Goal: Task Accomplishment & Management: Use online tool/utility

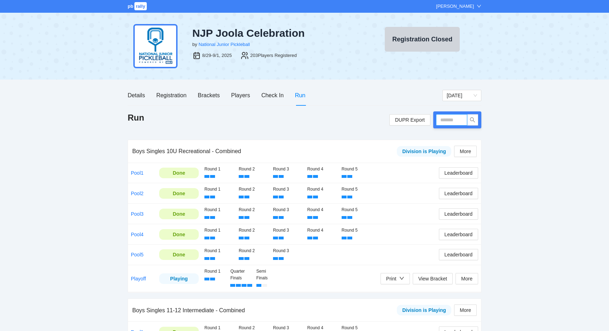
click at [448, 121] on input "text" at bounding box center [451, 119] width 31 height 11
type input "*****"
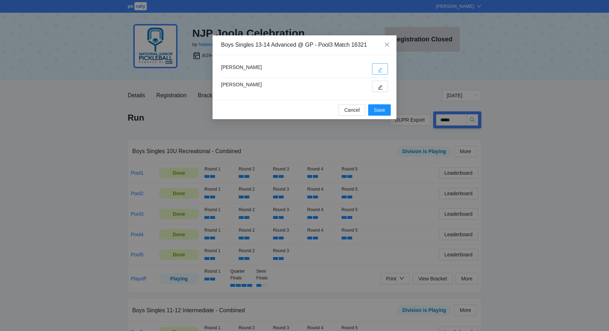
click at [387, 68] on button "button" at bounding box center [380, 68] width 16 height 11
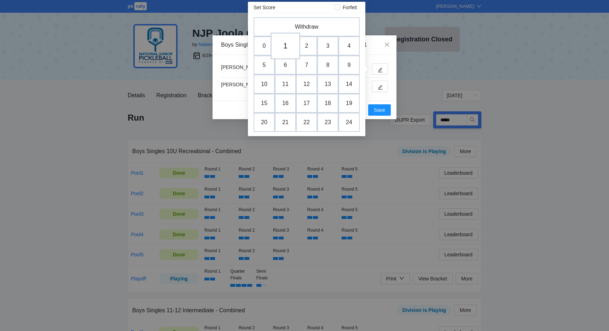
click at [286, 48] on td "1" at bounding box center [286, 46] width 30 height 27
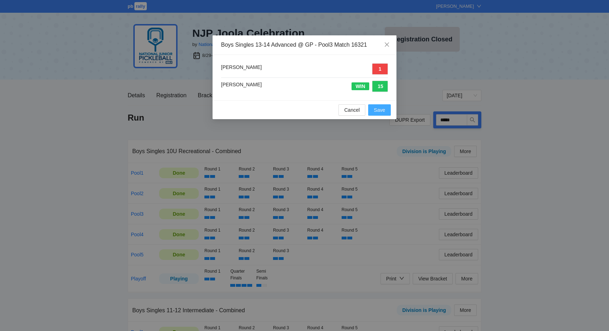
click at [373, 109] on button "Save" at bounding box center [379, 109] width 23 height 11
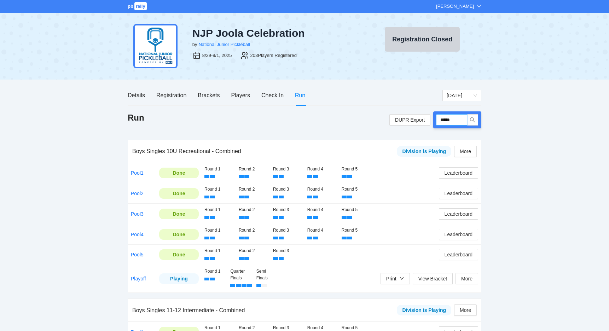
drag, startPoint x: 458, startPoint y: 121, endPoint x: 436, endPoint y: 121, distance: 21.9
click at [436, 121] on div "*****" at bounding box center [457, 119] width 48 height 17
type input "*****"
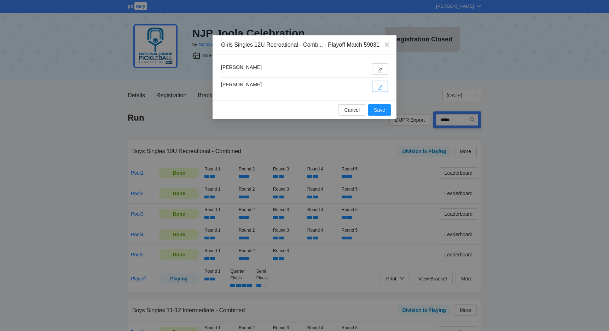
click at [377, 85] on button "button" at bounding box center [380, 86] width 16 height 11
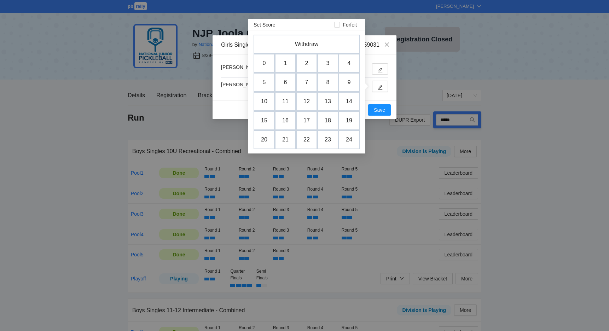
click at [58, 132] on div "Girls Singles 12U Recreational - Comb... - Playoff Match 59031 [PERSON_NAME] [P…" at bounding box center [304, 165] width 609 height 331
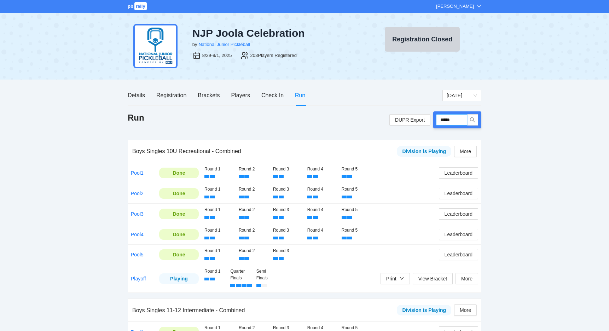
click at [465, 119] on input "*****" at bounding box center [451, 119] width 31 height 11
type input "*****"
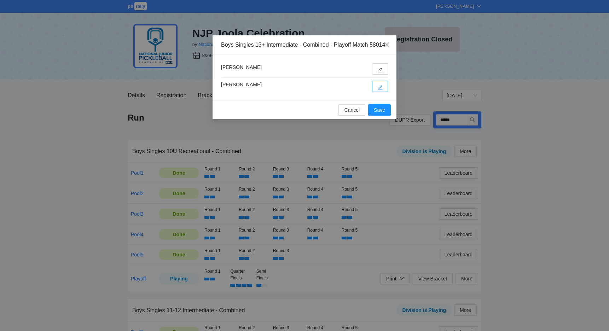
click at [378, 92] on button "button" at bounding box center [380, 86] width 16 height 11
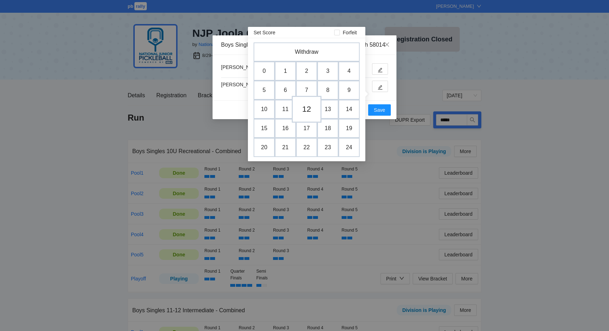
click at [307, 110] on td "12" at bounding box center [307, 109] width 30 height 27
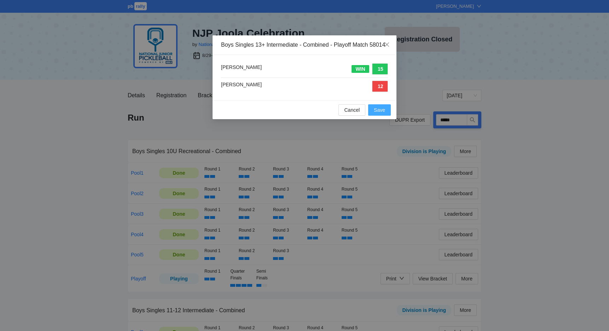
click at [386, 114] on button "Save" at bounding box center [379, 109] width 23 height 11
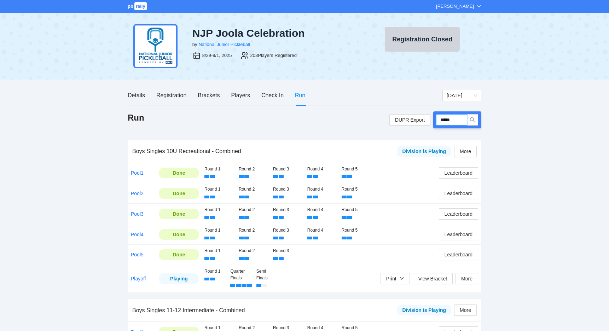
drag, startPoint x: 461, startPoint y: 119, endPoint x: 436, endPoint y: 120, distance: 25.5
click at [436, 120] on div "*****" at bounding box center [457, 119] width 48 height 17
type input "*****"
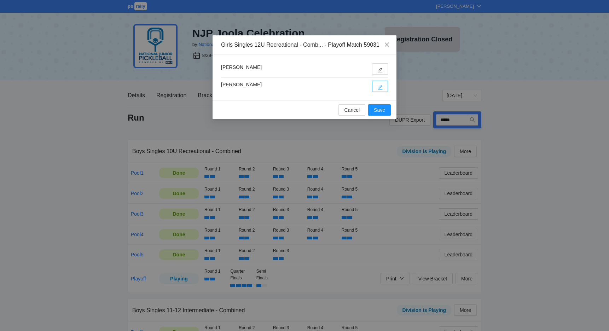
click at [384, 84] on button "button" at bounding box center [380, 86] width 16 height 11
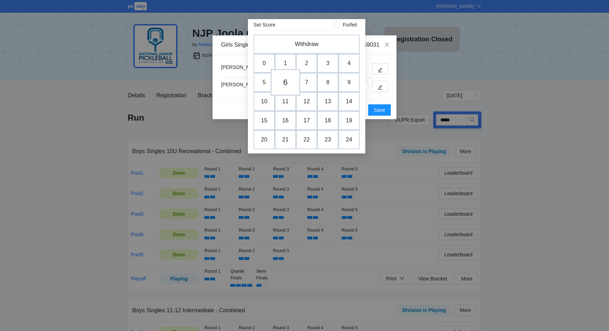
click at [285, 82] on td "6" at bounding box center [286, 82] width 30 height 27
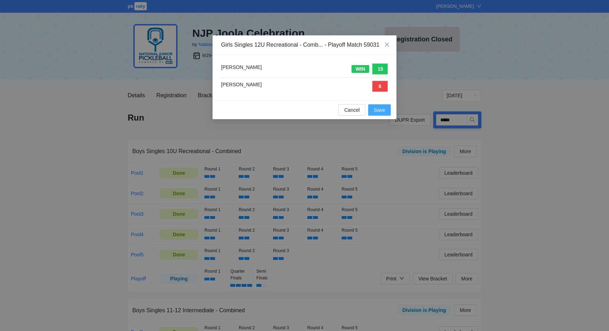
click at [381, 107] on span "Save" at bounding box center [379, 110] width 11 height 8
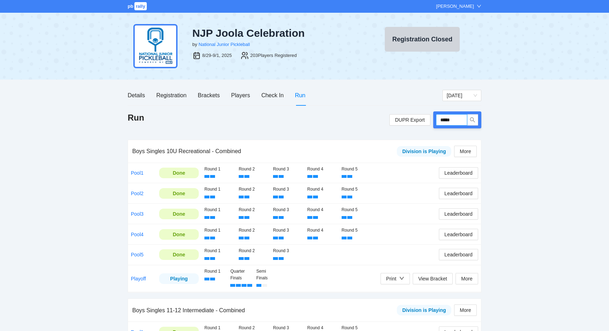
drag, startPoint x: 460, startPoint y: 122, endPoint x: 439, endPoint y: 122, distance: 20.9
click at [439, 122] on input "*****" at bounding box center [451, 119] width 31 height 11
type input "*****"
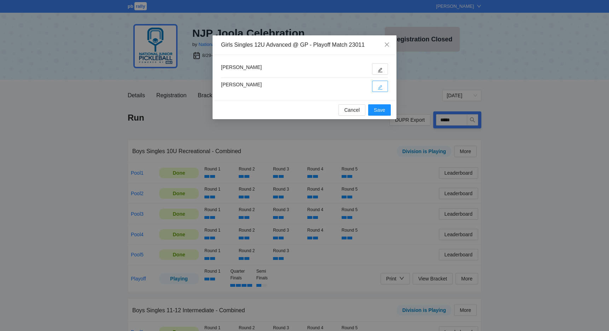
click at [378, 88] on button "button" at bounding box center [380, 86] width 16 height 11
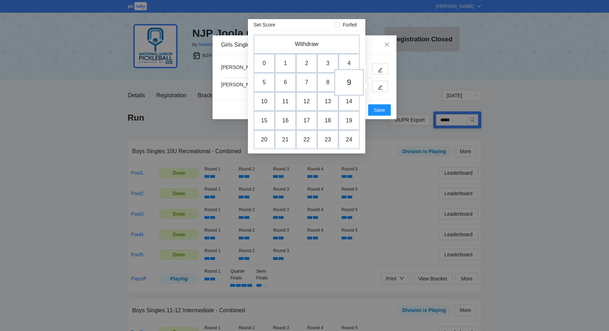
click at [344, 82] on td "9" at bounding box center [349, 82] width 30 height 27
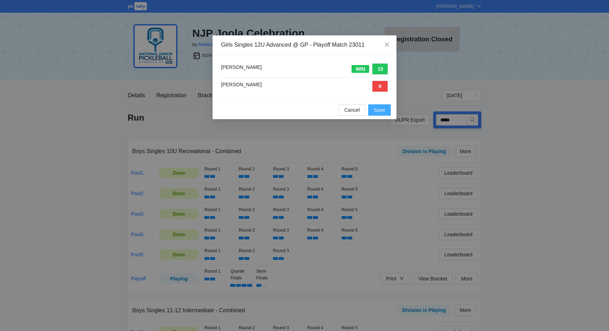
click at [374, 107] on button "Save" at bounding box center [379, 109] width 23 height 11
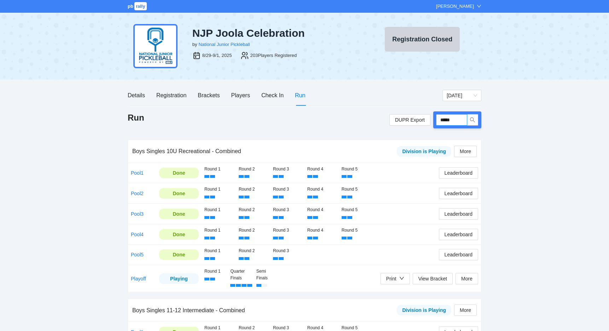
drag, startPoint x: 458, startPoint y: 120, endPoint x: 437, endPoint y: 122, distance: 21.0
click at [437, 122] on input "*****" at bounding box center [451, 119] width 31 height 11
type input "*****"
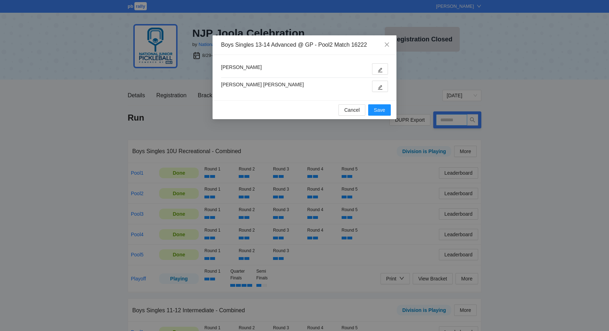
type input "*****"
click at [375, 69] on button "button" at bounding box center [380, 68] width 16 height 11
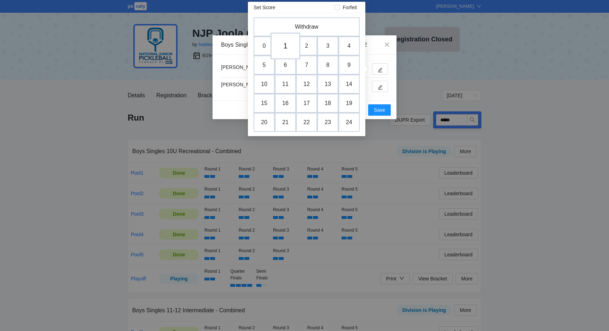
click at [290, 50] on td "1" at bounding box center [286, 46] width 30 height 27
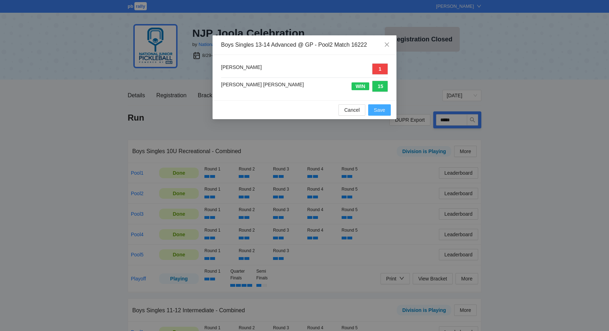
click at [382, 109] on span "Save" at bounding box center [379, 110] width 11 height 8
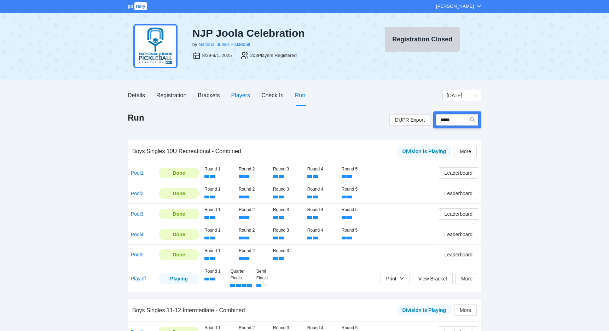
click at [246, 97] on div "Players" at bounding box center [240, 95] width 19 height 9
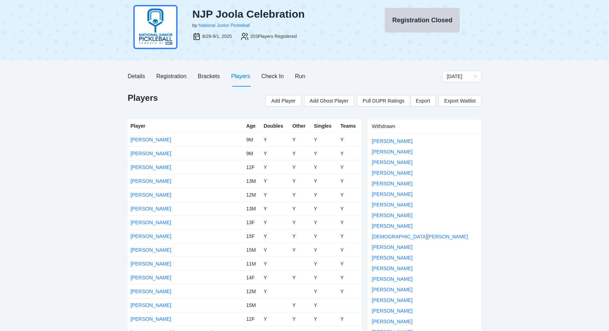
scroll to position [19, 0]
click at [300, 75] on div "Run" at bounding box center [300, 76] width 10 height 9
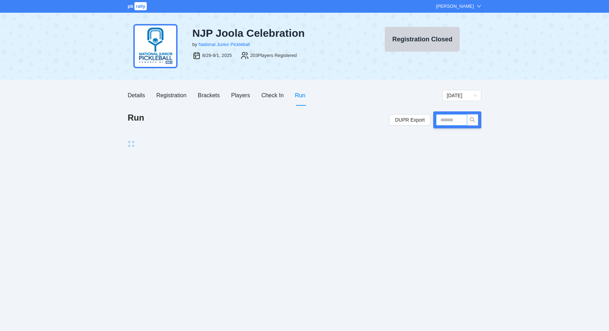
click at [444, 120] on input "text" at bounding box center [451, 119] width 31 height 11
type input "*****"
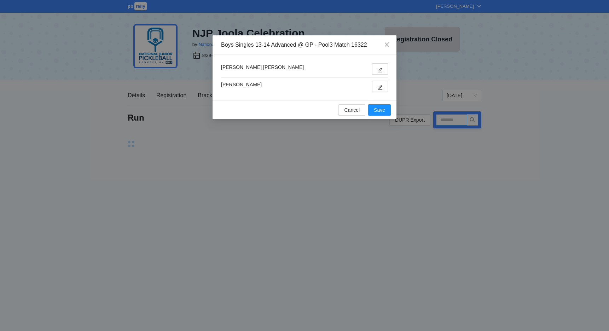
type input "*****"
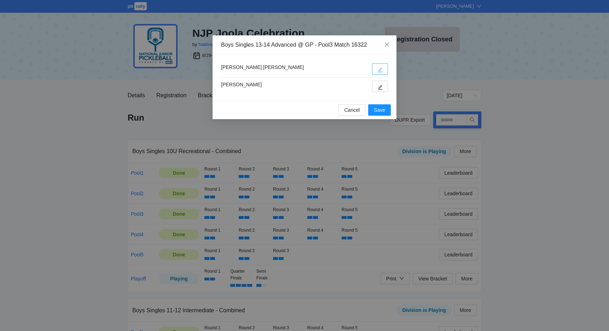
click at [378, 72] on icon "edit" at bounding box center [380, 70] width 5 height 5
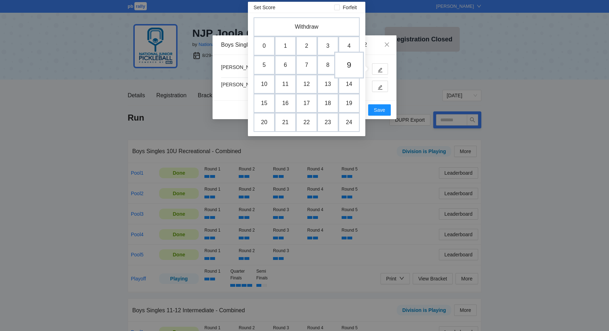
click at [349, 68] on td "9" at bounding box center [349, 65] width 30 height 27
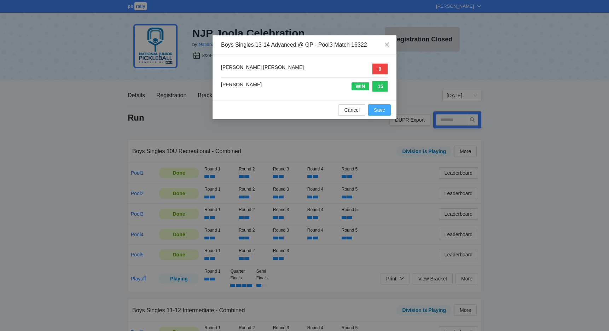
click at [379, 111] on span "Save" at bounding box center [379, 110] width 11 height 8
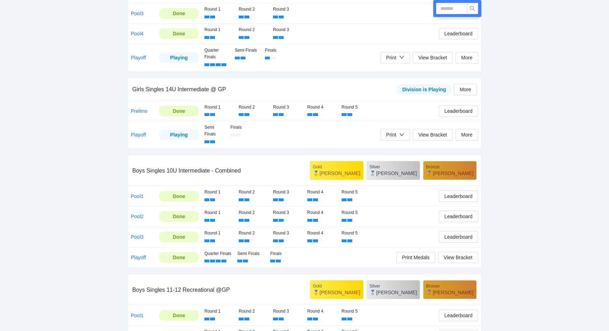
scroll to position [840, 0]
click at [456, 254] on span "View Bracket" at bounding box center [458, 258] width 29 height 8
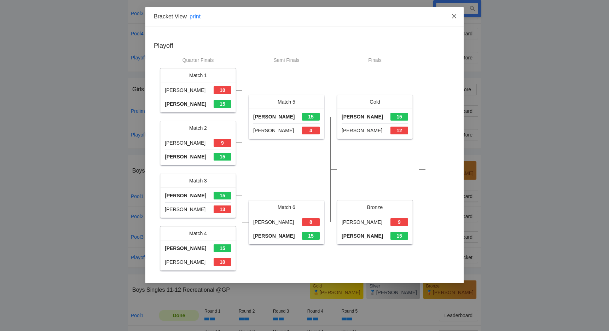
click at [455, 18] on icon "close" at bounding box center [454, 16] width 4 height 4
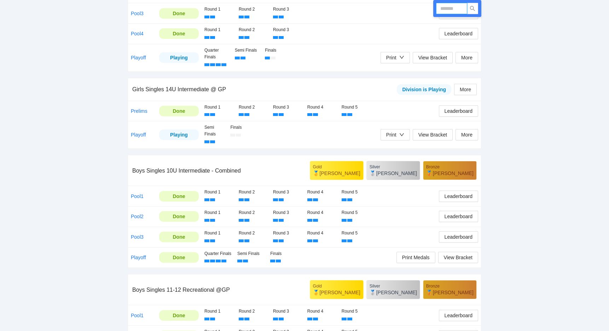
click at [455, 12] on input "text" at bounding box center [451, 8] width 31 height 11
type input "*****"
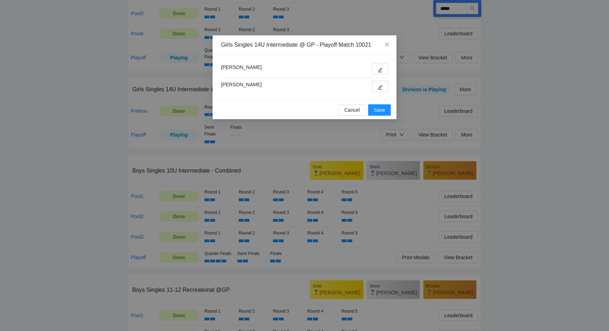
click at [377, 62] on div "Abigail Nguyen Elyssa Wisner" at bounding box center [305, 78] width 184 height 46
click at [378, 69] on button "button" at bounding box center [380, 68] width 16 height 11
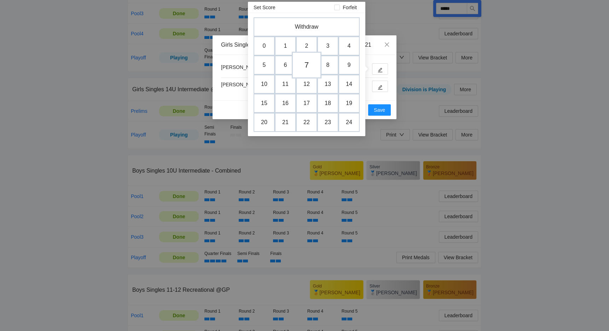
click at [306, 64] on td "7" at bounding box center [307, 65] width 30 height 27
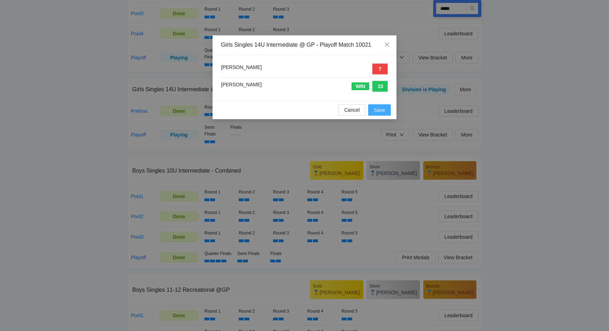
click at [385, 110] on button "Save" at bounding box center [379, 109] width 23 height 11
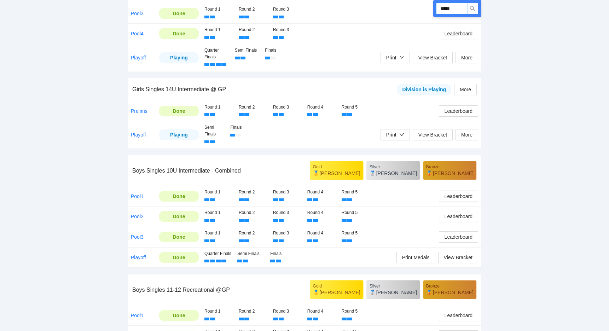
drag, startPoint x: 460, startPoint y: 11, endPoint x: 438, endPoint y: 12, distance: 22.7
click at [438, 12] on input "*****" at bounding box center [451, 8] width 31 height 11
type input "*****"
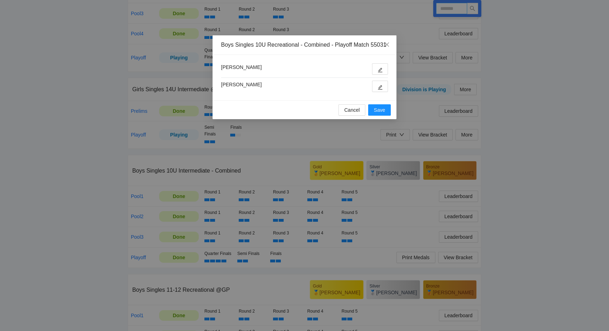
type input "*****"
click at [379, 90] on span "edit" at bounding box center [380, 87] width 5 height 5
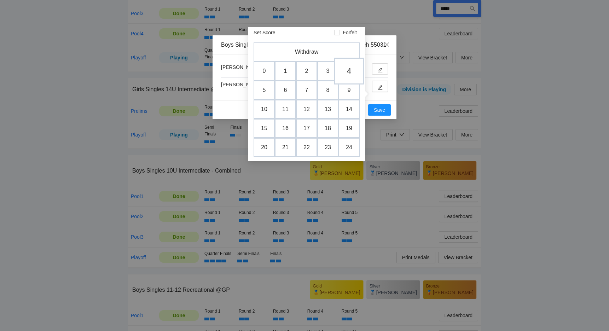
click at [347, 70] on td "4" at bounding box center [349, 71] width 30 height 27
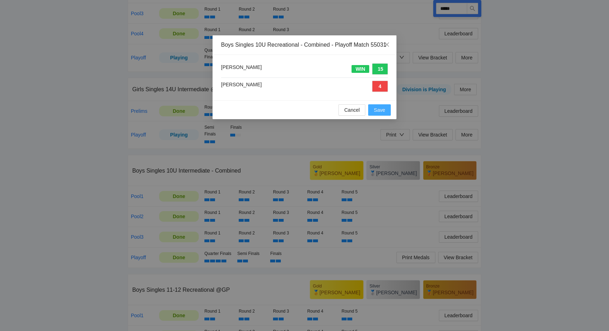
click at [378, 114] on span "Save" at bounding box center [379, 110] width 11 height 8
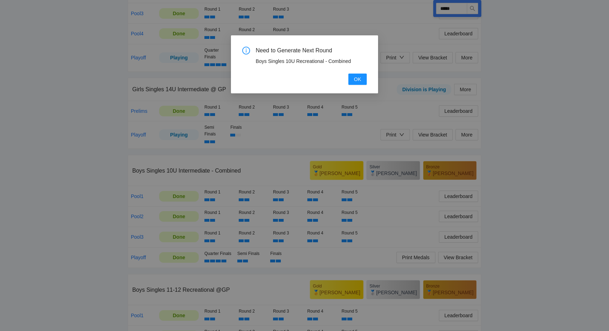
click at [99, 149] on div "Need to Generate Next Round Boys Singles 10U Recreational - Combined OK" at bounding box center [304, 165] width 609 height 331
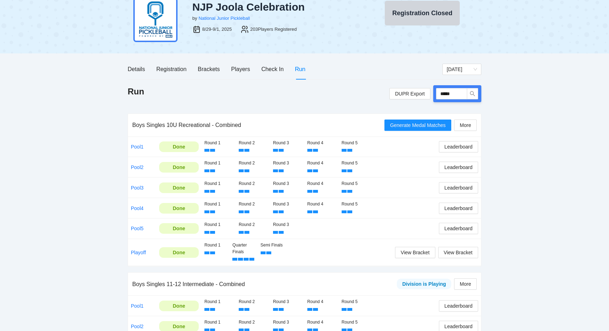
scroll to position [26, 0]
click at [411, 130] on button "Generate Medal Matches" at bounding box center [418, 125] width 67 height 11
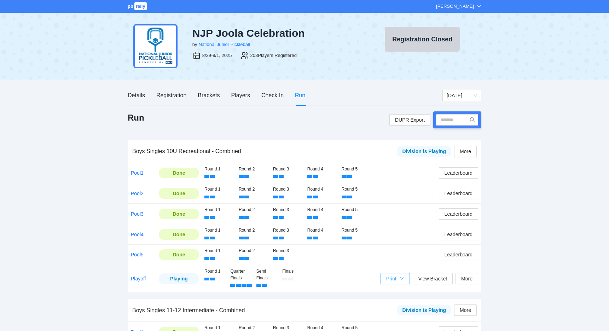
click at [390, 276] on div "Print" at bounding box center [391, 279] width 10 height 8
click at [392, 299] on span "Refs Medal Scorecards" at bounding box center [412, 302] width 58 height 8
click at [450, 120] on input "text" at bounding box center [451, 119] width 31 height 11
type input "*****"
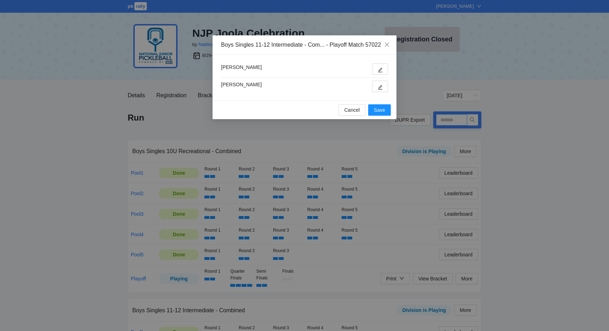
type input "*****"
click at [380, 73] on icon "edit" at bounding box center [380, 70] width 5 height 5
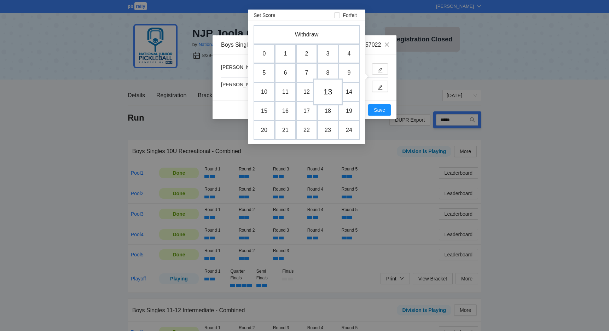
click at [330, 89] on td "13" at bounding box center [328, 92] width 30 height 27
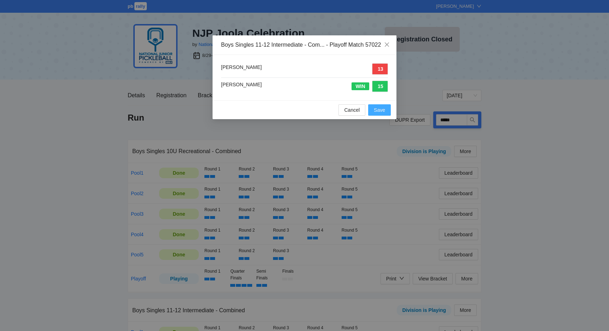
click at [377, 114] on span "Save" at bounding box center [379, 110] width 11 height 8
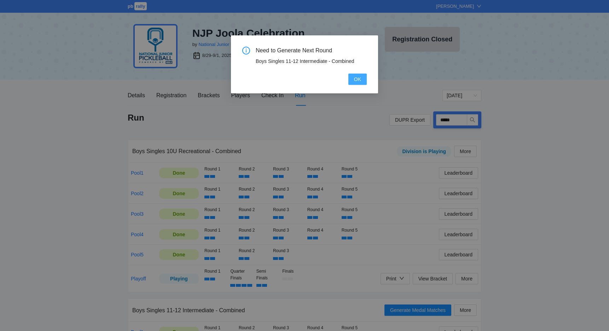
click at [360, 81] on span "OK" at bounding box center [357, 79] width 7 height 8
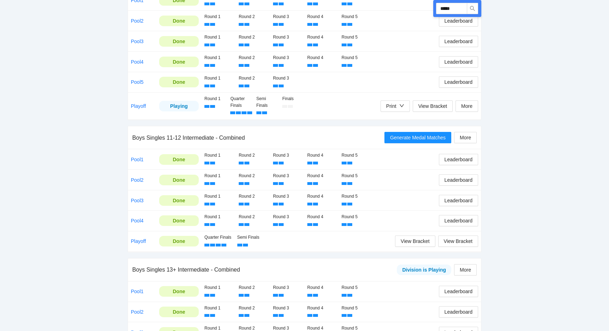
scroll to position [175, 0]
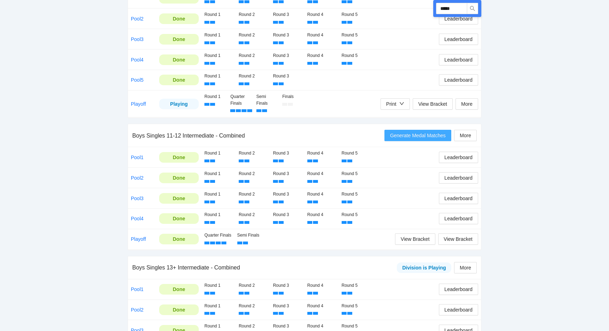
click at [422, 136] on span "Generate Medal Matches" at bounding box center [418, 136] width 56 height 8
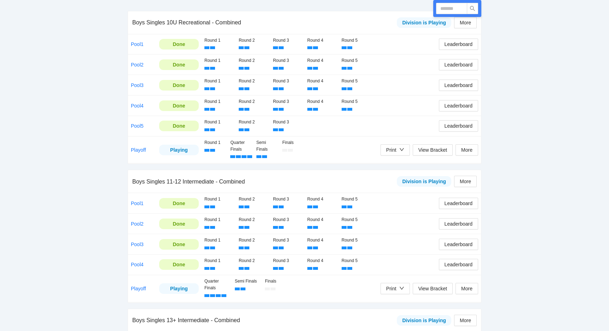
scroll to position [131, 0]
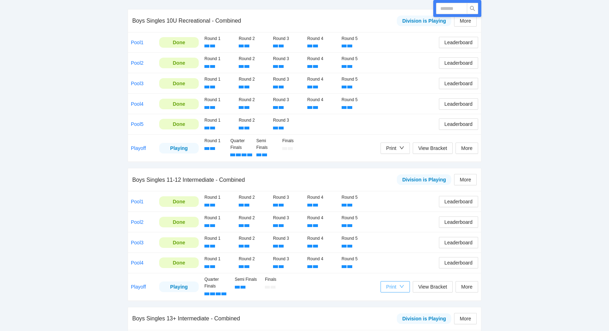
click at [395, 284] on div "Print" at bounding box center [391, 287] width 10 height 8
click at [396, 305] on span "Refs Medal Scorecards" at bounding box center [412, 309] width 58 height 8
click at [442, 13] on input "text" at bounding box center [451, 8] width 31 height 11
type input "*****"
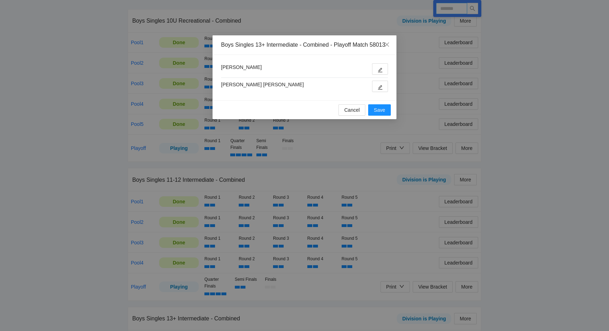
type input "*****"
click at [380, 90] on icon "edit" at bounding box center [380, 87] width 5 height 5
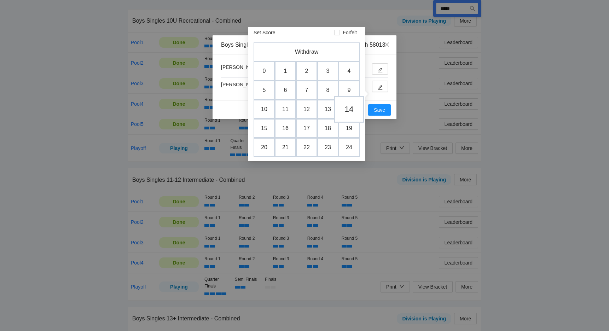
click at [349, 111] on td "14" at bounding box center [349, 109] width 30 height 27
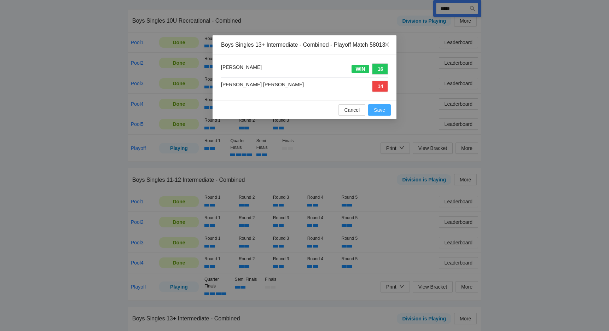
click at [382, 114] on span "Save" at bounding box center [379, 110] width 11 height 8
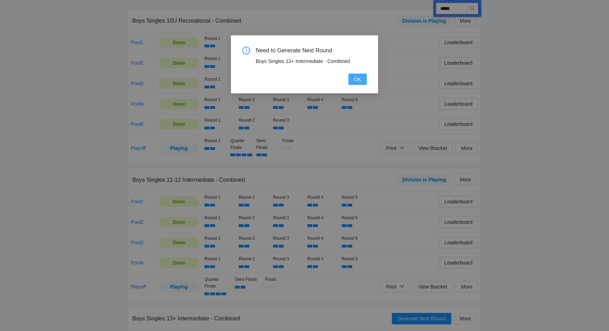
click at [355, 76] on span "OK" at bounding box center [357, 79] width 7 height 8
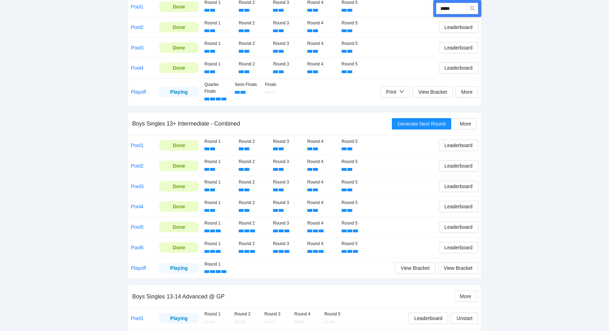
scroll to position [369, 0]
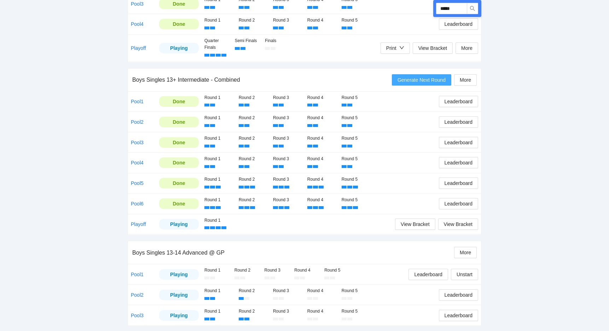
click at [395, 79] on button "Generate Next Round" at bounding box center [421, 79] width 59 height 11
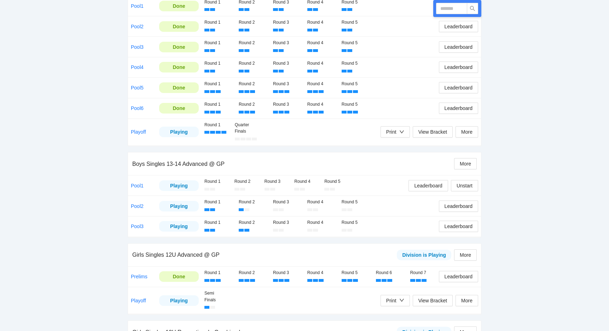
scroll to position [440, 0]
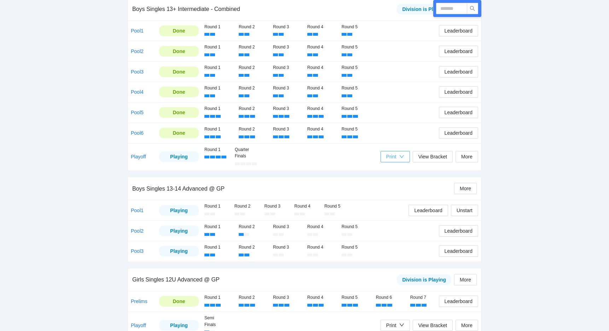
click at [393, 153] on div "Print" at bounding box center [391, 157] width 10 height 8
click at [394, 188] on span "Refs Scorecards" at bounding box center [401, 188] width 36 height 8
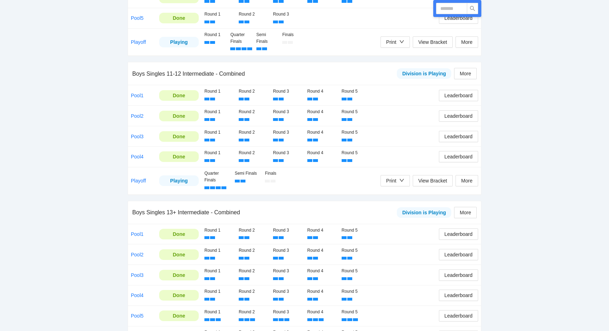
scroll to position [233, 0]
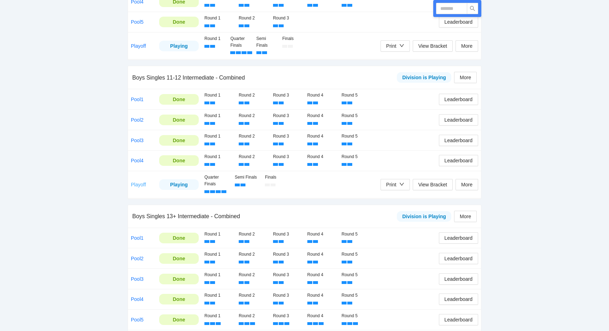
click at [138, 182] on link "Playoff" at bounding box center [138, 185] width 15 height 6
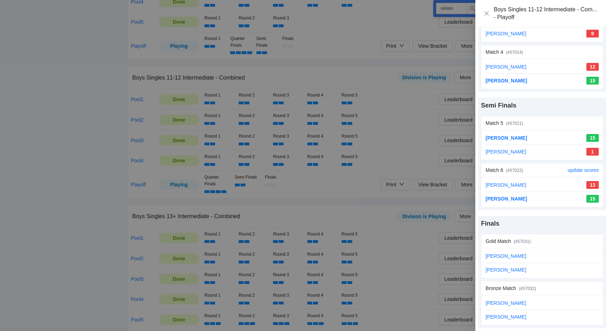
scroll to position [162, 0]
click at [425, 177] on div at bounding box center [304, 165] width 609 height 331
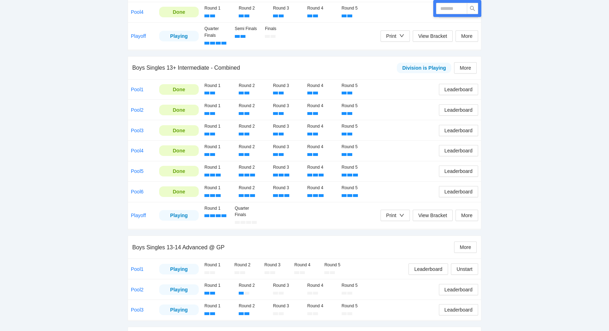
scroll to position [385, 0]
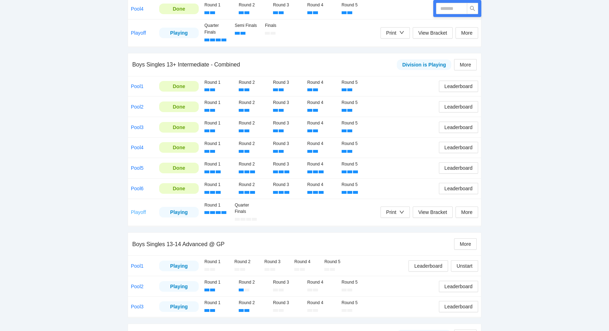
click at [135, 209] on link "Playoff" at bounding box center [138, 212] width 15 height 6
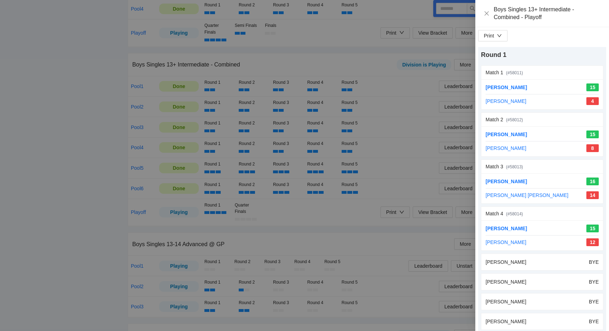
click at [55, 174] on div at bounding box center [304, 165] width 609 height 331
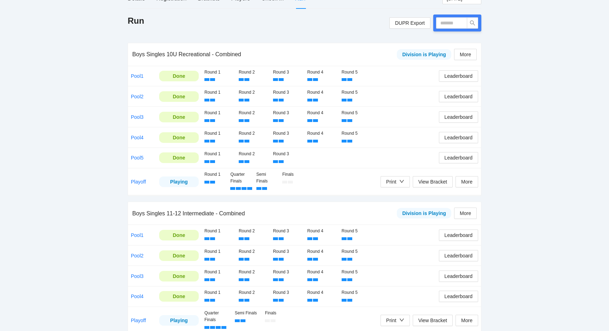
scroll to position [95, 0]
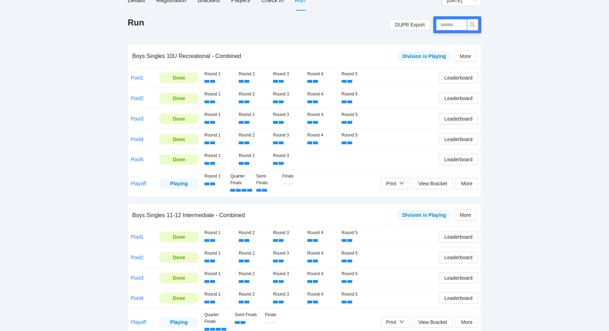
click at [460, 25] on input "text" at bounding box center [451, 24] width 31 height 11
type input "*****"
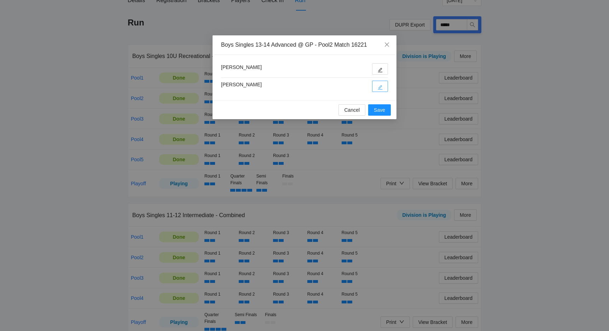
click at [379, 85] on span "edit" at bounding box center [380, 87] width 5 height 5
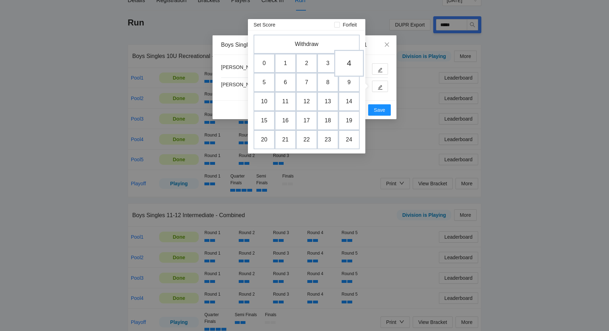
click at [344, 62] on td "4" at bounding box center [349, 63] width 30 height 27
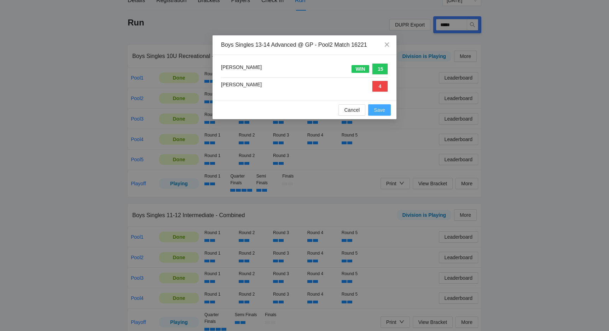
click at [378, 109] on span "Save" at bounding box center [379, 110] width 11 height 8
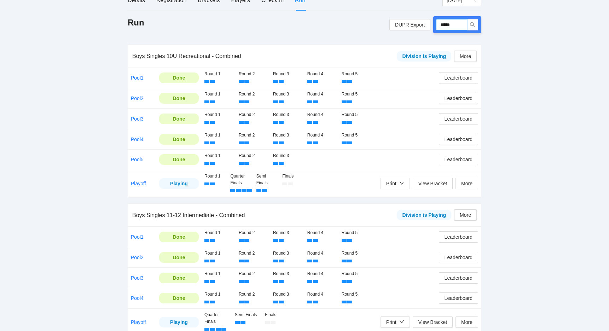
drag, startPoint x: 460, startPoint y: 26, endPoint x: 438, endPoint y: 27, distance: 21.6
click at [438, 27] on input "*****" at bounding box center [451, 24] width 31 height 11
type input "*****"
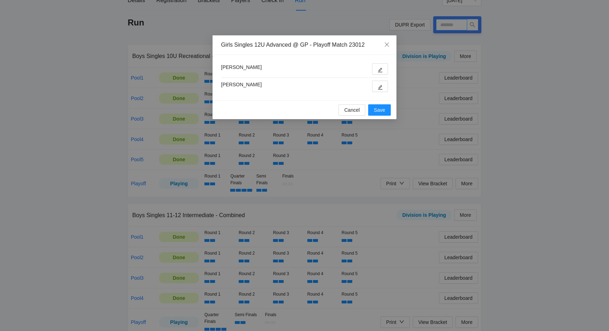
type input "*****"
click at [380, 66] on button "button" at bounding box center [380, 68] width 16 height 11
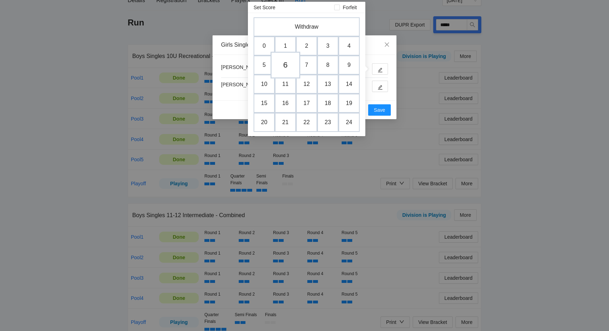
click at [289, 65] on td "6" at bounding box center [286, 65] width 30 height 27
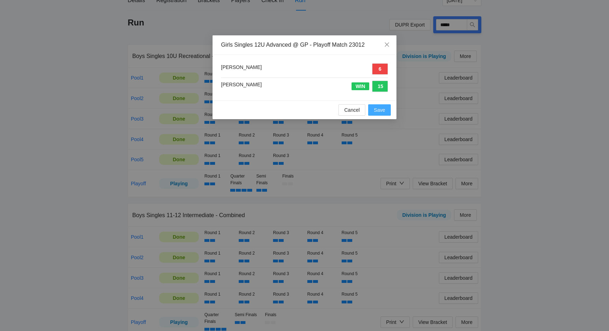
click at [381, 108] on span "Save" at bounding box center [379, 110] width 11 height 8
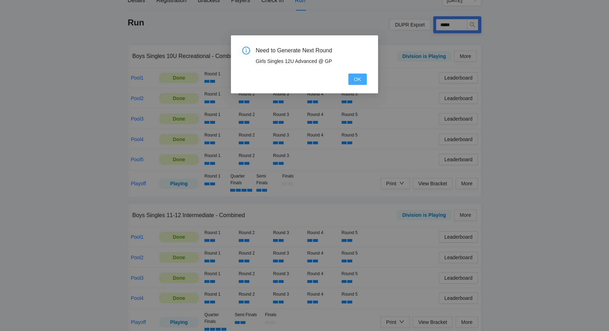
click at [350, 76] on button "OK" at bounding box center [358, 79] width 18 height 11
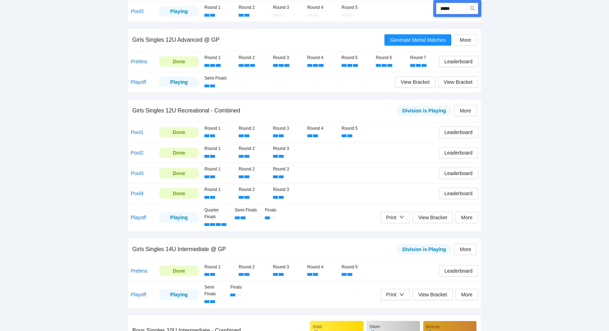
scroll to position [682, 0]
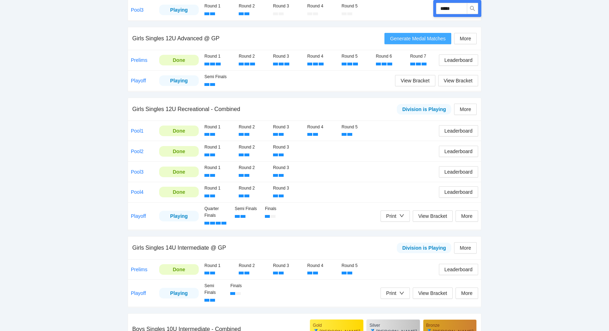
click at [401, 35] on span "Generate Medal Matches" at bounding box center [418, 39] width 56 height 8
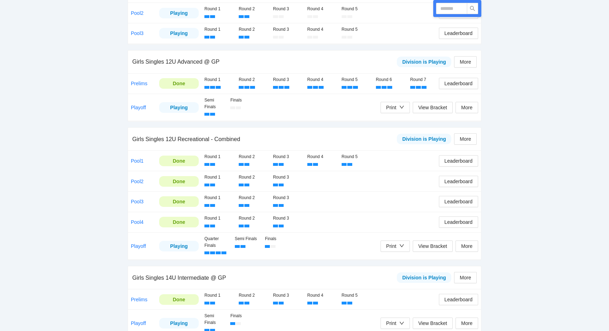
scroll to position [666, 0]
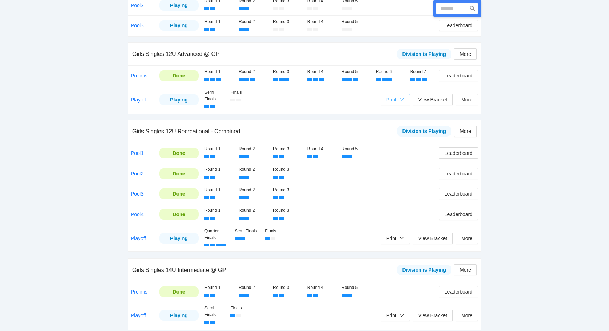
click at [394, 96] on div "Print" at bounding box center [391, 100] width 10 height 8
click at [394, 117] on span "Refs Medal Scorecards" at bounding box center [412, 117] width 58 height 8
click at [462, 12] on input "text" at bounding box center [451, 8] width 31 height 11
type input "*****"
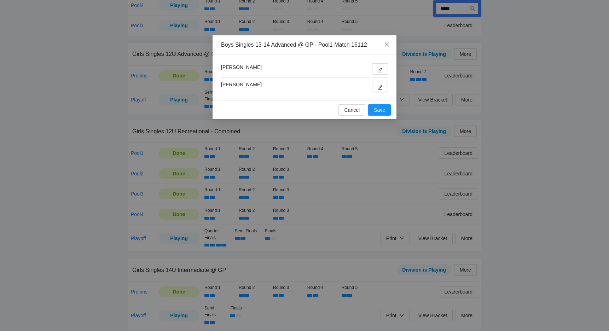
click at [381, 76] on div "Jamin Weber Kyle Trinidad" at bounding box center [304, 77] width 167 height 29
click at [380, 70] on icon "edit" at bounding box center [380, 70] width 5 height 5
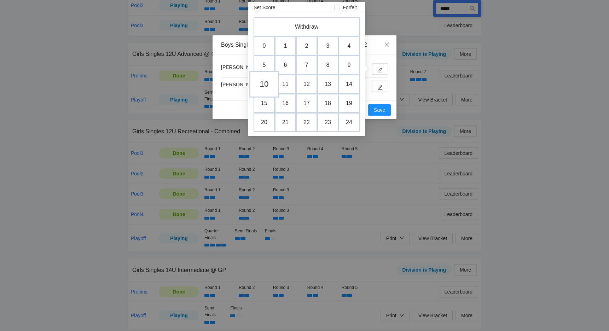
click at [264, 86] on td "10" at bounding box center [264, 84] width 30 height 27
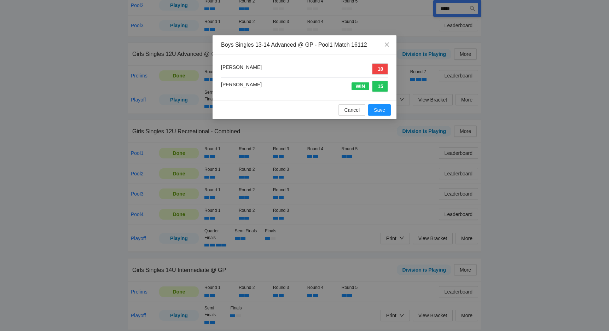
click at [392, 117] on div "Cancel Save" at bounding box center [305, 109] width 184 height 19
click at [384, 113] on span "Save" at bounding box center [379, 110] width 11 height 8
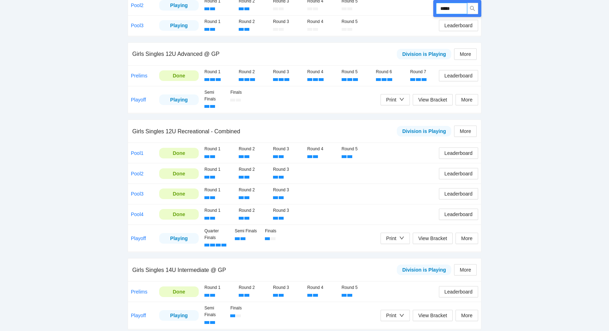
click at [459, 12] on input "*****" at bounding box center [451, 8] width 31 height 11
type input "*****"
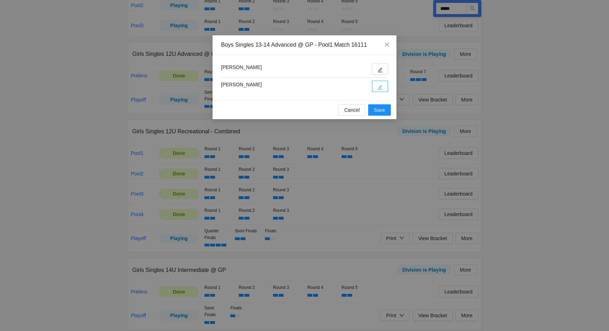
click at [378, 84] on button "button" at bounding box center [380, 86] width 16 height 11
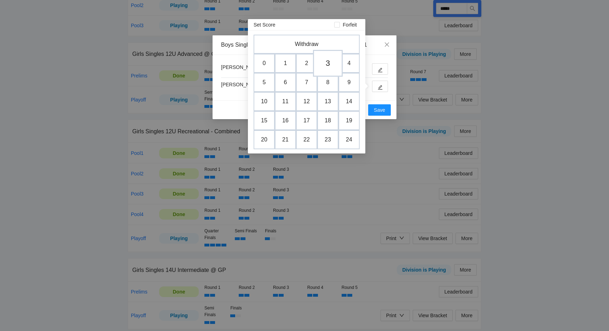
click at [320, 67] on td "3" at bounding box center [328, 63] width 30 height 27
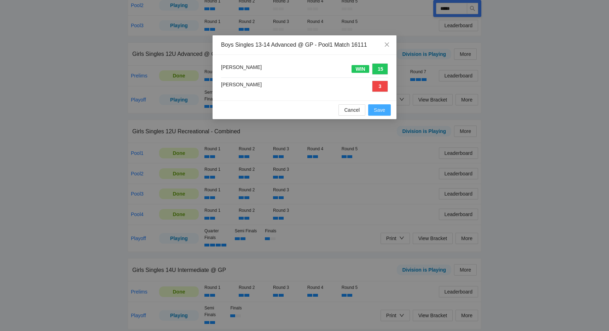
click at [377, 108] on span "Save" at bounding box center [379, 110] width 11 height 8
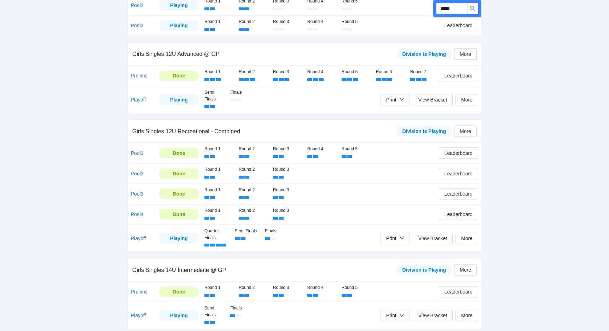
drag, startPoint x: 458, startPoint y: 11, endPoint x: 439, endPoint y: 12, distance: 19.1
click at [439, 12] on input "*****" at bounding box center [451, 8] width 31 height 11
type input "*****"
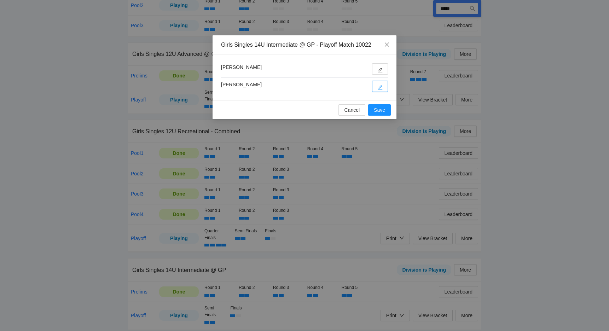
click at [385, 83] on button "button" at bounding box center [380, 86] width 16 height 11
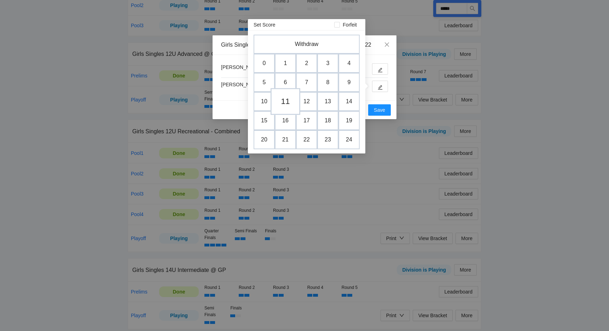
click at [287, 102] on td "11" at bounding box center [286, 101] width 30 height 27
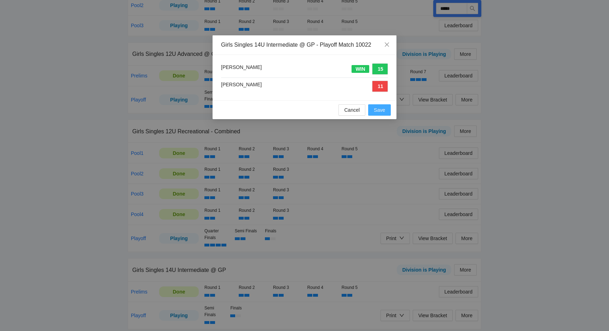
click at [380, 109] on span "Save" at bounding box center [379, 110] width 11 height 8
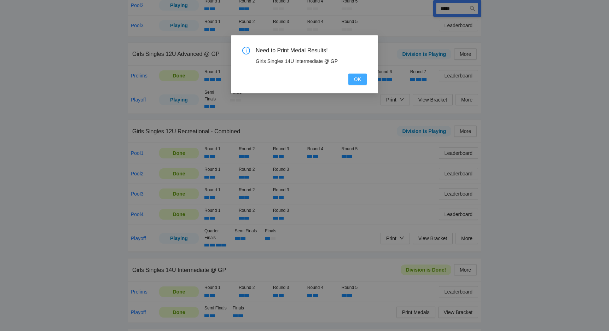
click at [361, 81] on span "OK" at bounding box center [357, 79] width 7 height 8
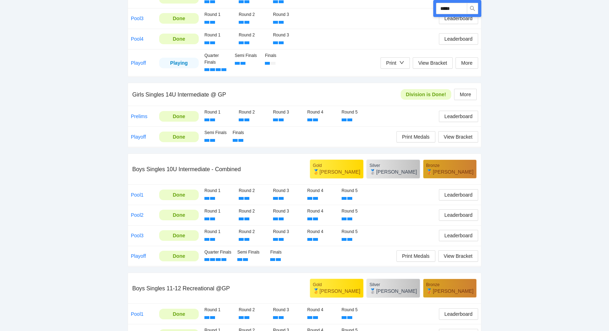
scroll to position [844, 0]
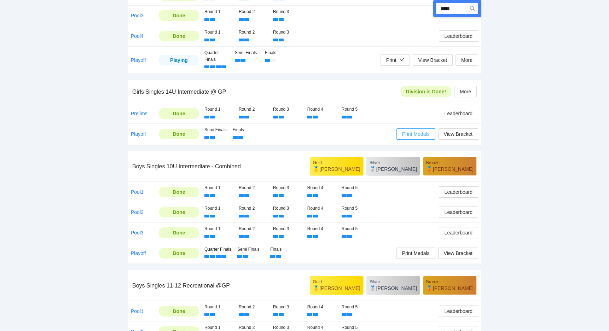
click at [406, 130] on span "Print Medals" at bounding box center [416, 134] width 28 height 8
drag, startPoint x: 459, startPoint y: 8, endPoint x: 433, endPoint y: 8, distance: 26.2
click at [433, 8] on div "*****" at bounding box center [457, 8] width 48 height 17
type input "*****"
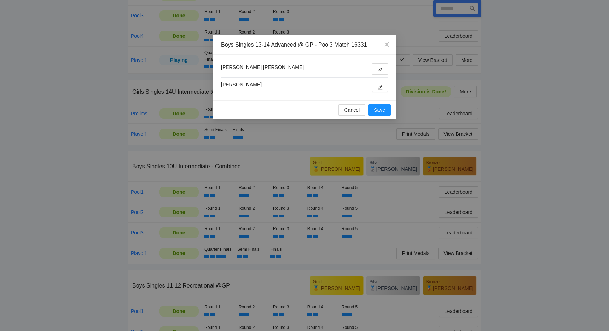
type input "*****"
click at [381, 69] on icon "edit" at bounding box center [380, 70] width 5 height 5
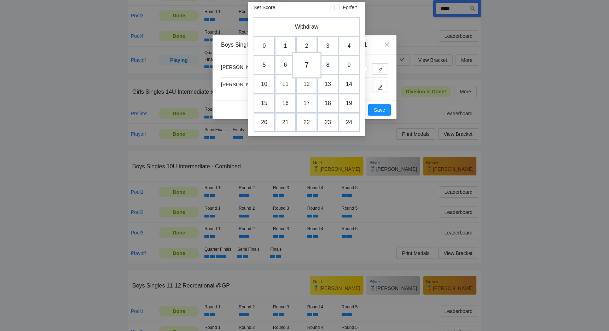
click at [308, 66] on td "7" at bounding box center [307, 65] width 30 height 27
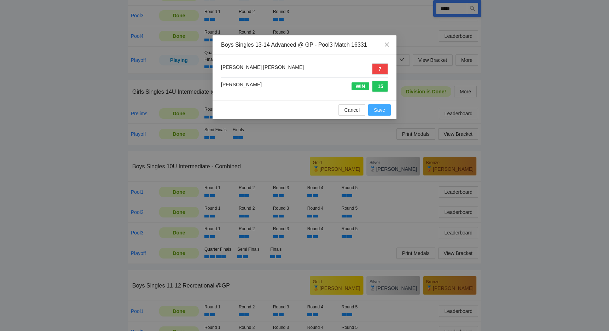
click at [381, 108] on span "Save" at bounding box center [379, 110] width 11 height 8
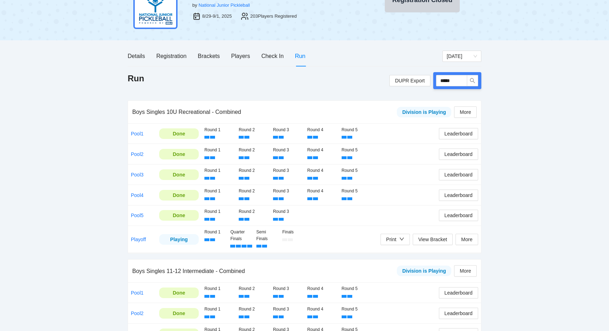
scroll to position [38, 0]
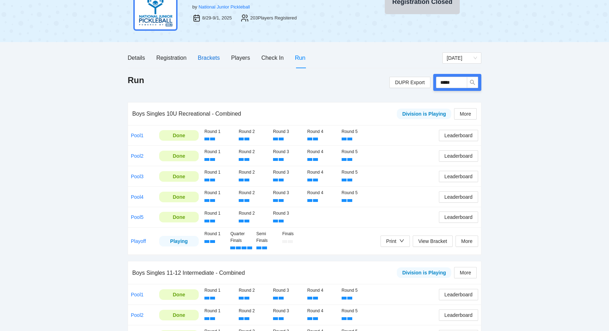
click at [212, 57] on div "Brackets" at bounding box center [209, 57] width 22 height 9
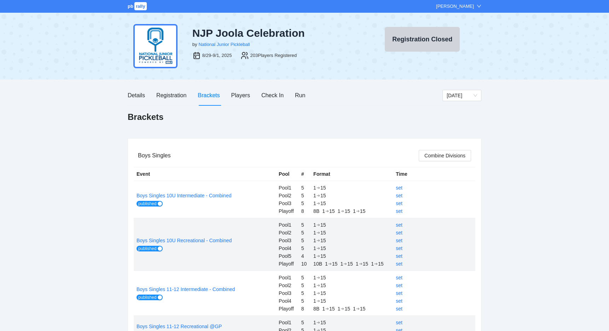
scroll to position [0, 0]
click at [134, 98] on div "Details" at bounding box center [136, 95] width 17 height 9
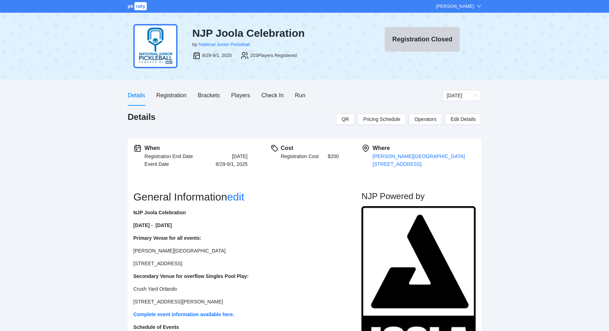
click at [168, 94] on div "Registration" at bounding box center [171, 95] width 30 height 9
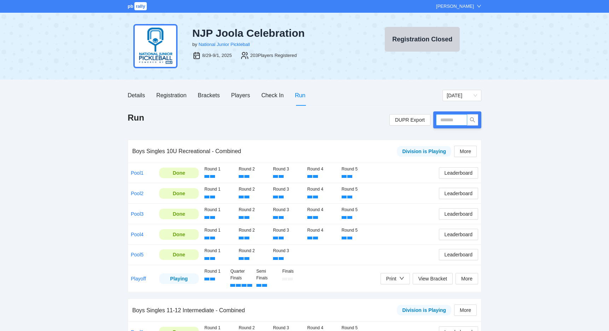
click at [444, 122] on input "text" at bounding box center [451, 119] width 31 height 11
type input "*****"
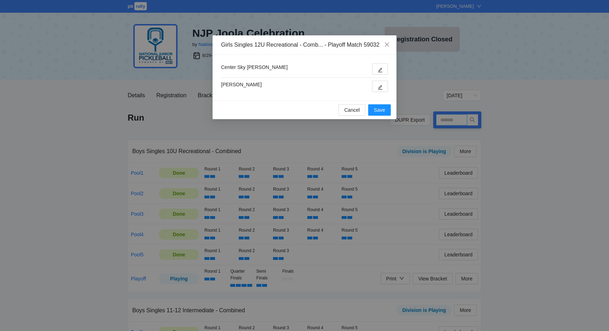
type input "*****"
click at [381, 68] on icon "edit" at bounding box center [380, 70] width 5 height 5
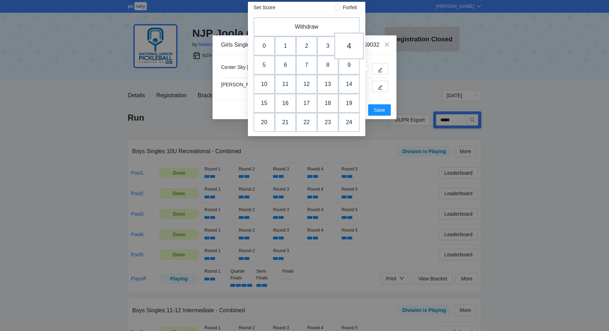
click at [344, 48] on td "4" at bounding box center [349, 46] width 30 height 27
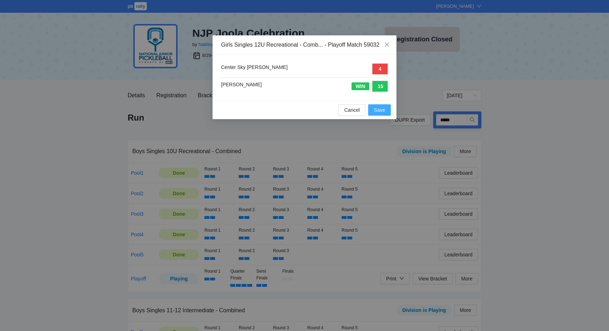
click at [374, 107] on button "Save" at bounding box center [379, 109] width 23 height 11
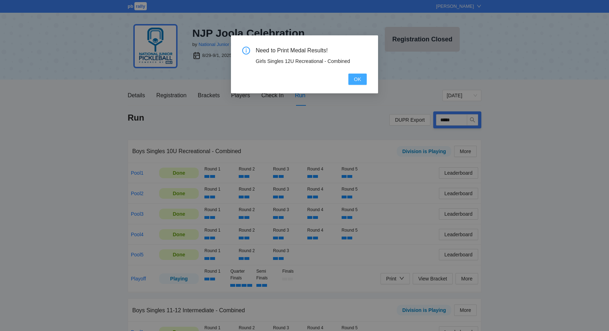
click at [356, 82] on span "OK" at bounding box center [357, 79] width 7 height 8
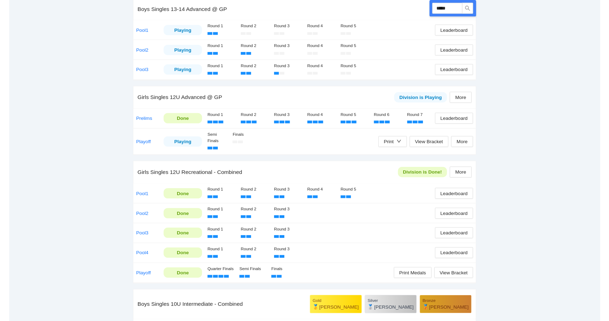
scroll to position [626, 0]
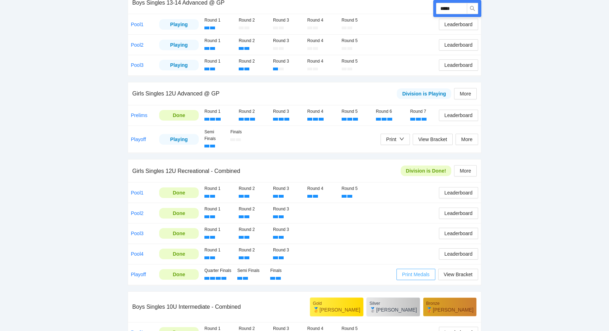
click at [408, 271] on span "Print Medals" at bounding box center [416, 275] width 28 height 8
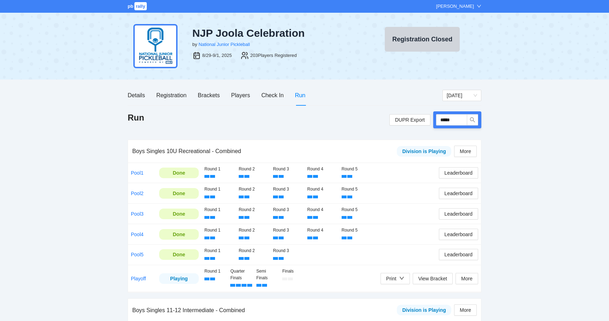
scroll to position [0, 0]
click at [239, 93] on div "Players" at bounding box center [240, 95] width 19 height 9
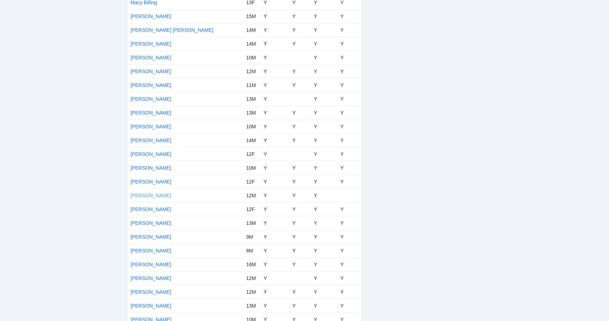
scroll to position [2163, 0]
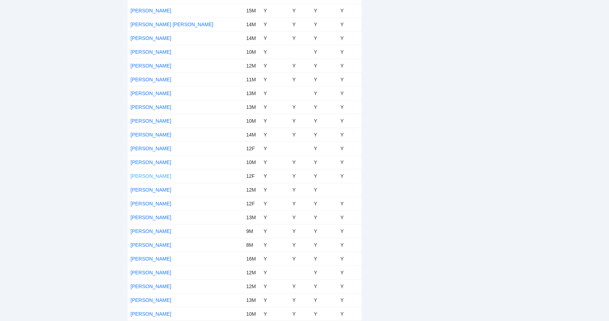
click at [148, 176] on link "[PERSON_NAME]" at bounding box center [151, 176] width 41 height 6
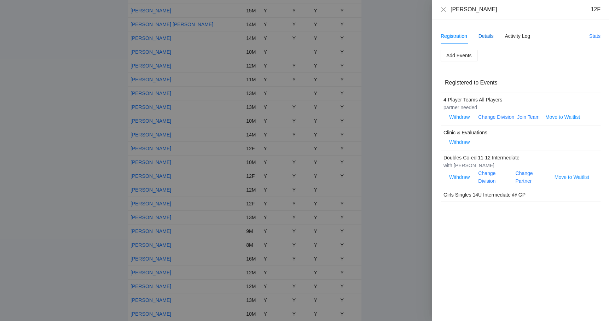
click at [484, 36] on div "Details" at bounding box center [486, 36] width 15 height 8
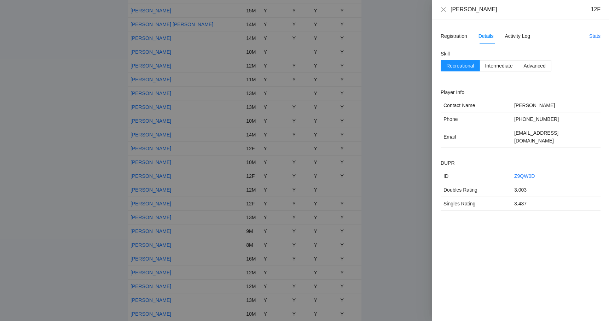
click at [393, 93] on div at bounding box center [304, 160] width 609 height 321
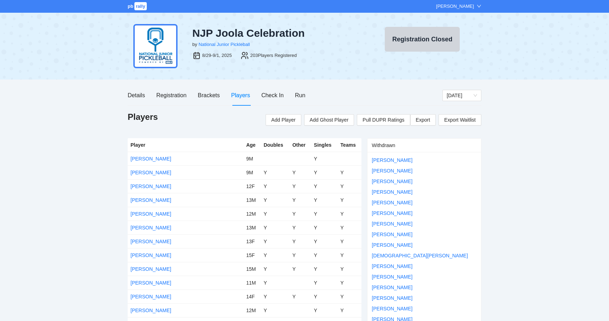
scroll to position [0, 0]
click at [206, 97] on div "Brackets" at bounding box center [209, 95] width 22 height 9
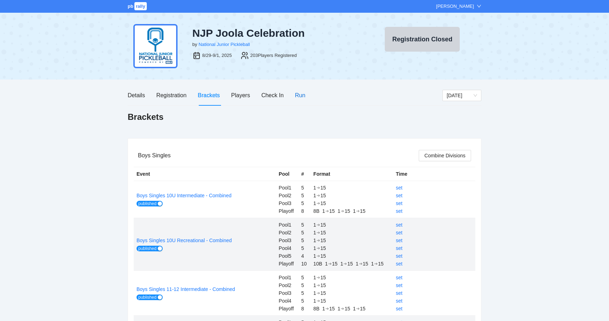
click at [299, 97] on div "Run" at bounding box center [300, 95] width 10 height 9
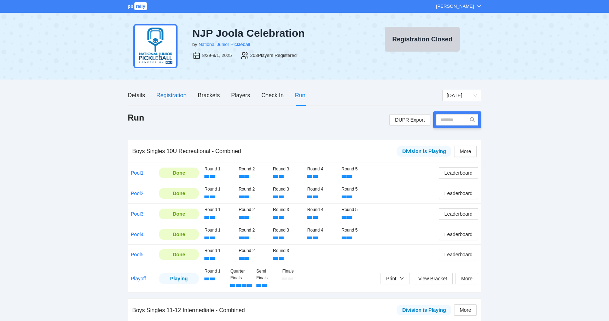
click at [173, 92] on div "Registration" at bounding box center [171, 95] width 30 height 9
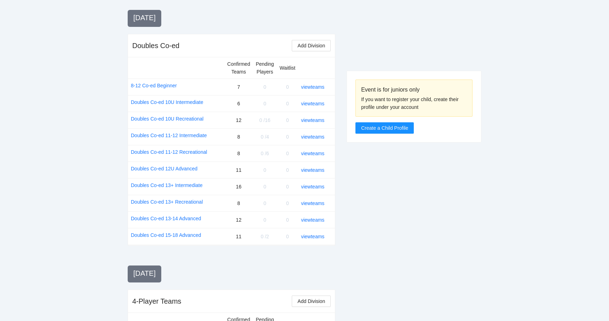
scroll to position [774, 0]
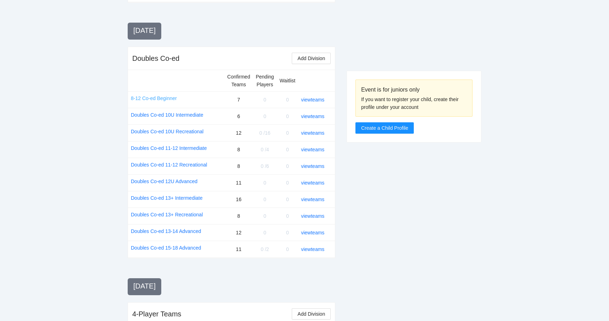
click at [151, 94] on link "8-12 Co-ed Beginner" at bounding box center [154, 98] width 46 height 8
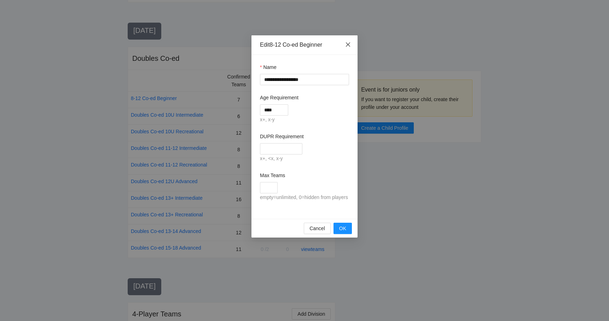
click at [350, 44] on icon "close" at bounding box center [348, 45] width 6 height 6
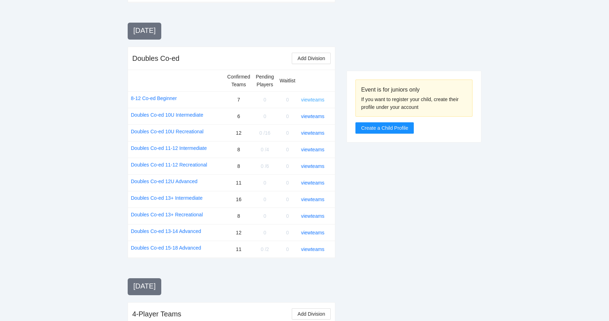
click at [316, 97] on link "view teams" at bounding box center [312, 100] width 23 height 6
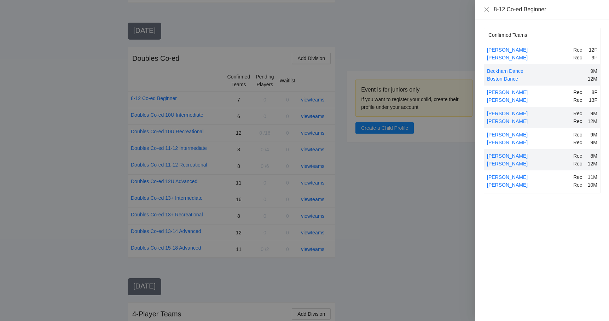
click at [361, 44] on div at bounding box center [304, 160] width 609 height 321
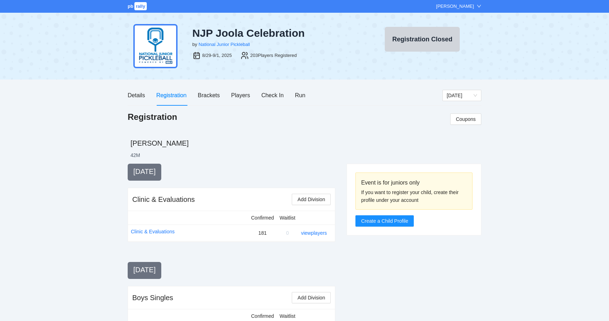
scroll to position [0, 0]
click at [304, 93] on div "Run" at bounding box center [300, 95] width 10 height 9
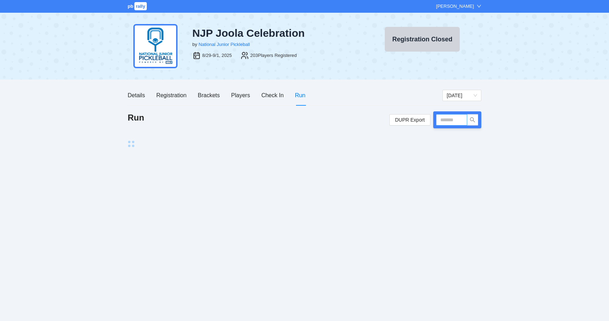
click at [453, 119] on input "text" at bounding box center [451, 119] width 31 height 11
type input "*****"
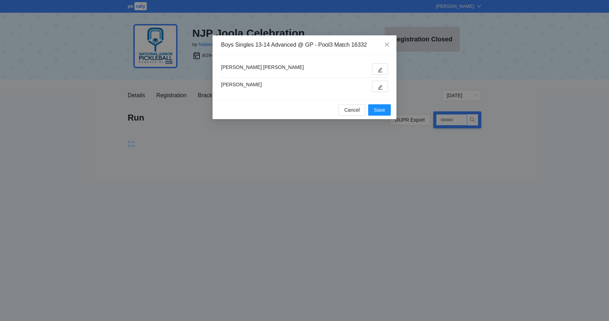
type input "*****"
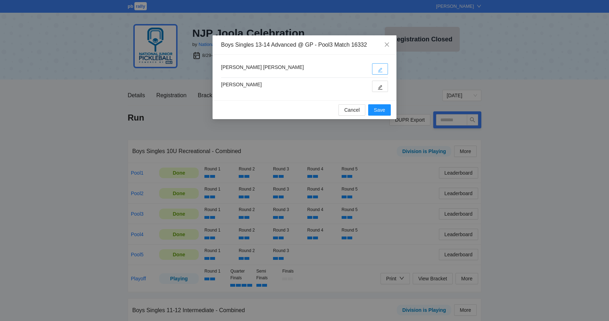
click at [377, 64] on button "button" at bounding box center [380, 68] width 16 height 11
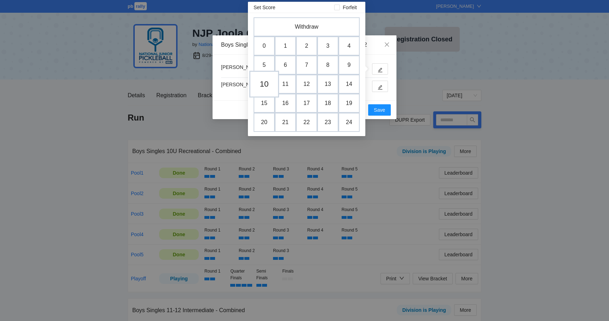
click at [258, 87] on td "10" at bounding box center [264, 84] width 30 height 27
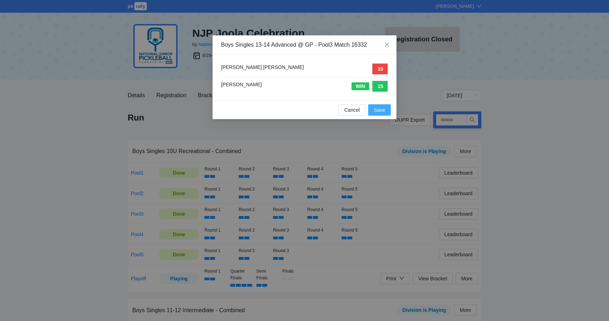
click at [383, 109] on span "Save" at bounding box center [379, 110] width 11 height 8
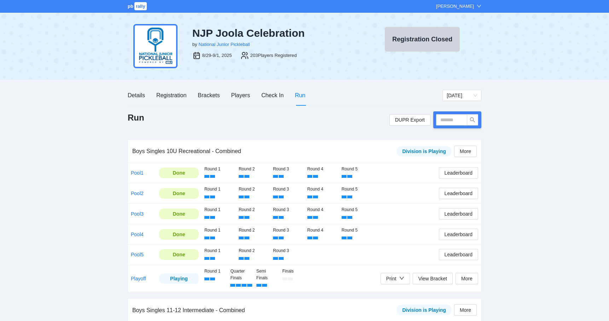
click at [230, 102] on div "Details Registration Brackets Players Check In Run" at bounding box center [217, 95] width 178 height 20
click at [236, 98] on div "Players" at bounding box center [240, 95] width 19 height 9
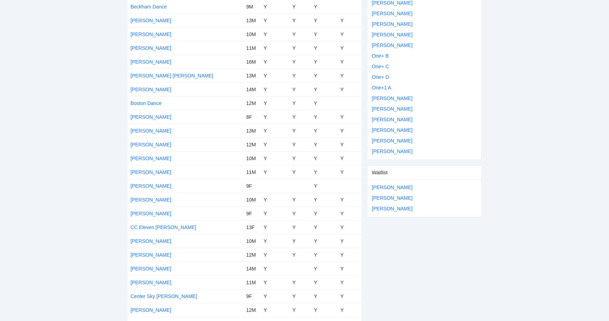
scroll to position [361, 0]
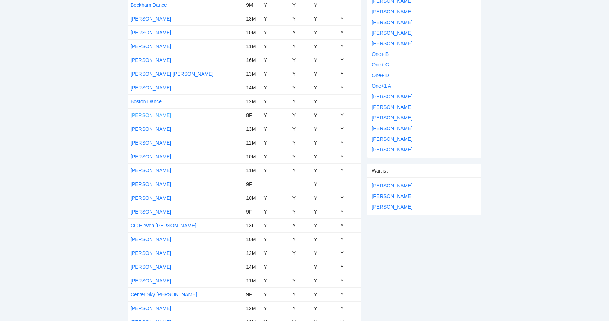
click at [146, 117] on link "[PERSON_NAME]" at bounding box center [151, 116] width 41 height 6
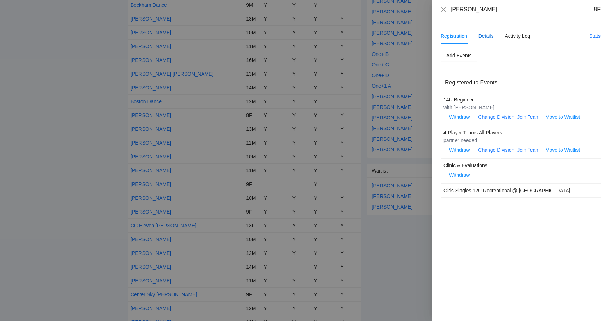
click at [487, 39] on div "Details" at bounding box center [486, 36] width 15 height 8
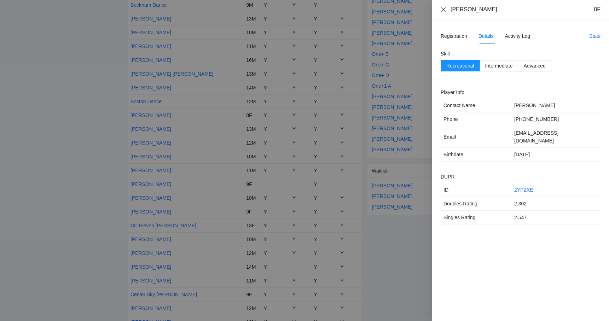
click at [441, 8] on icon "close" at bounding box center [444, 10] width 6 height 6
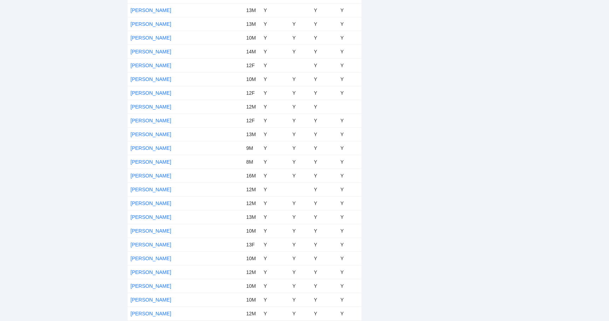
scroll to position [2246, 0]
click at [148, 244] on link "[PERSON_NAME]" at bounding box center [151, 245] width 41 height 6
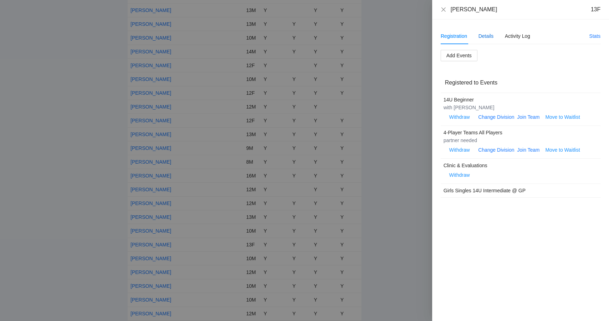
click at [488, 38] on div "Details" at bounding box center [486, 36] width 15 height 8
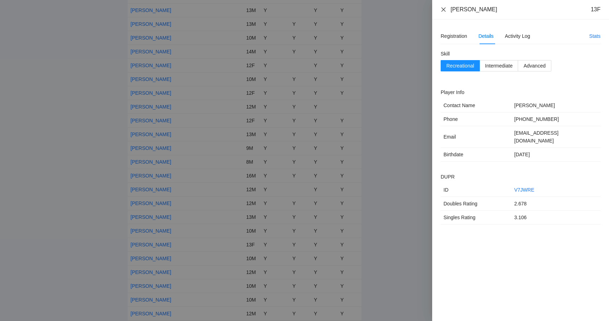
click at [443, 9] on icon "close" at bounding box center [444, 9] width 4 height 4
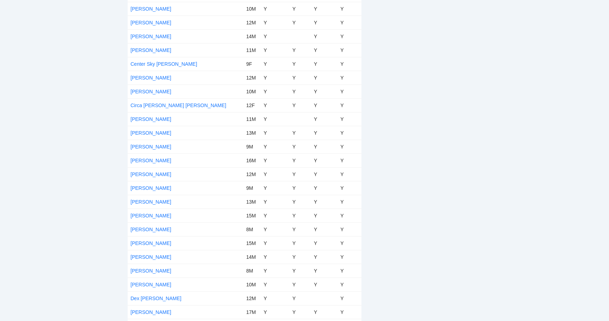
scroll to position [591, 0]
click at [150, 146] on link "[PERSON_NAME]" at bounding box center [151, 147] width 41 height 6
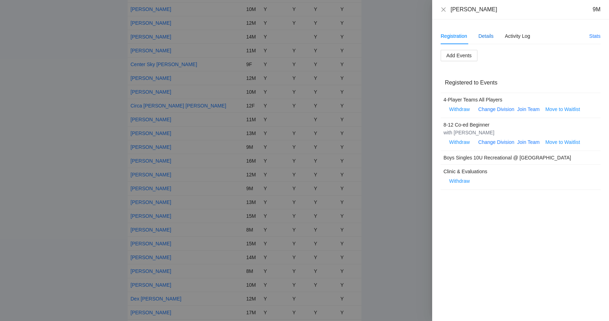
click at [487, 39] on div "Details" at bounding box center [486, 36] width 15 height 8
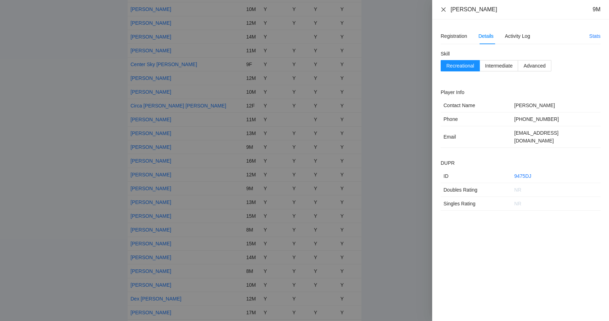
click at [444, 11] on icon "close" at bounding box center [444, 10] width 6 height 6
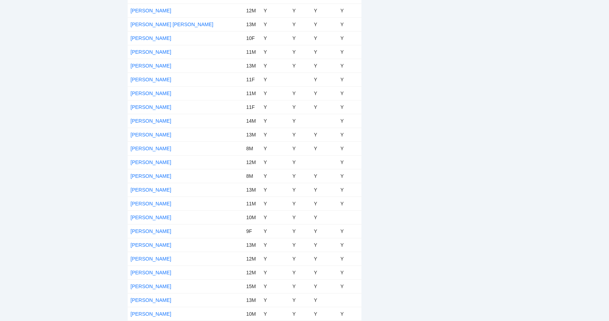
scroll to position [2632, 0]
click at [145, 162] on link "[PERSON_NAME]" at bounding box center [151, 163] width 41 height 6
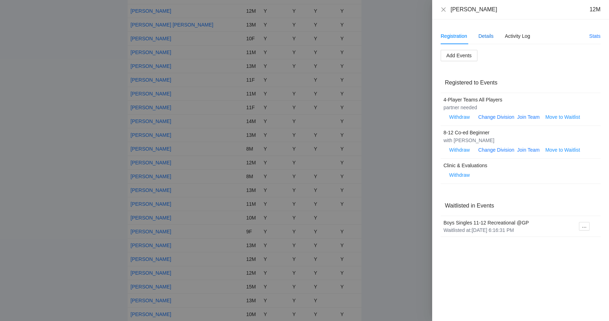
click at [486, 36] on div "Details" at bounding box center [486, 36] width 15 height 8
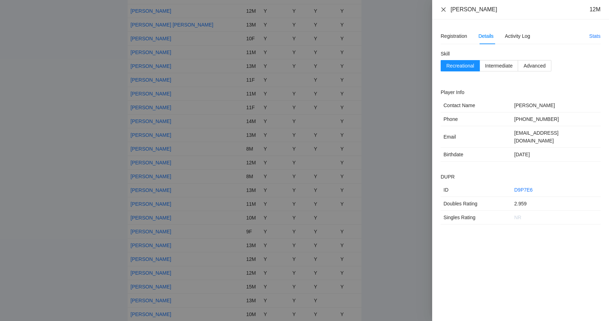
click at [446, 11] on icon "close" at bounding box center [444, 10] width 6 height 6
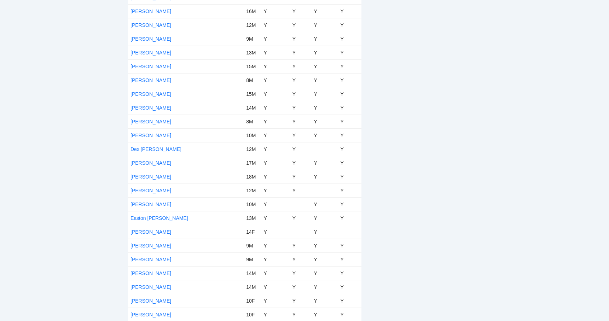
scroll to position [730, 0]
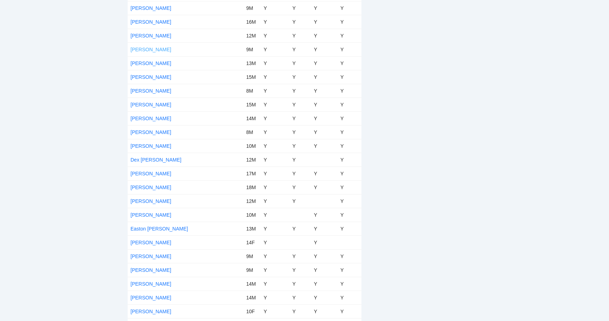
click at [155, 48] on link "[PERSON_NAME]" at bounding box center [151, 50] width 41 height 6
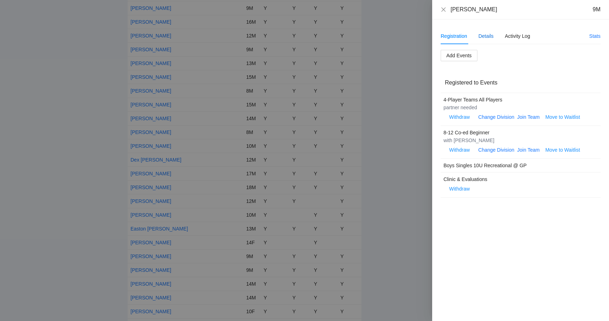
click at [491, 37] on div "Details" at bounding box center [486, 36] width 15 height 8
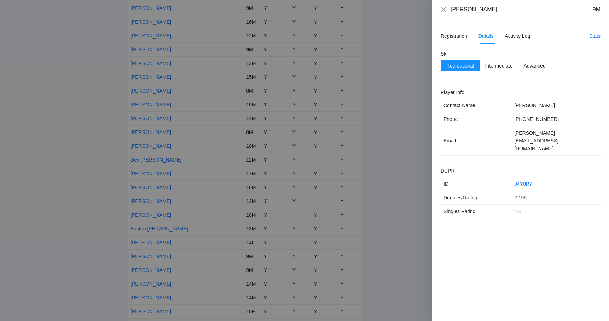
click at [190, 119] on div at bounding box center [304, 160] width 609 height 321
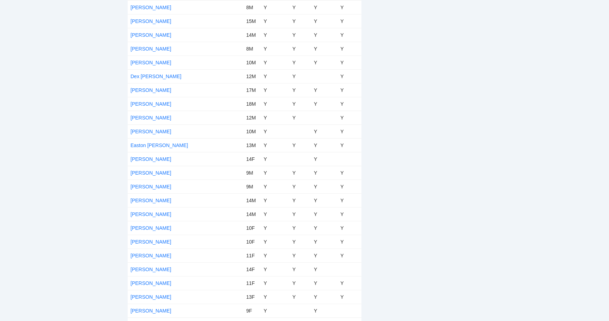
scroll to position [833, 0]
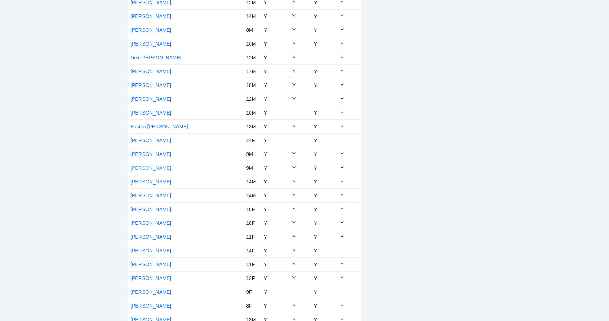
click at [144, 170] on link "[PERSON_NAME]" at bounding box center [151, 168] width 41 height 6
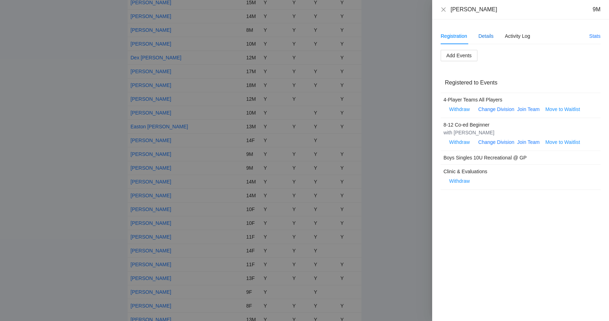
click at [488, 36] on div "Details" at bounding box center [486, 36] width 15 height 8
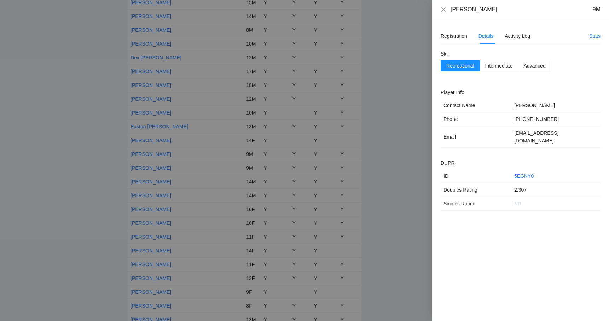
click at [447, 15] on div "Elijah Henderson 9M" at bounding box center [520, 9] width 177 height 19
click at [447, 11] on div "Elijah Henderson 9M" at bounding box center [521, 10] width 160 height 8
click at [443, 11] on icon "close" at bounding box center [444, 9] width 4 height 4
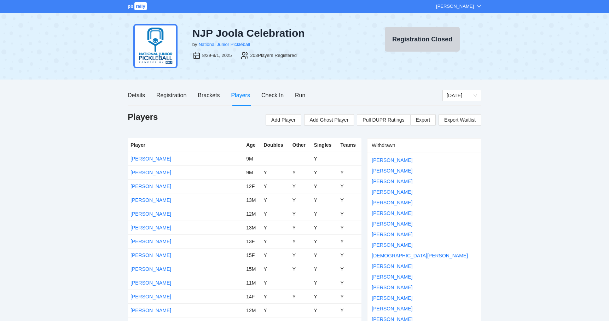
scroll to position [0, 0]
click at [297, 99] on div "Run" at bounding box center [300, 95] width 10 height 9
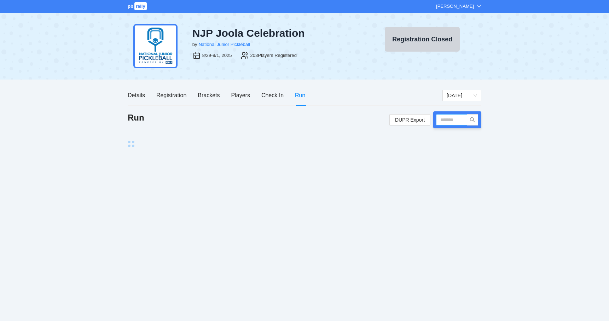
click at [453, 118] on input "text" at bounding box center [451, 119] width 31 height 11
type input "*****"
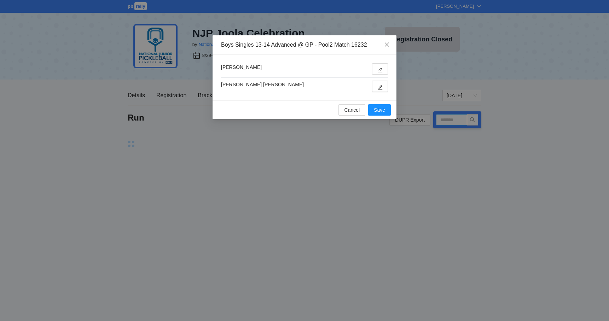
type input "*****"
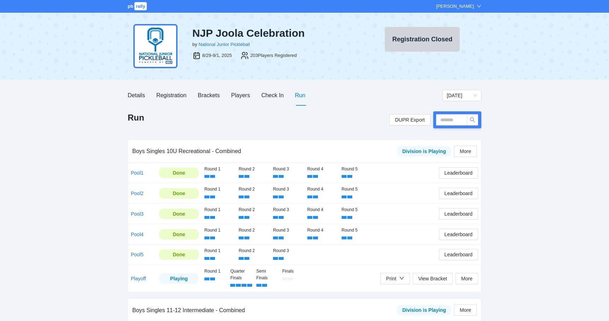
drag, startPoint x: 390, startPoint y: 75, endPoint x: 383, endPoint y: 70, distance: 9.1
click at [383, 70] on div "Boys Singles 13-14 Advanced @ GP - Pool2 Match 16232 Braylon Ohrel Ryder Brown …" at bounding box center [304, 160] width 609 height 321
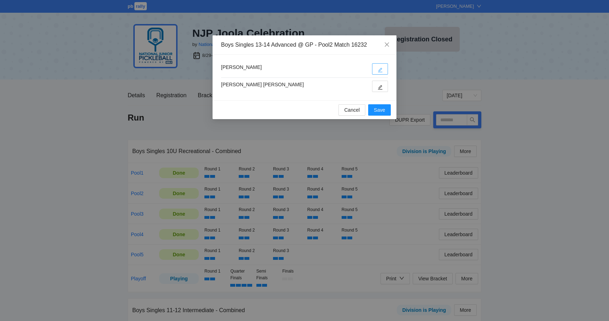
click at [383, 70] on icon "edit" at bounding box center [380, 70] width 5 height 5
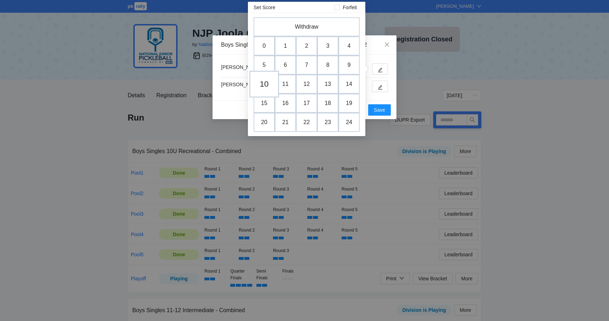
click at [269, 83] on td "10" at bounding box center [264, 84] width 30 height 27
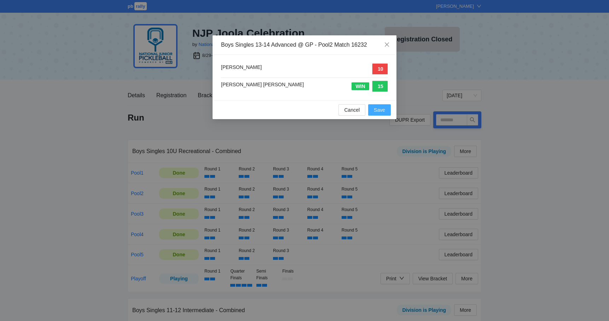
click at [379, 108] on span "Save" at bounding box center [379, 110] width 11 height 8
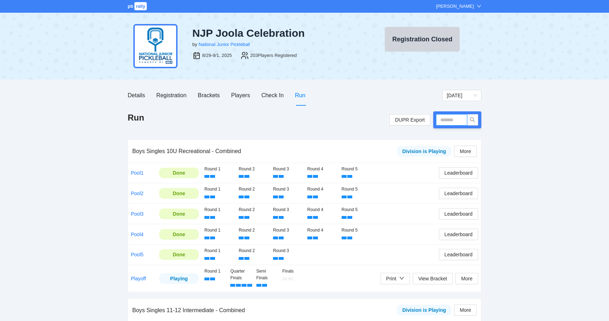
click at [445, 120] on input "text" at bounding box center [451, 119] width 31 height 11
type input "*****"
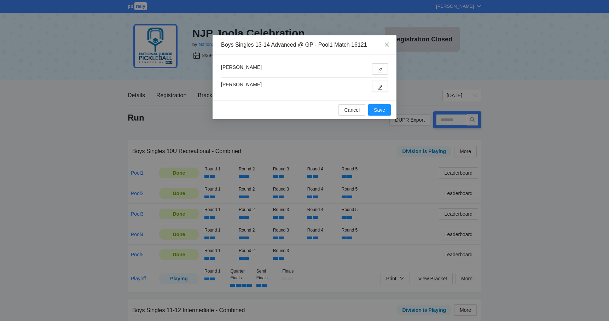
type input "*****"
click at [375, 69] on button "button" at bounding box center [380, 68] width 16 height 11
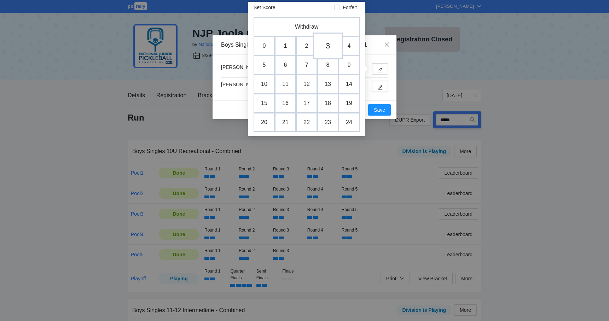
click at [327, 47] on td "3" at bounding box center [328, 46] width 30 height 27
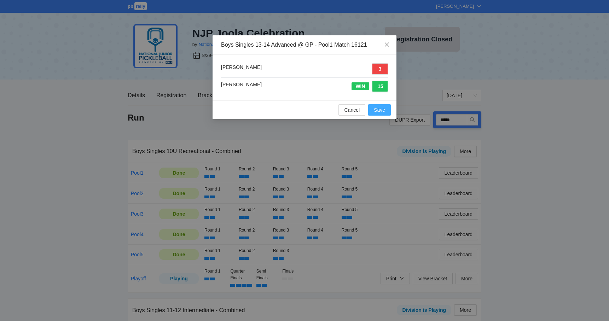
click at [378, 106] on button "Save" at bounding box center [379, 109] width 23 height 11
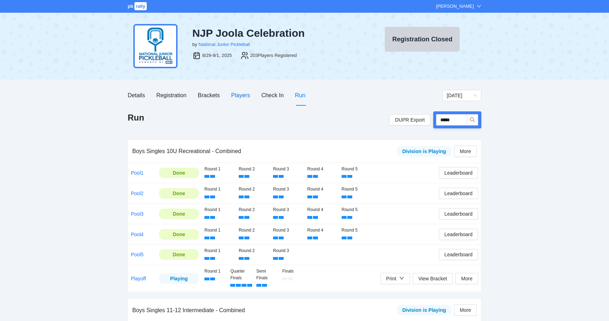
click at [232, 93] on div "Players" at bounding box center [240, 95] width 19 height 9
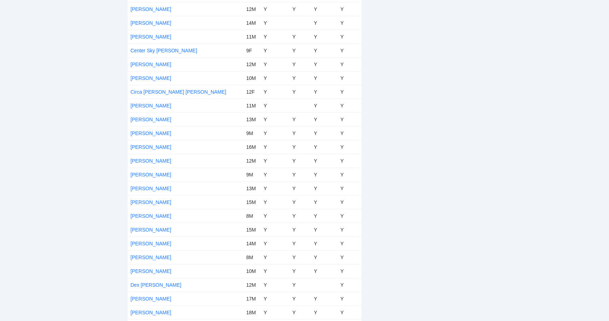
scroll to position [605, 0]
click at [143, 253] on td "[PERSON_NAME]" at bounding box center [186, 258] width 116 height 14
click at [143, 255] on link "[PERSON_NAME]" at bounding box center [151, 258] width 41 height 6
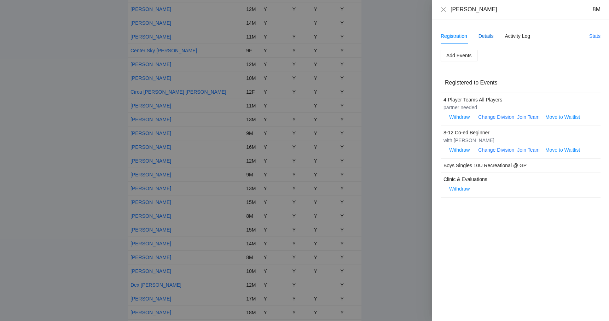
click at [484, 35] on div "Details" at bounding box center [486, 36] width 15 height 8
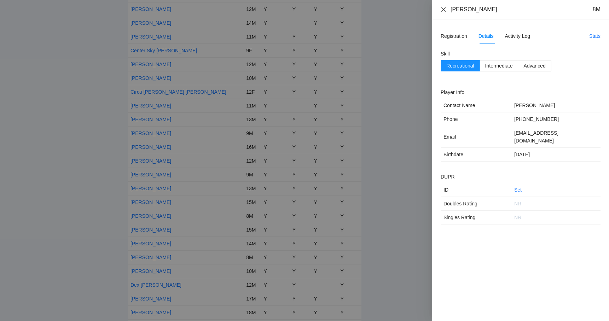
click at [443, 11] on icon "close" at bounding box center [444, 9] width 4 height 4
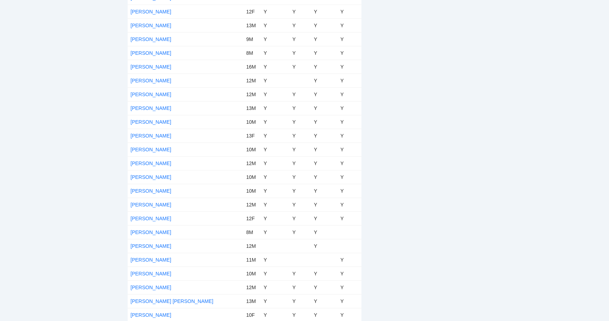
scroll to position [2355, 0]
click at [145, 202] on link "[PERSON_NAME]" at bounding box center [151, 205] width 41 height 6
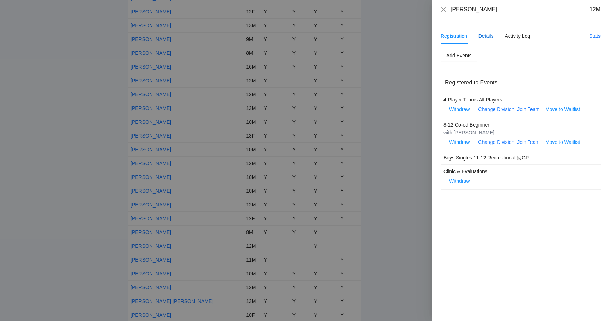
click at [488, 34] on div "Details" at bounding box center [486, 36] width 15 height 8
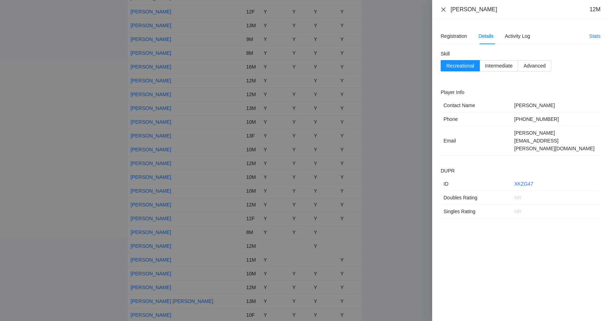
click at [446, 11] on icon "close" at bounding box center [444, 10] width 6 height 6
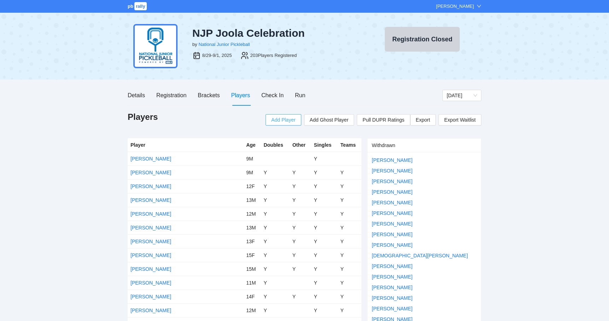
scroll to position [0, 0]
click at [207, 96] on div "Brackets" at bounding box center [209, 95] width 22 height 9
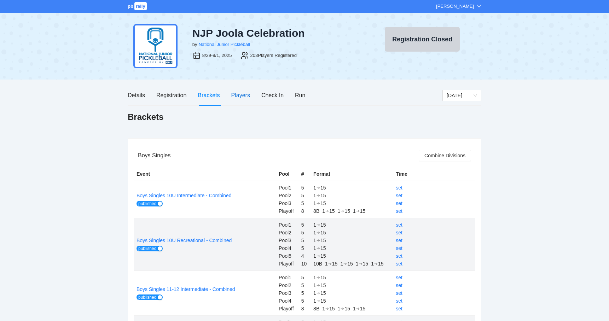
click at [241, 92] on div "Players" at bounding box center [240, 95] width 19 height 9
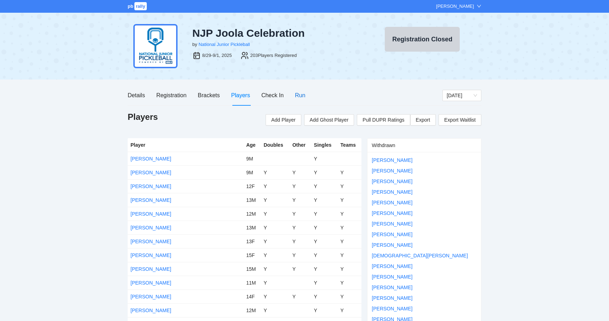
click at [303, 93] on div "Run" at bounding box center [300, 95] width 10 height 9
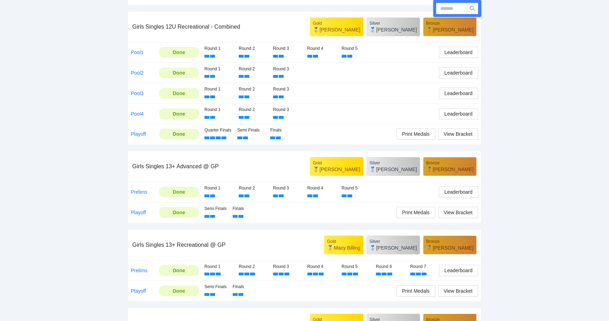
scroll to position [1311, 0]
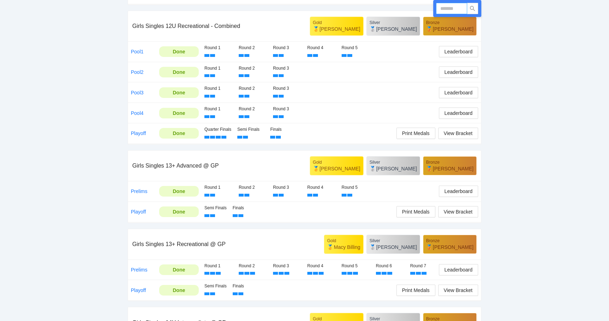
click at [449, 12] on input "text" at bounding box center [451, 8] width 31 height 11
type input "*****"
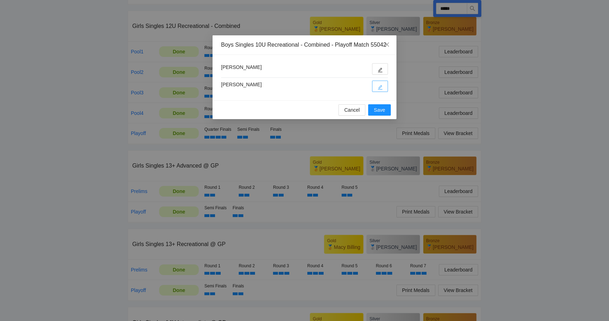
click at [382, 90] on icon "edit" at bounding box center [380, 87] width 5 height 5
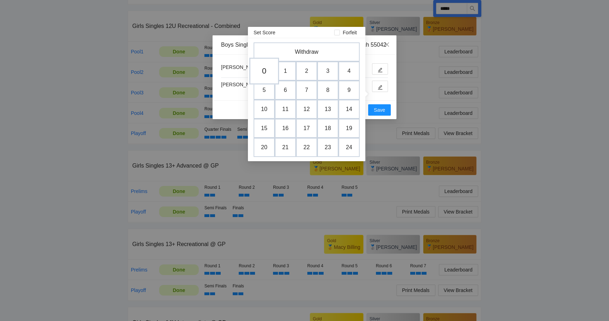
click at [264, 73] on td "0" at bounding box center [264, 71] width 30 height 27
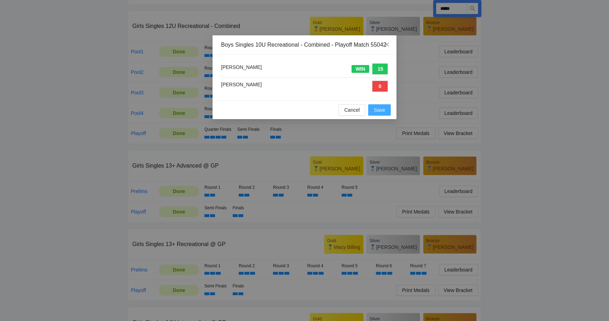
click at [385, 114] on span "Save" at bounding box center [379, 110] width 11 height 8
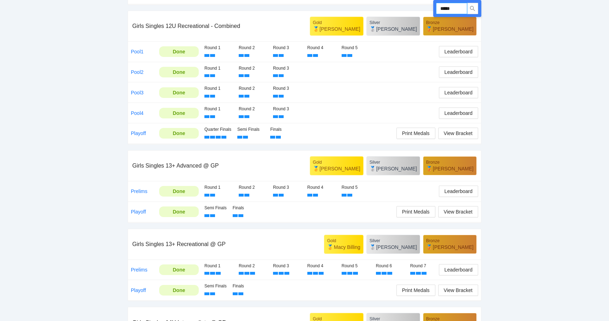
drag, startPoint x: 460, startPoint y: 9, endPoint x: 434, endPoint y: 10, distance: 25.8
click at [434, 10] on div "*****" at bounding box center [457, 8] width 48 height 17
type input "*****"
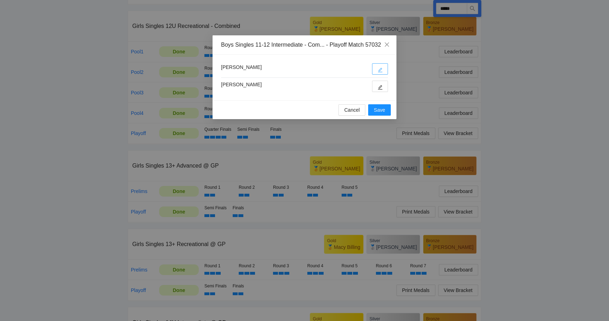
click at [380, 75] on button "button" at bounding box center [380, 68] width 16 height 11
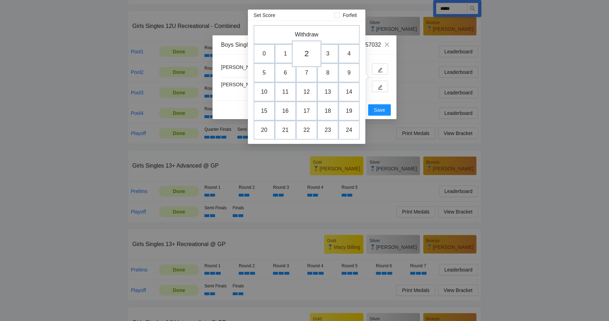
click at [311, 57] on td "2" at bounding box center [307, 53] width 30 height 27
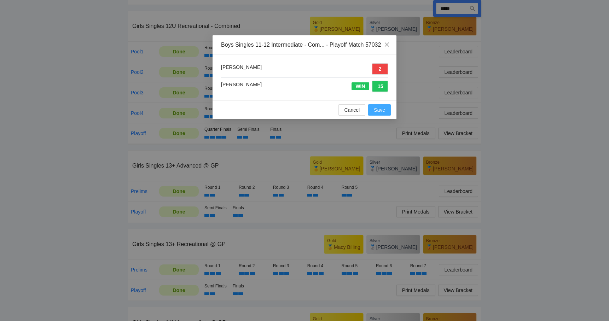
click at [379, 114] on span "Save" at bounding box center [379, 110] width 11 height 8
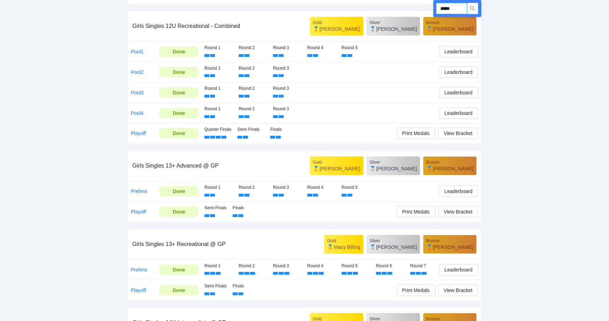
drag, startPoint x: 456, startPoint y: 9, endPoint x: 420, endPoint y: 11, distance: 36.1
type input "*****"
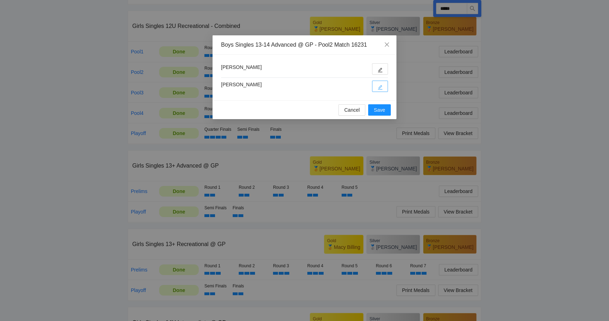
click at [378, 86] on icon "edit" at bounding box center [380, 87] width 5 height 5
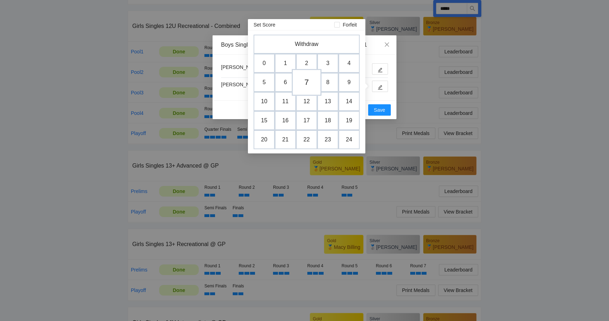
click at [305, 85] on td "7" at bounding box center [307, 82] width 30 height 27
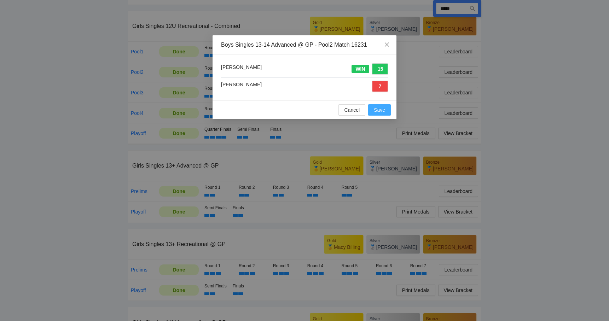
click at [375, 110] on span "Save" at bounding box center [379, 110] width 11 height 8
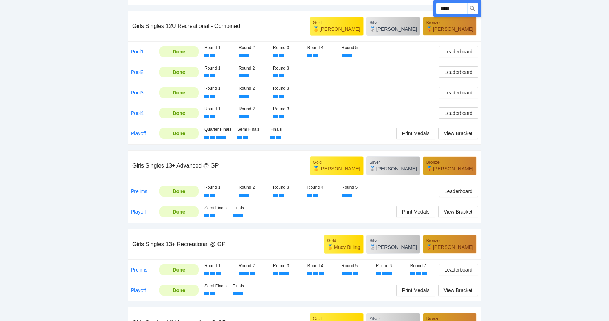
drag, startPoint x: 466, startPoint y: 9, endPoint x: 435, endPoint y: 11, distance: 31.2
click at [435, 10] on div "*****" at bounding box center [457, 8] width 48 height 17
type input "*****"
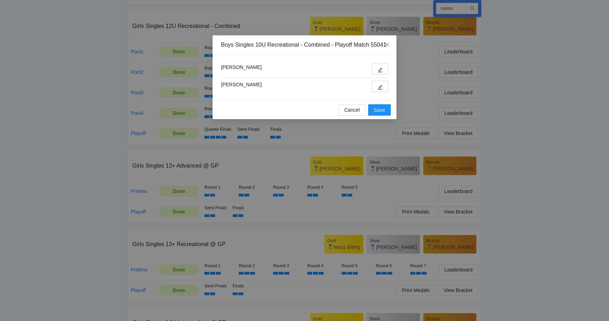
type input "*****"
click at [380, 90] on icon "edit" at bounding box center [380, 87] width 5 height 5
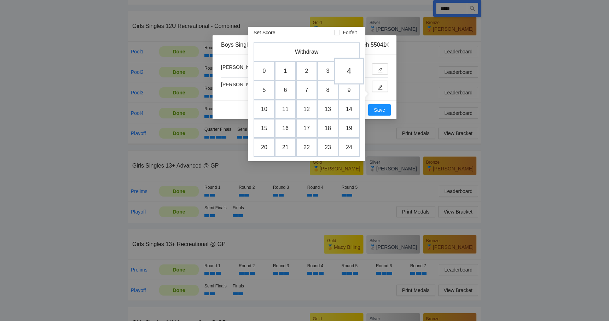
click at [346, 74] on td "4" at bounding box center [349, 71] width 30 height 27
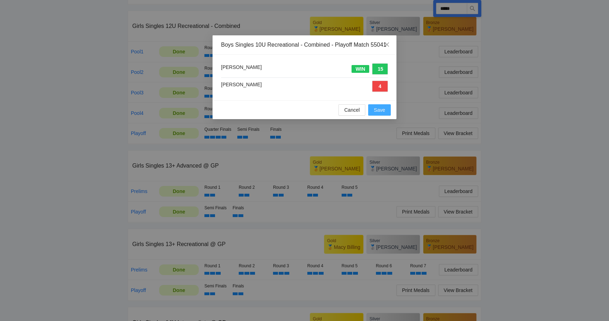
click at [380, 114] on span "Save" at bounding box center [379, 110] width 11 height 8
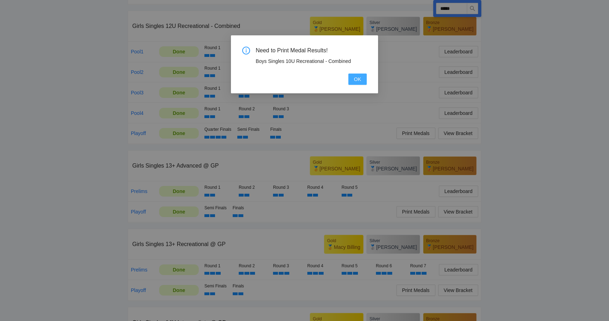
click at [355, 79] on span "OK" at bounding box center [357, 79] width 7 height 8
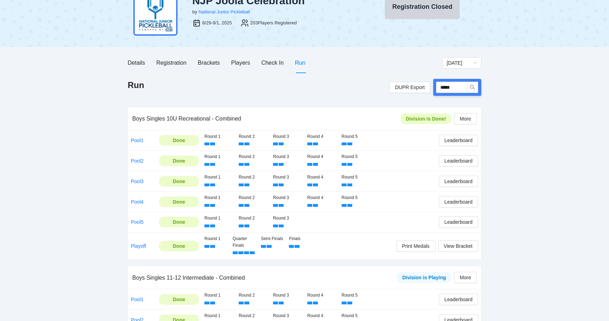
scroll to position [33, 0]
click at [407, 244] on span "Print Medals" at bounding box center [416, 246] width 28 height 8
click at [204, 65] on div "Brackets" at bounding box center [209, 62] width 22 height 9
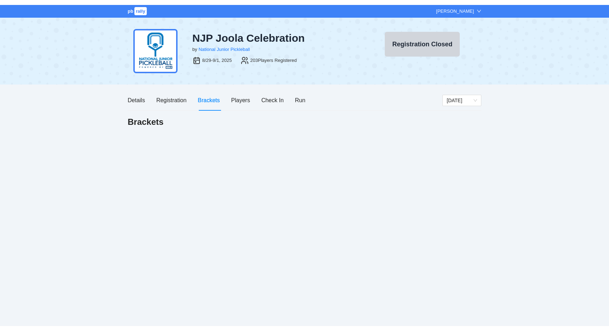
scroll to position [0, 0]
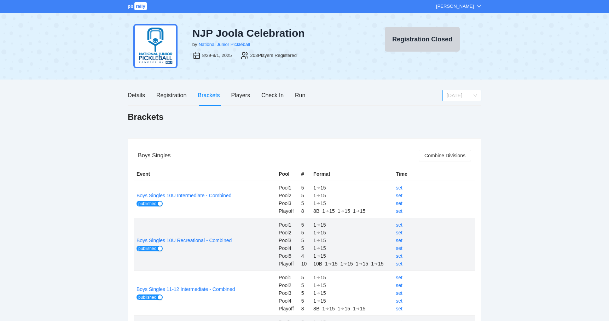
click at [455, 93] on span "[DATE]" at bounding box center [462, 95] width 30 height 11
click at [297, 97] on div "Run" at bounding box center [300, 95] width 10 height 9
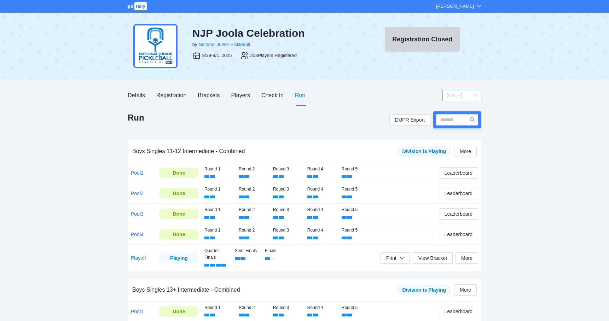
click at [469, 94] on span "[DATE]" at bounding box center [462, 95] width 30 height 11
click at [461, 122] on div "[DATE]" at bounding box center [462, 121] width 30 height 8
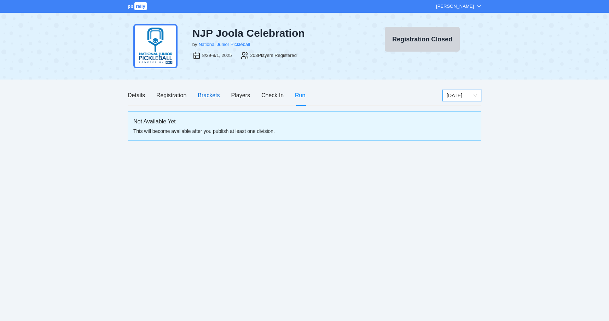
click at [211, 96] on div "Brackets" at bounding box center [209, 95] width 22 height 9
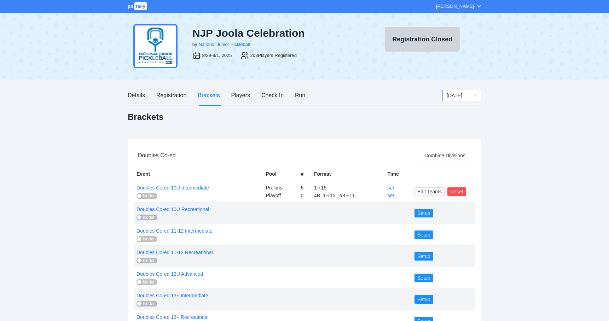
click at [447, 92] on div "[DATE]" at bounding box center [462, 95] width 39 height 11
click at [452, 109] on div "[DATE]" at bounding box center [462, 109] width 30 height 8
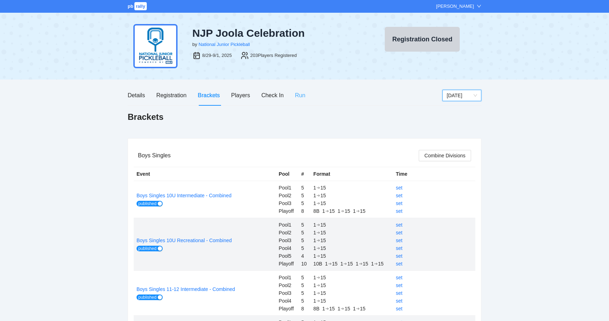
click at [297, 90] on div "Run" at bounding box center [300, 95] width 10 height 20
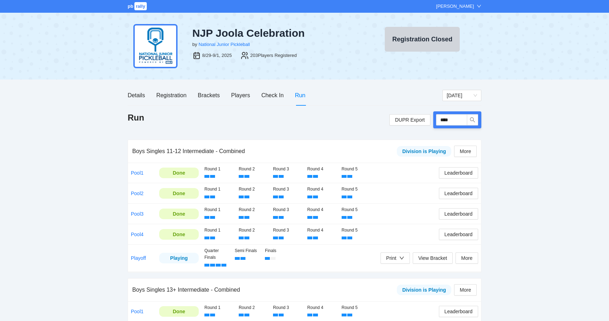
type input "*****"
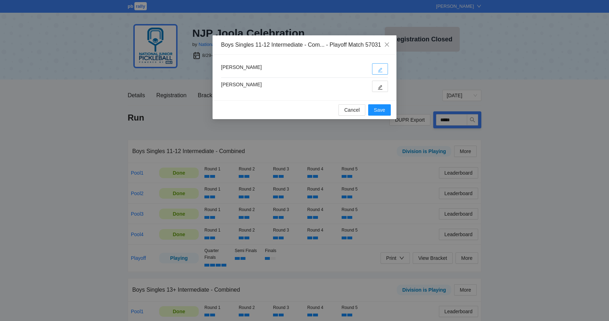
click at [377, 75] on button "button" at bounding box center [380, 68] width 16 height 11
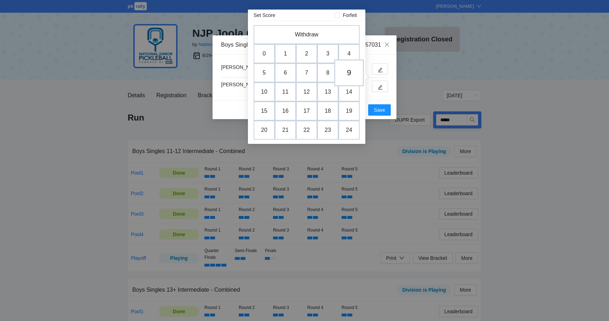
click at [350, 77] on td "9" at bounding box center [349, 72] width 30 height 27
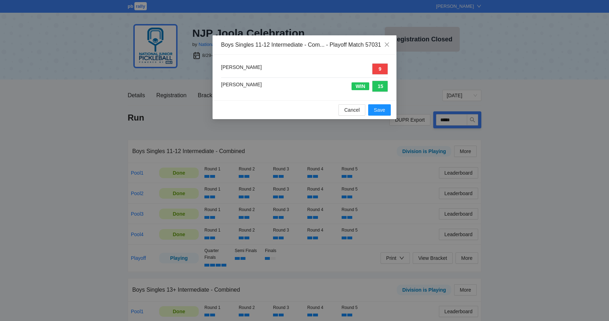
click at [391, 119] on div "Cancel Save" at bounding box center [305, 109] width 184 height 19
click at [387, 116] on button "Save" at bounding box center [379, 109] width 23 height 11
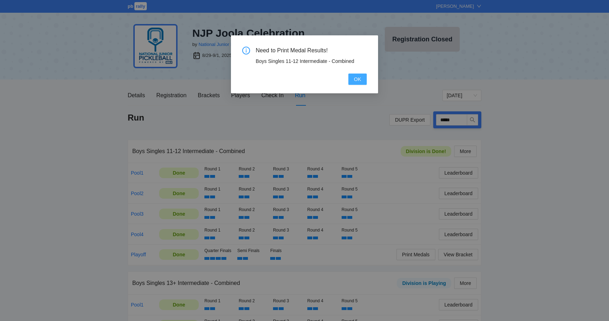
click at [352, 81] on button "OK" at bounding box center [358, 79] width 18 height 11
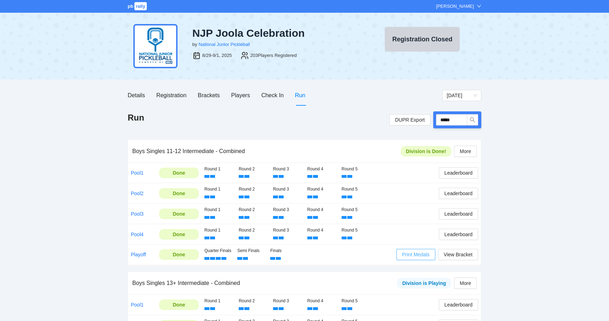
click at [403, 252] on button "Print Medals" at bounding box center [416, 254] width 39 height 11
drag, startPoint x: 467, startPoint y: 123, endPoint x: 438, endPoint y: 121, distance: 29.5
click at [438, 121] on input "*****" at bounding box center [451, 119] width 31 height 11
type input "*****"
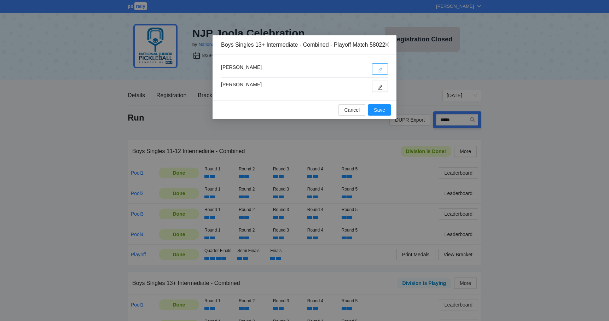
click at [381, 73] on icon "edit" at bounding box center [380, 70] width 5 height 5
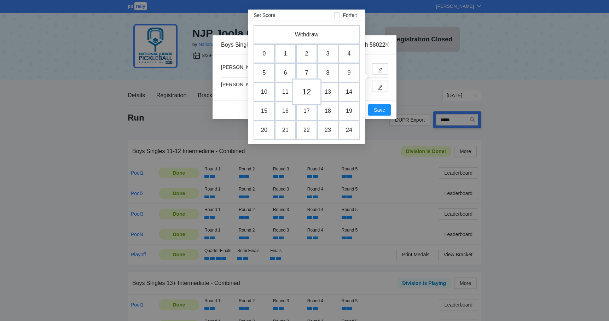
click at [311, 92] on td "12" at bounding box center [307, 92] width 30 height 27
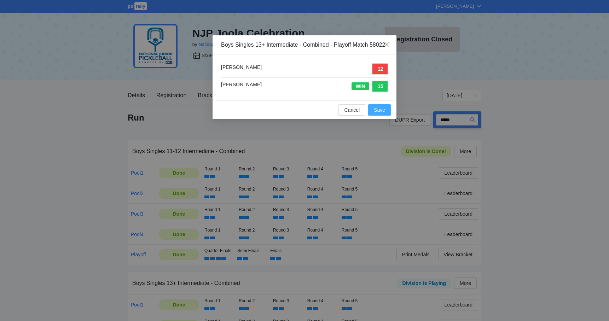
click at [379, 114] on span "Save" at bounding box center [379, 110] width 11 height 8
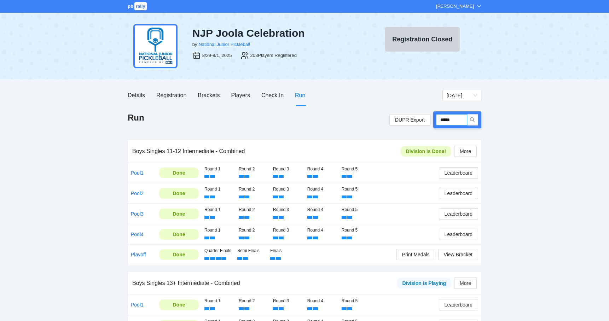
drag, startPoint x: 457, startPoint y: 123, endPoint x: 437, endPoint y: 121, distance: 19.9
click at [437, 121] on input "*****" at bounding box center [451, 119] width 31 height 11
type input "*****"
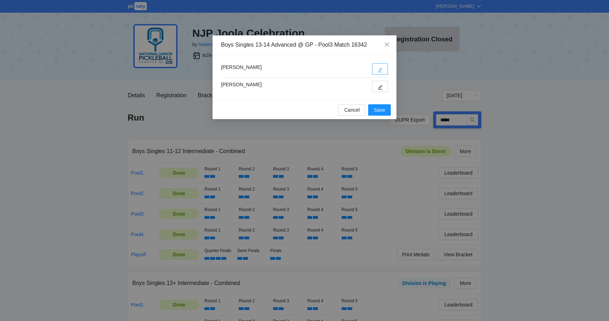
click at [380, 68] on icon "edit" at bounding box center [380, 70] width 5 height 5
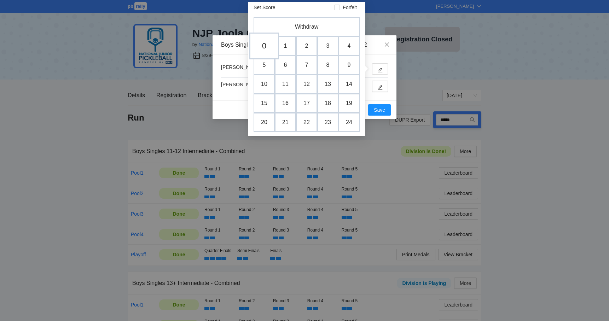
click at [269, 51] on td "0" at bounding box center [264, 46] width 30 height 27
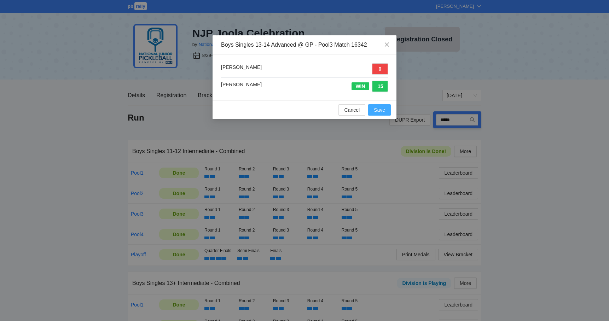
click at [381, 109] on span "Save" at bounding box center [379, 110] width 11 height 8
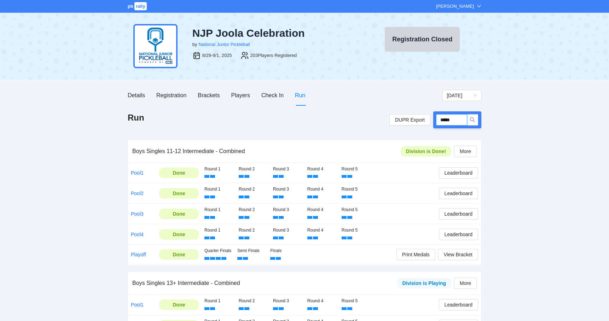
drag, startPoint x: 463, startPoint y: 120, endPoint x: 435, endPoint y: 120, distance: 28.0
click at [435, 120] on div "*****" at bounding box center [457, 119] width 48 height 17
type input "*****"
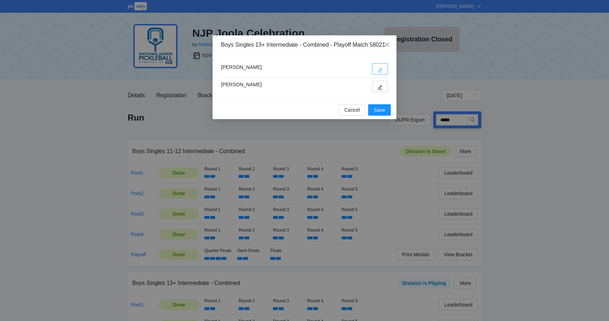
click at [379, 73] on icon "edit" at bounding box center [380, 70] width 5 height 5
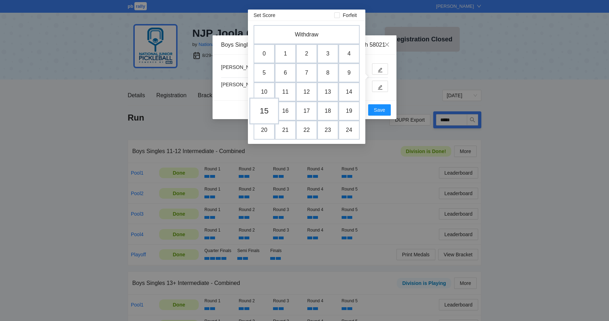
click at [267, 111] on td "15" at bounding box center [264, 111] width 30 height 27
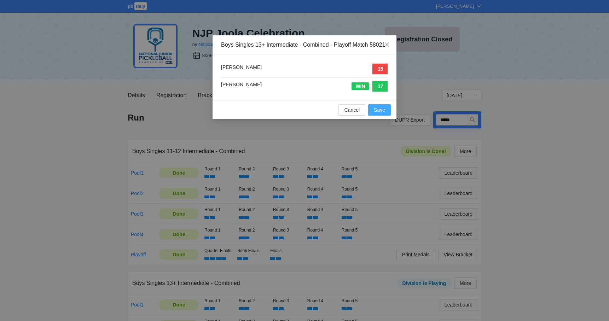
click at [381, 114] on span "Save" at bounding box center [379, 110] width 11 height 8
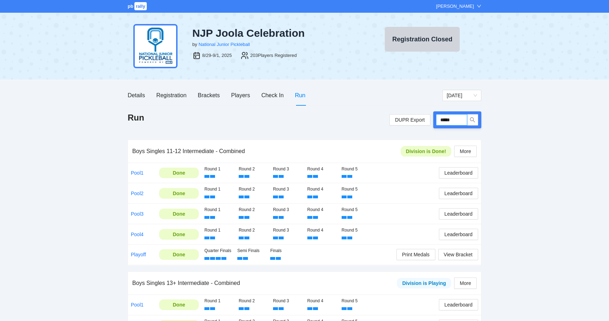
drag, startPoint x: 462, startPoint y: 123, endPoint x: 437, endPoint y: 122, distance: 25.1
click at [437, 122] on input "*****" at bounding box center [451, 119] width 31 height 11
type input "*****"
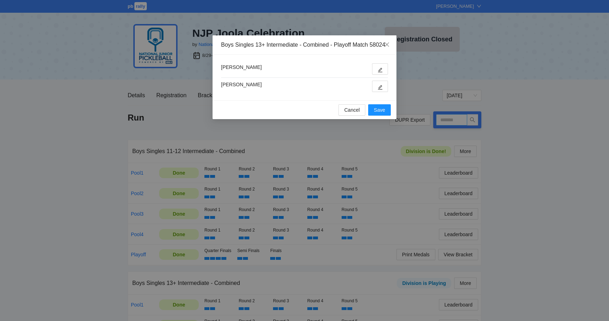
type input "*****"
click at [383, 92] on button "button" at bounding box center [380, 86] width 16 height 11
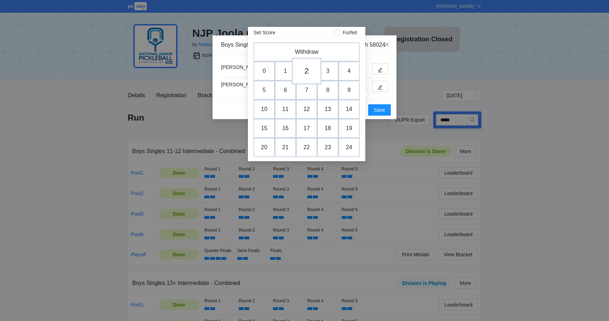
click at [311, 72] on td "2" at bounding box center [307, 71] width 30 height 27
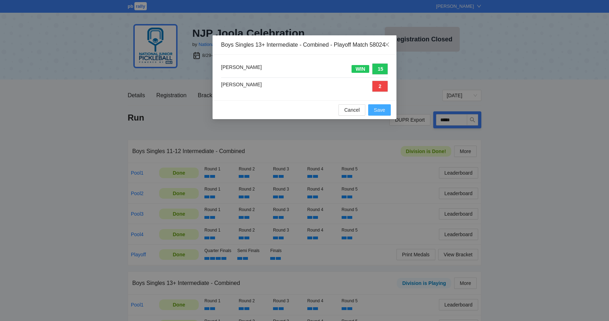
click at [375, 114] on span "Save" at bounding box center [379, 110] width 11 height 8
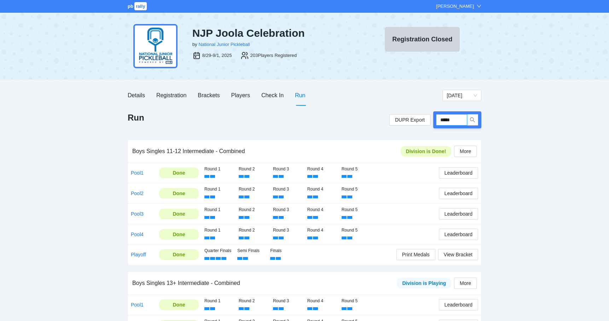
click at [454, 118] on input "*****" at bounding box center [451, 119] width 31 height 11
click at [461, 119] on input "*****" at bounding box center [451, 119] width 31 height 11
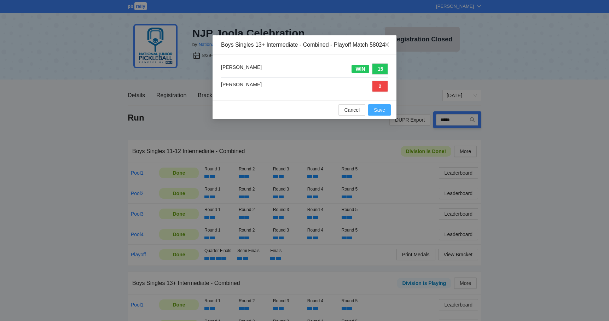
click at [382, 114] on span "Save" at bounding box center [379, 110] width 11 height 8
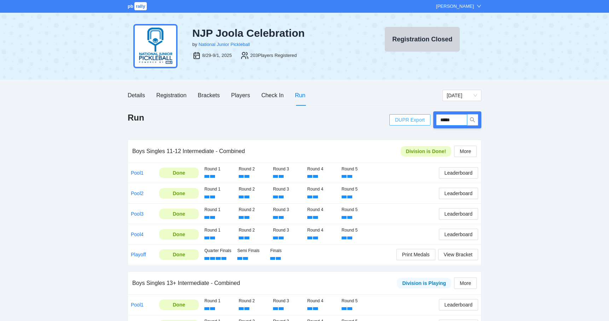
drag, startPoint x: 459, startPoint y: 121, endPoint x: 419, endPoint y: 117, distance: 40.2
click at [419, 116] on div "DUPR Export *****" at bounding box center [436, 119] width 92 height 17
type input "*****"
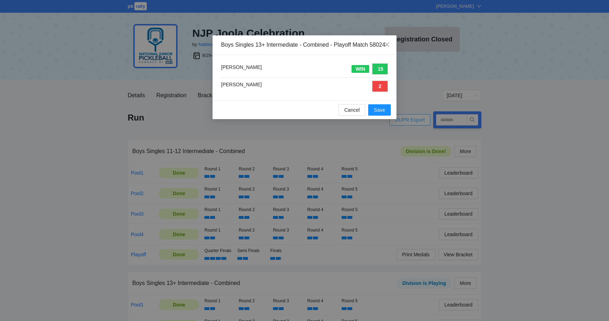
type input "*****"
click at [381, 114] on span "Save" at bounding box center [379, 110] width 11 height 8
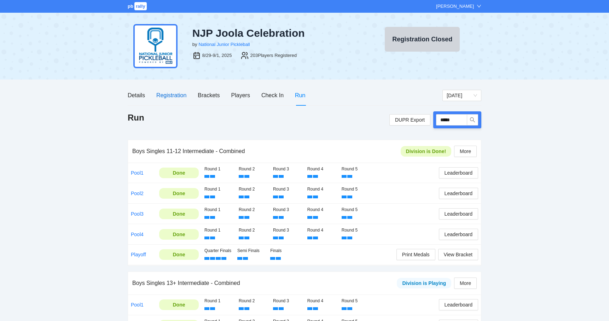
click at [179, 99] on div "Registration" at bounding box center [171, 95] width 30 height 9
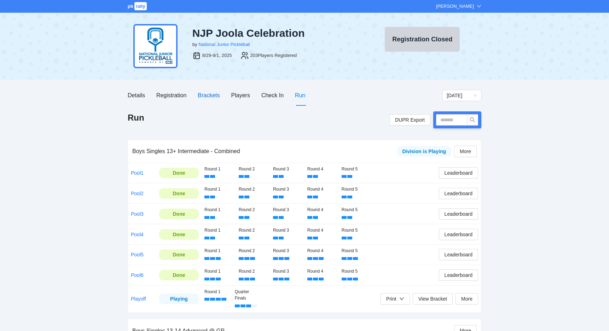
click at [210, 98] on div "Brackets" at bounding box center [209, 95] width 22 height 9
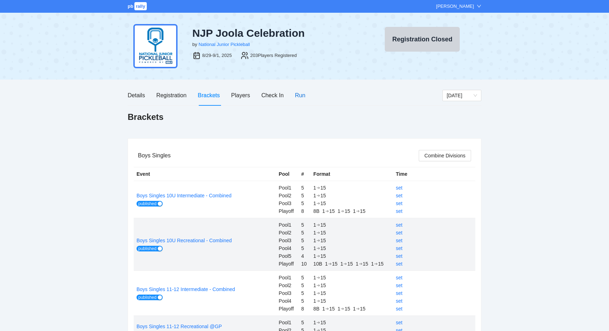
click at [301, 97] on div "Run" at bounding box center [300, 95] width 10 height 9
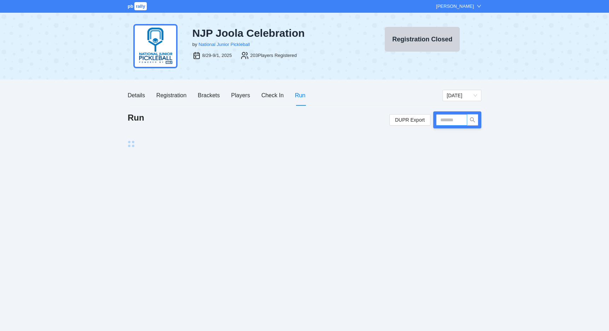
click at [442, 116] on input "text" at bounding box center [451, 119] width 31 height 11
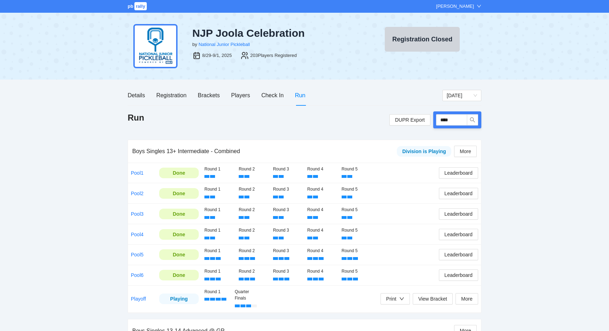
type input "*****"
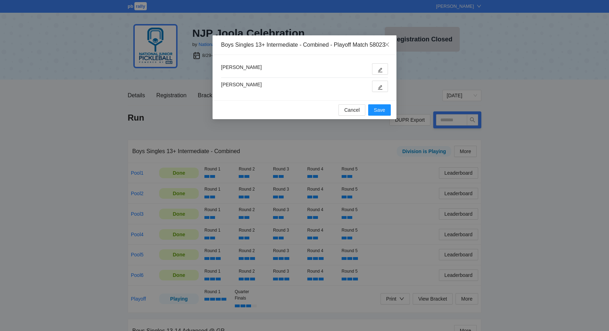
type input "*****"
click at [379, 73] on icon "edit" at bounding box center [380, 70] width 5 height 5
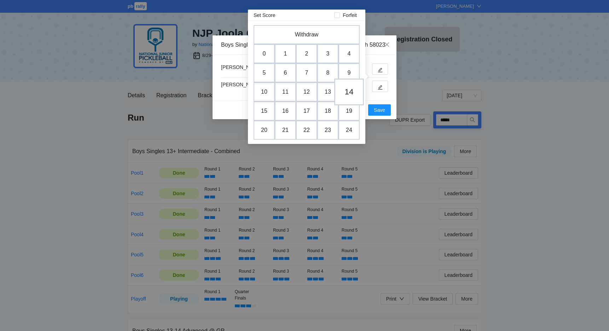
click at [344, 90] on td "14" at bounding box center [349, 92] width 30 height 27
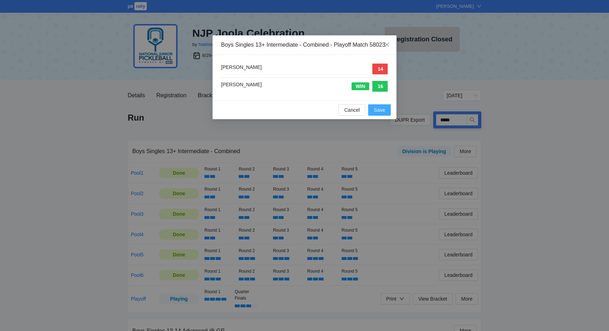
click at [379, 114] on span "Save" at bounding box center [379, 110] width 11 height 8
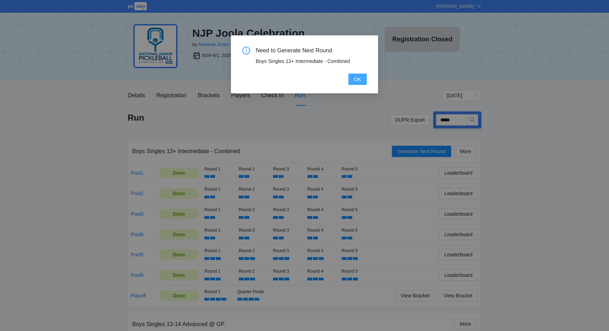
click at [351, 75] on button "OK" at bounding box center [358, 79] width 18 height 11
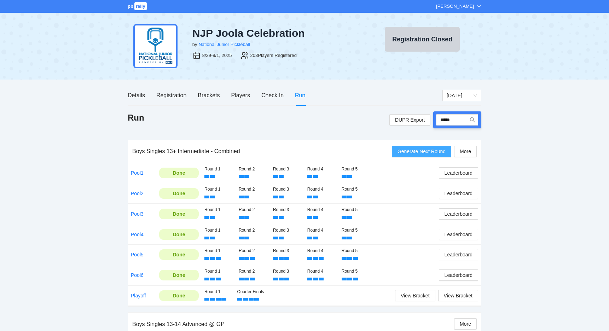
click at [412, 153] on span "Generate Next Round" at bounding box center [422, 152] width 48 height 8
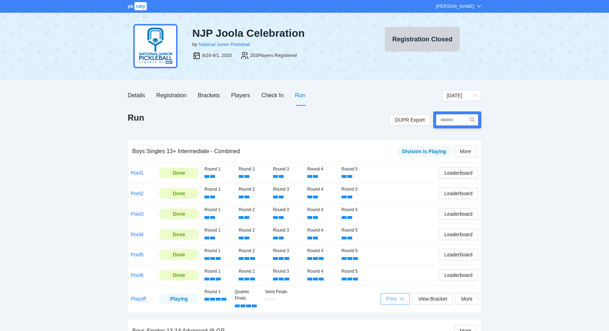
click at [400, 297] on icon "down" at bounding box center [402, 299] width 5 height 5
click at [398, 320] on span "Scorecards" at bounding box center [401, 322] width 36 height 8
click at [391, 299] on div "Print" at bounding box center [391, 299] width 10 height 8
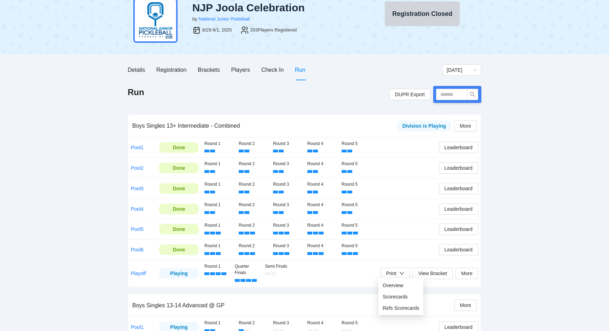
scroll to position [45, 0]
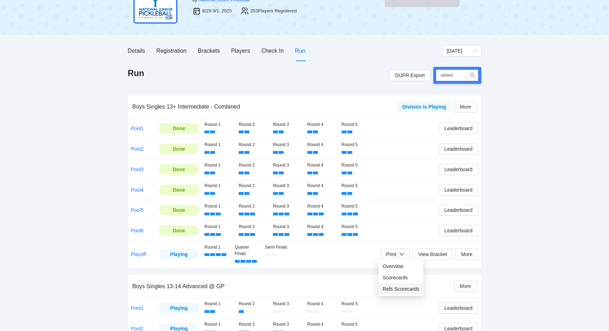
click at [391, 292] on span "Refs Scorecards" at bounding box center [401, 289] width 36 height 8
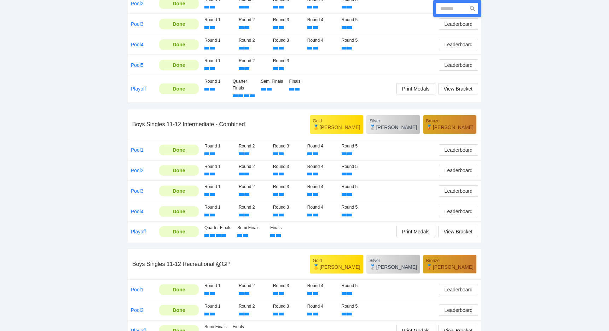
scroll to position [666, 0]
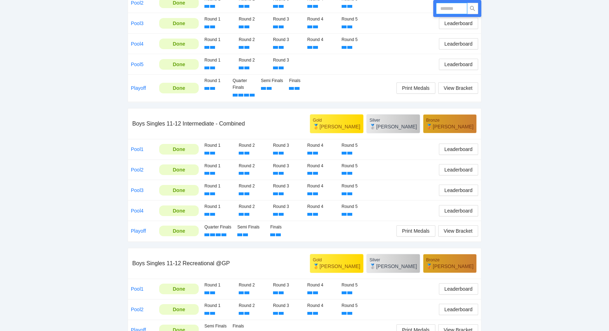
click at [458, 11] on input "text" at bounding box center [451, 8] width 31 height 11
type input "*****"
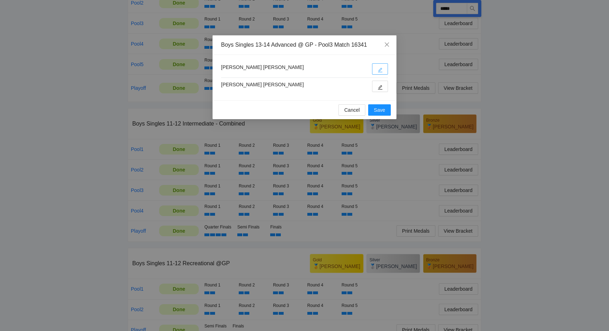
click at [381, 67] on span "edit" at bounding box center [380, 69] width 5 height 5
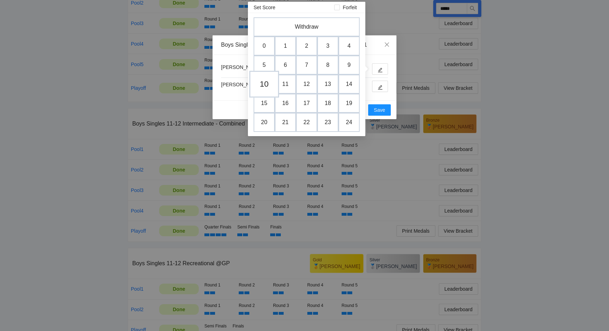
click at [257, 85] on td "10" at bounding box center [264, 84] width 30 height 27
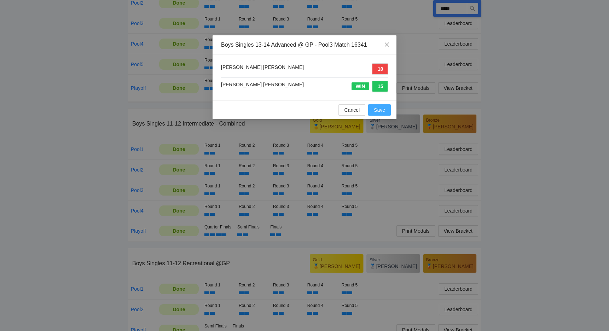
click at [378, 110] on span "Save" at bounding box center [379, 110] width 11 height 8
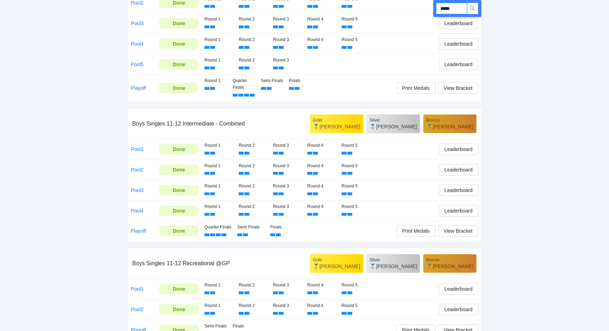
drag, startPoint x: 458, startPoint y: 9, endPoint x: 432, endPoint y: 11, distance: 25.9
click at [432, 11] on div "Run DUPR Export ***** Boys Singles 13+ Intermediate - Combined Division is Play…" at bounding box center [305, 239] width 354 height 1589
type input "*****"
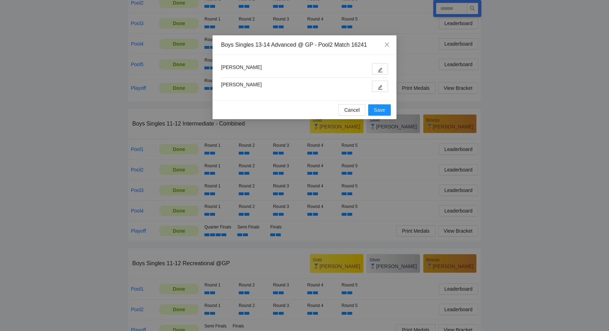
type input "*****"
click at [379, 86] on icon "edit" at bounding box center [380, 87] width 5 height 5
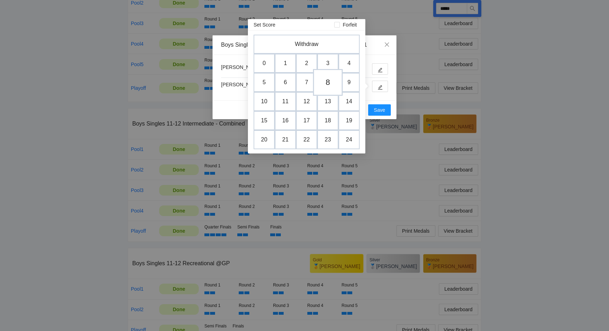
click at [329, 86] on td "8" at bounding box center [328, 82] width 30 height 27
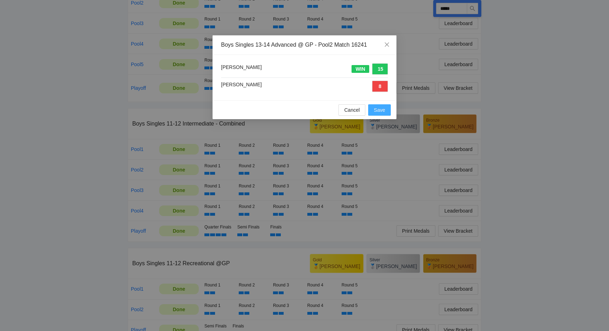
click at [385, 109] on span "Save" at bounding box center [379, 110] width 11 height 8
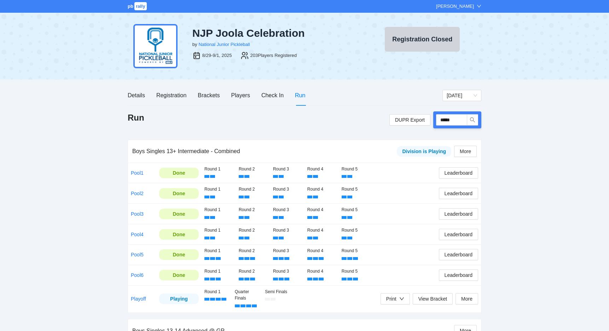
scroll to position [0, 0]
click at [205, 97] on div "Brackets" at bounding box center [209, 95] width 22 height 9
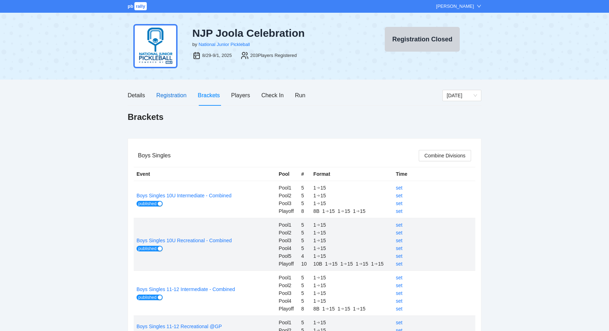
click at [174, 98] on div "Registration" at bounding box center [171, 95] width 30 height 9
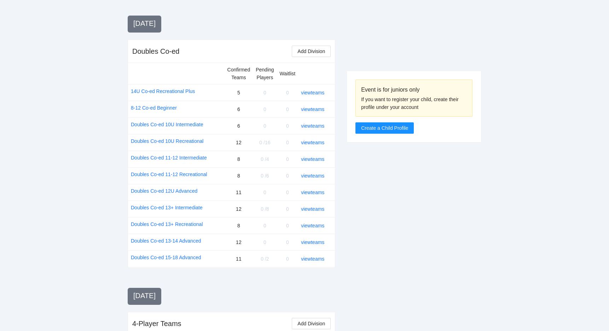
scroll to position [780, 0]
click at [309, 108] on link "view teams" at bounding box center [312, 111] width 23 height 6
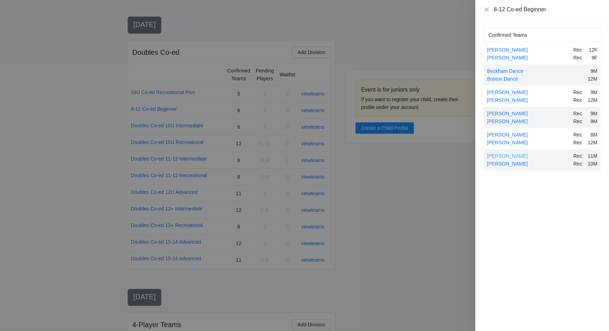
click at [494, 155] on link "[PERSON_NAME]" at bounding box center [507, 156] width 41 height 6
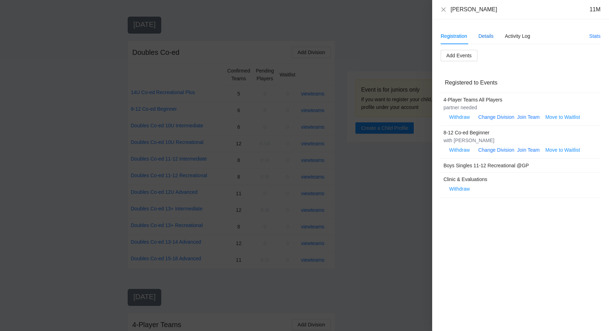
click at [494, 36] on div "Details" at bounding box center [486, 36] width 15 height 8
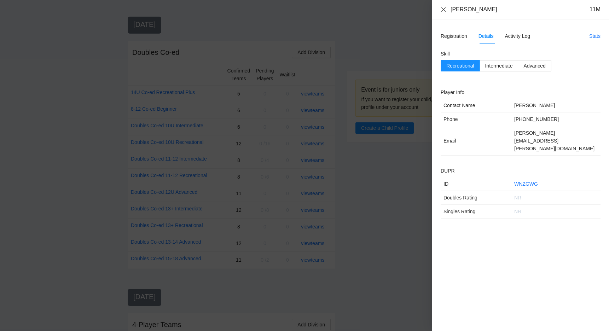
click at [446, 11] on icon "close" at bounding box center [444, 10] width 6 height 6
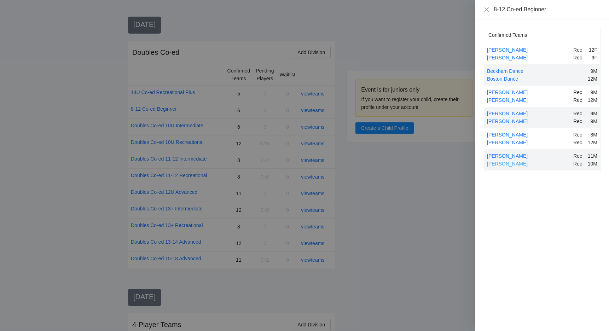
click at [493, 164] on link "[PERSON_NAME]" at bounding box center [507, 164] width 41 height 6
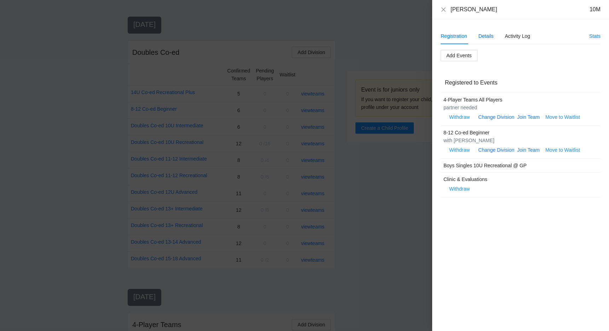
click at [488, 36] on div "Details" at bounding box center [486, 36] width 15 height 8
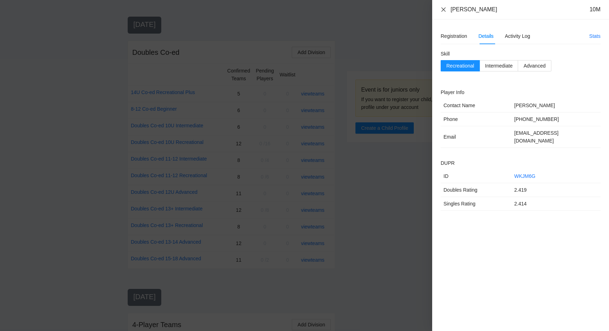
click at [444, 11] on icon "close" at bounding box center [444, 10] width 6 height 6
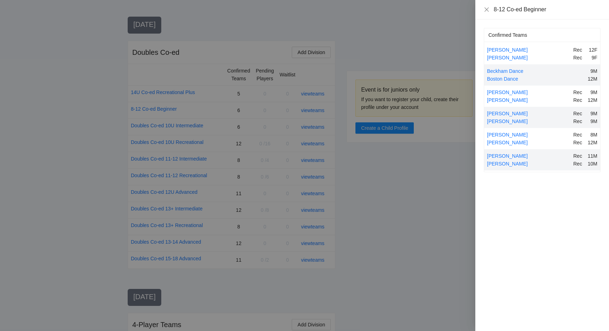
click at [396, 48] on div at bounding box center [304, 165] width 609 height 331
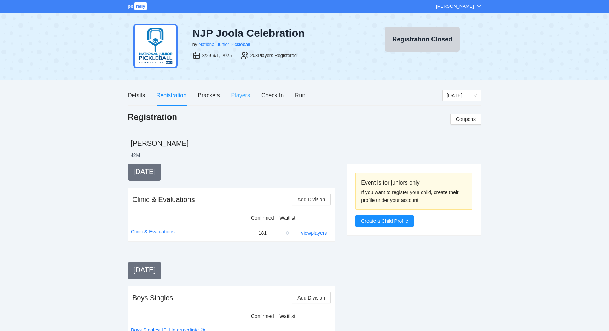
scroll to position [0, 0]
click at [247, 94] on div "Players" at bounding box center [240, 95] width 19 height 9
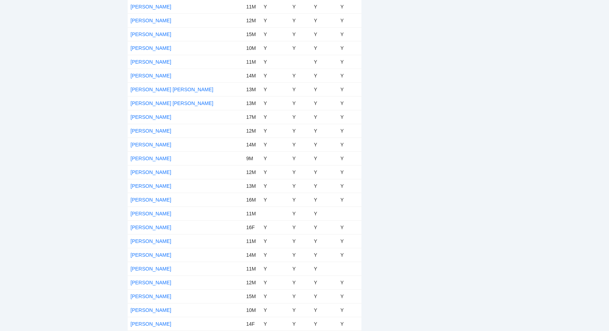
scroll to position [1409, 0]
click at [148, 253] on link "[PERSON_NAME]" at bounding box center [151, 254] width 41 height 6
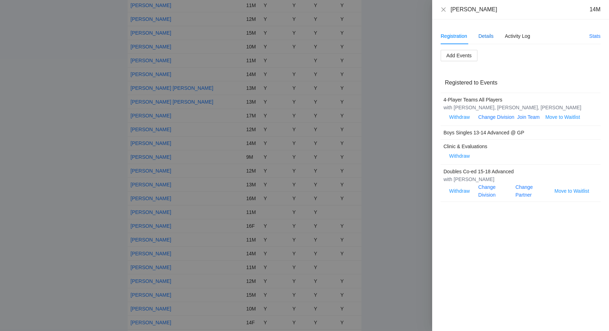
click at [482, 35] on div "Details" at bounding box center [486, 36] width 15 height 8
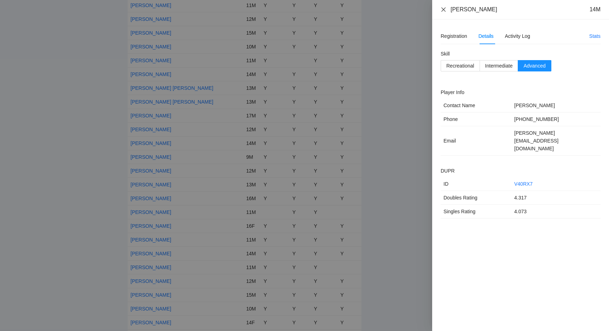
click at [443, 11] on icon "close" at bounding box center [444, 10] width 6 height 6
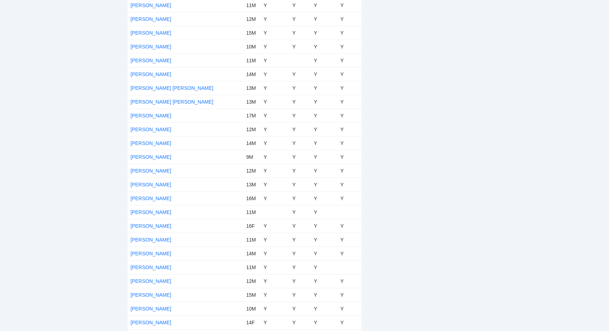
click at [82, 102] on div "pb rally Mike Saniuk NJP Joola Celebration by National Junior Pickleball 8/29-9…" at bounding box center [304, 68] width 609 height 2954
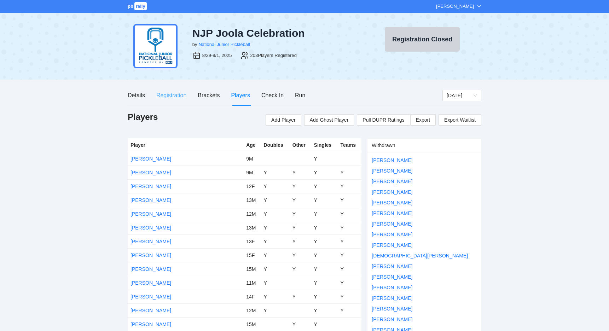
scroll to position [0, 0]
click at [176, 97] on div "Registration" at bounding box center [171, 95] width 30 height 9
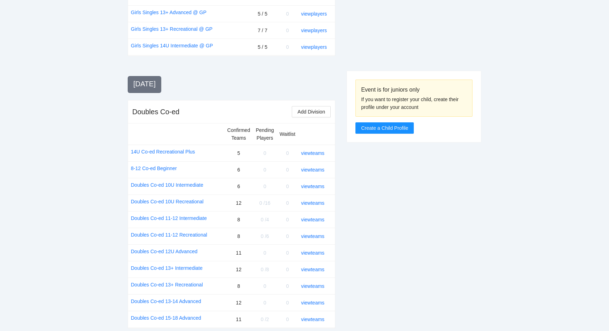
scroll to position [722, 0]
click at [311, 166] on link "view teams" at bounding box center [312, 169] width 23 height 6
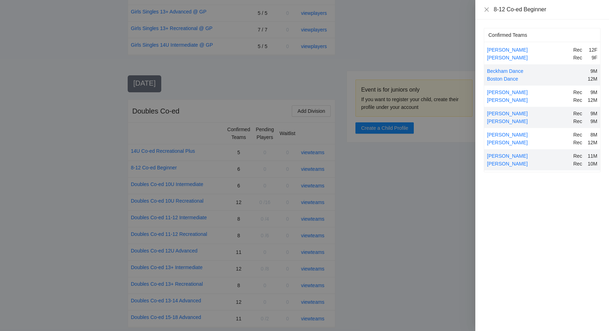
click at [24, 116] on div at bounding box center [304, 165] width 609 height 331
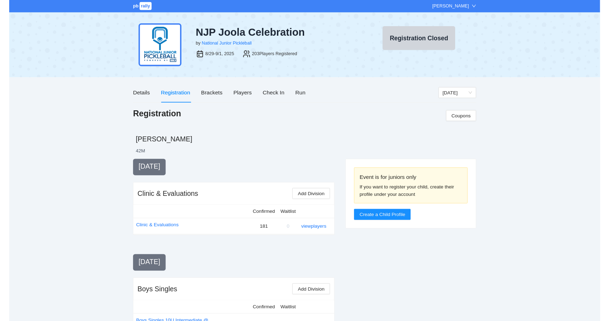
scroll to position [0, 0]
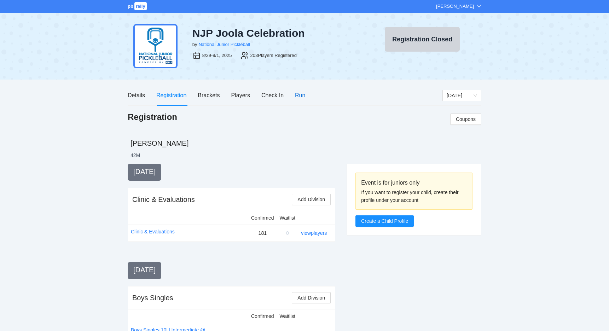
click at [302, 98] on div "Run" at bounding box center [300, 95] width 10 height 9
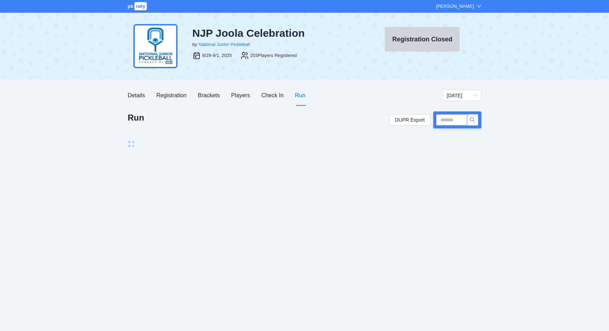
click at [453, 120] on input "text" at bounding box center [451, 119] width 31 height 11
type input "*"
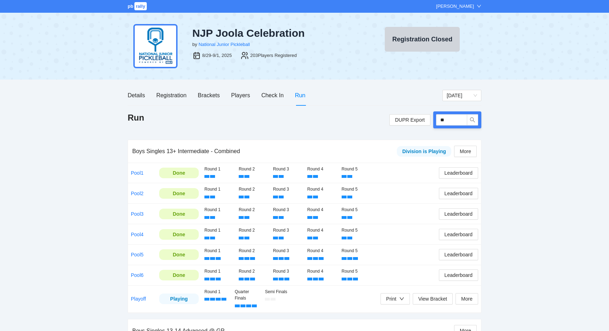
type input "*"
type input "*****"
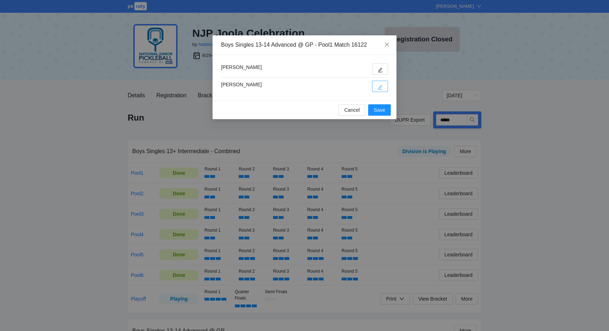
click at [377, 91] on button "button" at bounding box center [380, 86] width 16 height 11
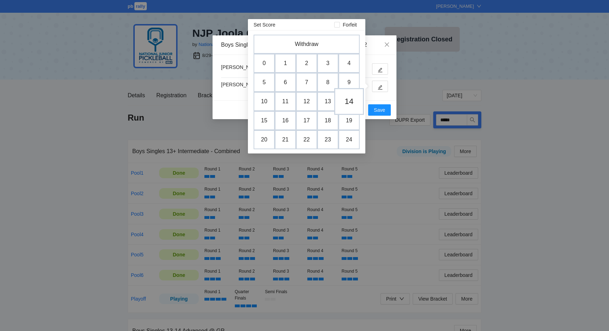
click at [350, 98] on td "14" at bounding box center [349, 101] width 30 height 27
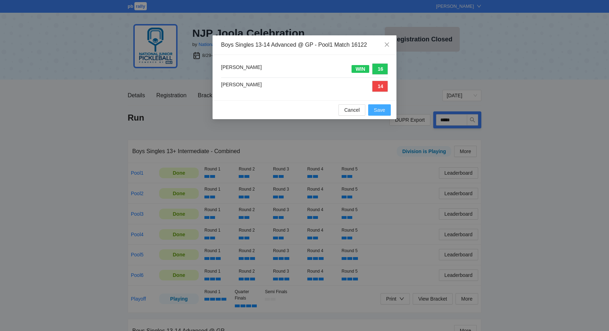
click at [381, 110] on span "Save" at bounding box center [379, 110] width 11 height 8
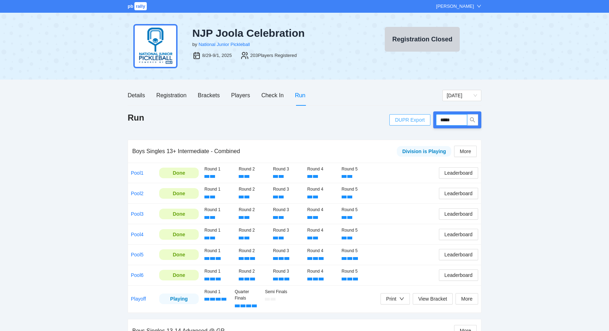
drag, startPoint x: 463, startPoint y: 119, endPoint x: 424, endPoint y: 120, distance: 39.3
click at [424, 120] on div "DUPR Export *****" at bounding box center [436, 119] width 92 height 17
type input "*****"
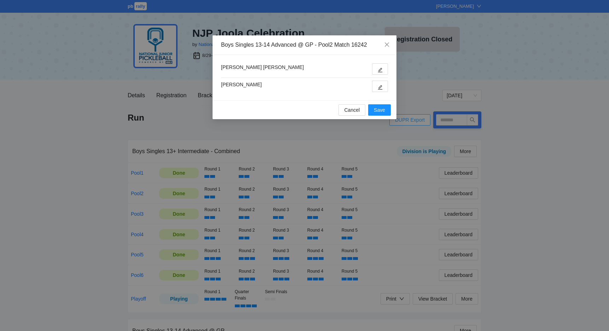
type input "*****"
click at [375, 86] on button "button" at bounding box center [380, 86] width 16 height 11
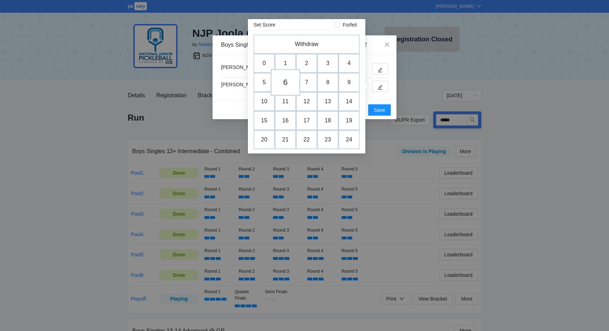
click at [283, 84] on td "6" at bounding box center [286, 82] width 30 height 27
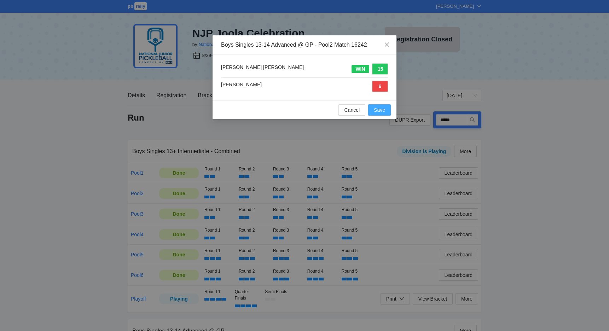
click at [379, 109] on span "Save" at bounding box center [379, 110] width 11 height 8
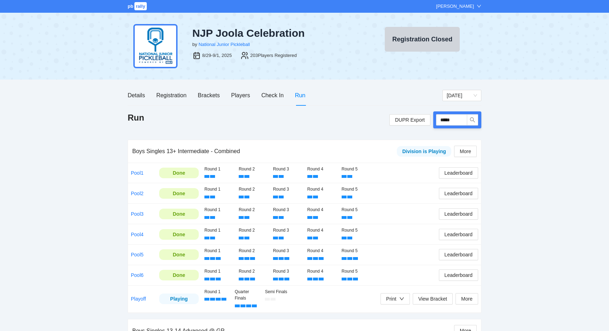
click at [303, 94] on div "Run" at bounding box center [300, 95] width 10 height 9
click at [451, 95] on span "[DATE]" at bounding box center [462, 95] width 30 height 11
click at [451, 120] on div "Sunday" at bounding box center [462, 121] width 30 height 8
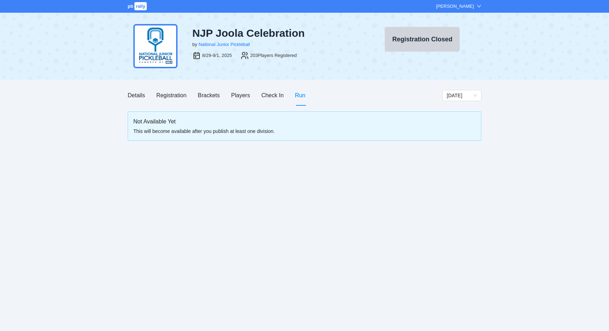
click at [301, 93] on div "Run" at bounding box center [300, 95] width 10 height 9
click at [448, 96] on span "[DATE]" at bounding box center [462, 95] width 30 height 11
click at [449, 108] on div "[DATE]" at bounding box center [462, 109] width 30 height 8
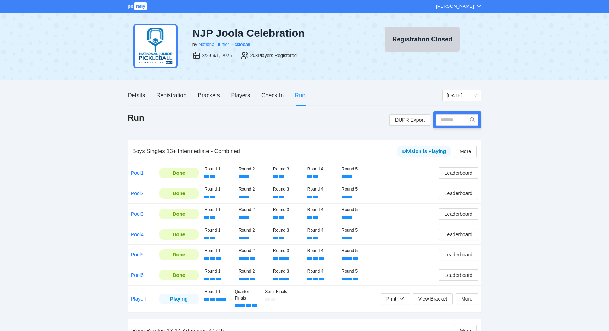
click at [202, 98] on div "Brackets" at bounding box center [209, 95] width 22 height 9
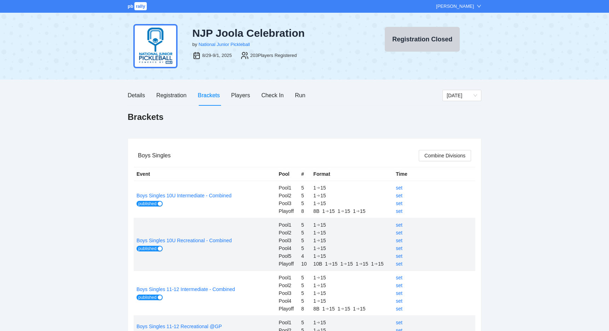
click at [295, 94] on div "Details Registration Brackets Players Check In Run" at bounding box center [217, 95] width 178 height 20
click at [296, 94] on div "Run" at bounding box center [300, 95] width 10 height 9
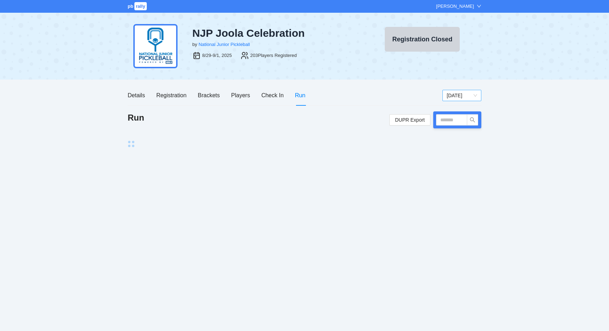
click at [450, 95] on span "[DATE]" at bounding box center [462, 95] width 30 height 11
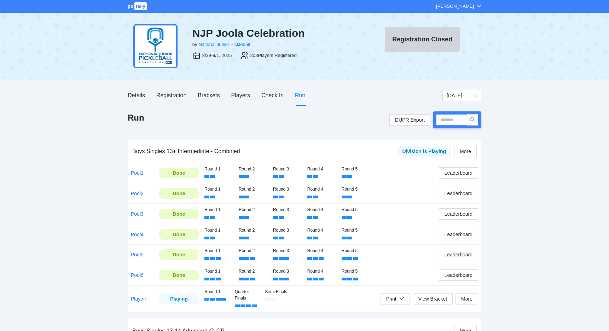
click at [451, 121] on input "text" at bounding box center [451, 119] width 31 height 11
click at [473, 99] on span "[DATE]" at bounding box center [462, 95] width 30 height 11
click at [464, 120] on div "[DATE]" at bounding box center [462, 121] width 30 height 8
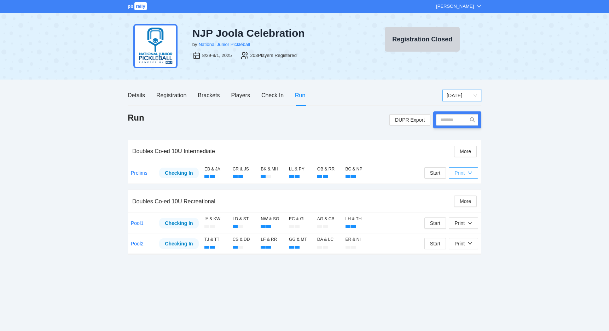
click at [462, 174] on div "Print" at bounding box center [460, 173] width 10 height 8
click at [462, 186] on span "Overview" at bounding box center [471, 187] width 36 height 8
click at [450, 100] on span "[DATE]" at bounding box center [462, 95] width 30 height 11
click at [453, 111] on div "[DATE]" at bounding box center [462, 109] width 30 height 8
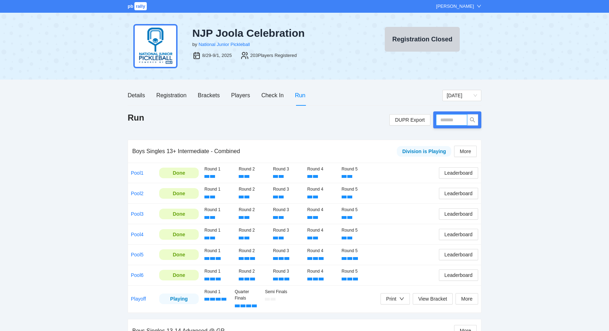
click at [449, 115] on input "text" at bounding box center [451, 119] width 31 height 11
type input "*****"
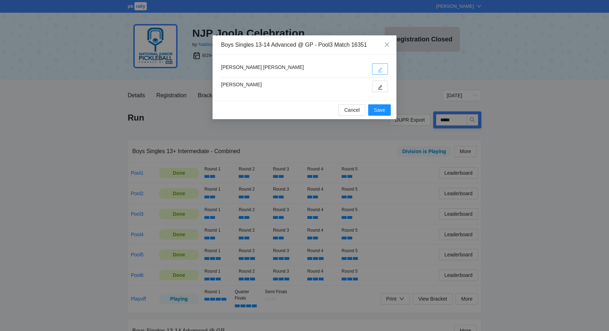
click at [380, 68] on span "edit" at bounding box center [380, 69] width 5 height 5
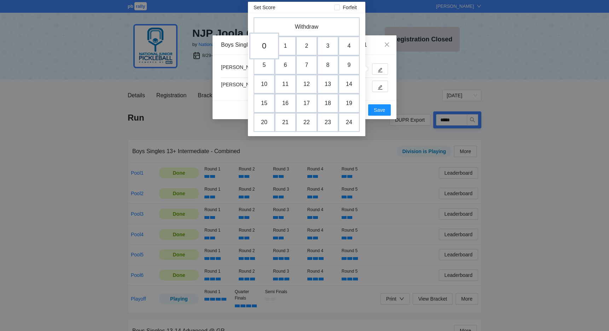
click at [268, 47] on td "0" at bounding box center [264, 46] width 30 height 27
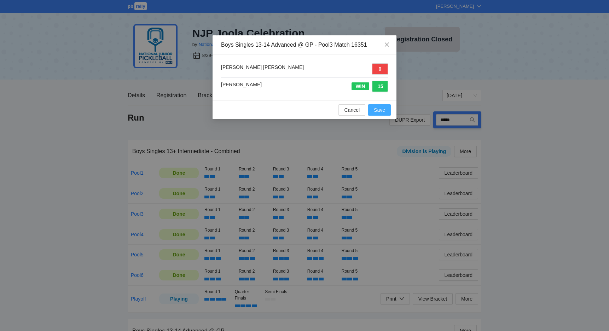
click at [380, 111] on span "Save" at bounding box center [379, 110] width 11 height 8
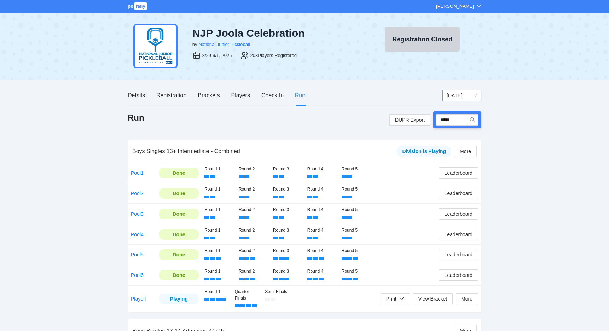
click at [449, 92] on span "[DATE]" at bounding box center [462, 95] width 30 height 11
click at [453, 120] on div "[DATE]" at bounding box center [462, 121] width 30 height 8
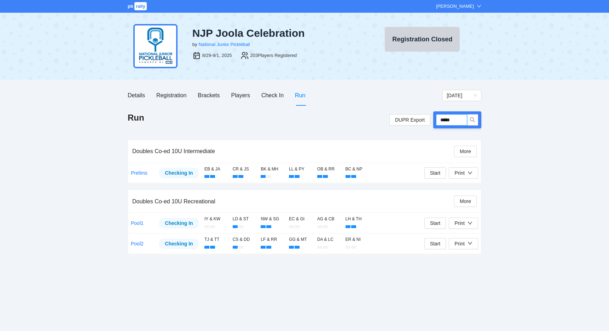
drag, startPoint x: 463, startPoint y: 120, endPoint x: 435, endPoint y: 121, distance: 27.6
click at [436, 120] on input "*****" at bounding box center [451, 119] width 31 height 11
type input "*****"
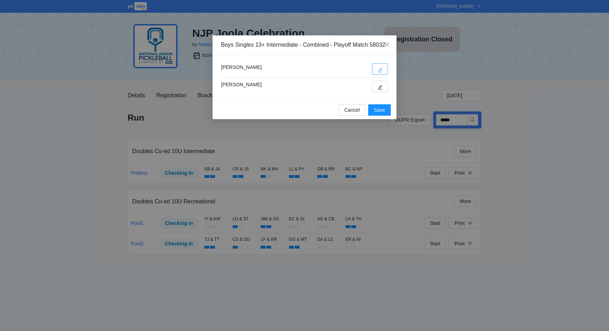
click at [379, 73] on icon "edit" at bounding box center [380, 70] width 5 height 5
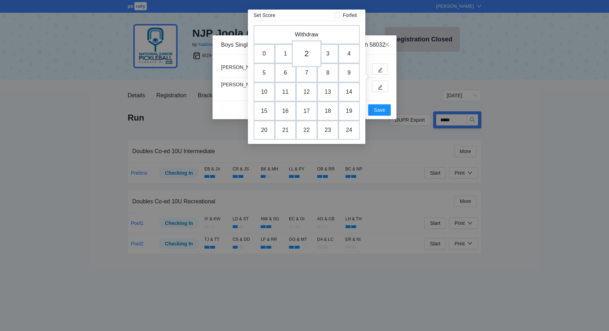
click at [307, 58] on td "2" at bounding box center [307, 53] width 30 height 27
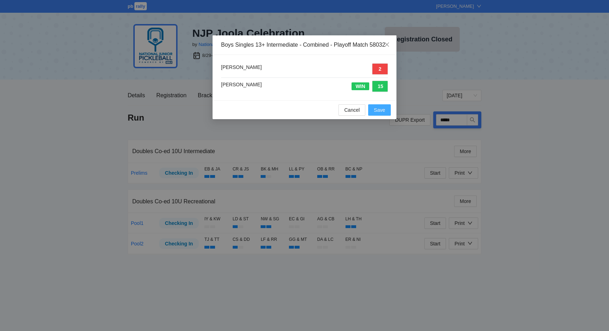
click at [379, 114] on span "Save" at bounding box center [379, 110] width 11 height 8
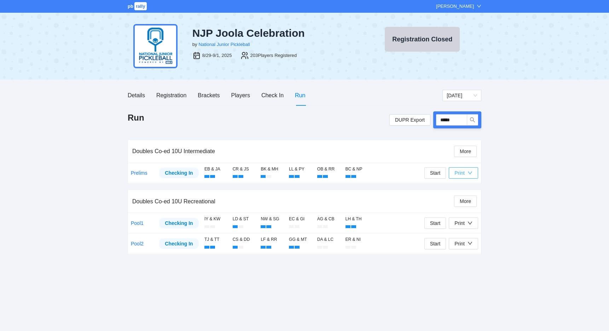
click at [473, 172] on icon "down" at bounding box center [470, 173] width 5 height 5
click at [465, 207] on span "Refs Scorecards" at bounding box center [471, 210] width 36 height 8
click at [464, 222] on div "Print" at bounding box center [460, 223] width 10 height 8
click at [464, 238] on span "Overview" at bounding box center [471, 237] width 36 height 8
click at [457, 223] on div "Print" at bounding box center [460, 223] width 10 height 8
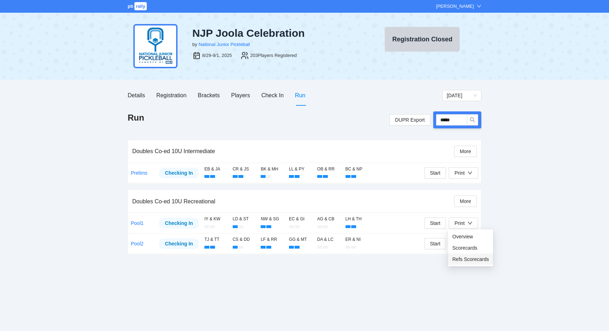
click at [459, 258] on span "Refs Scorecards" at bounding box center [471, 259] width 36 height 8
click at [460, 116] on input "*****" at bounding box center [451, 119] width 31 height 11
type input "*****"
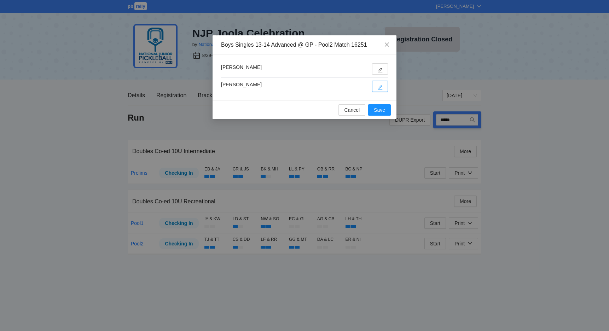
click at [375, 88] on button "button" at bounding box center [380, 86] width 16 height 11
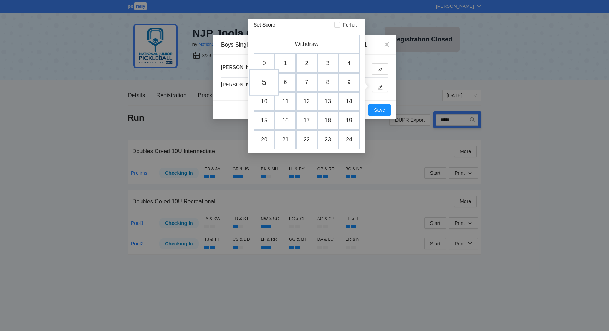
click at [261, 81] on td "5" at bounding box center [264, 82] width 30 height 27
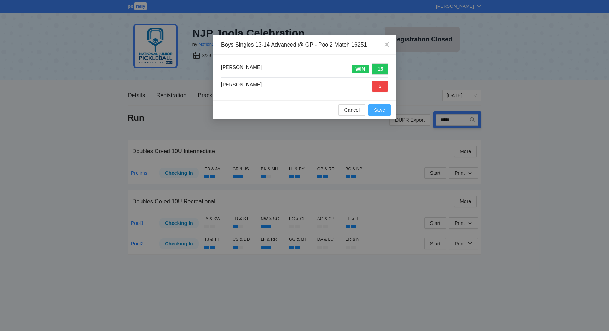
click at [381, 108] on span "Save" at bounding box center [379, 110] width 11 height 8
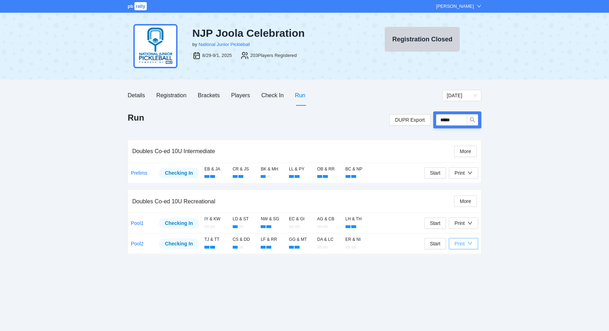
click at [459, 241] on div "Print" at bounding box center [460, 244] width 10 height 8
drag, startPoint x: 466, startPoint y: 124, endPoint x: 437, endPoint y: 121, distance: 29.6
click at [437, 121] on input "*****" at bounding box center [451, 119] width 31 height 11
type input "*****"
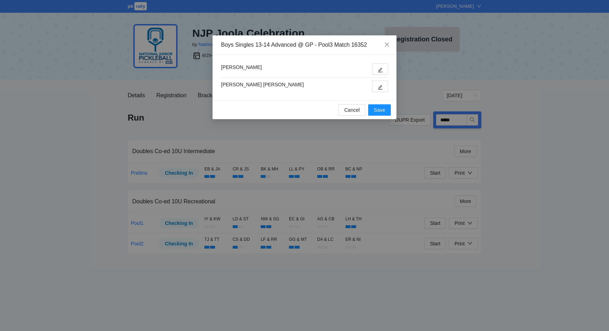
click at [390, 88] on div "Jonah Karczmer Maddox Gleim" at bounding box center [305, 78] width 184 height 46
click at [379, 86] on icon "edit" at bounding box center [380, 87] width 5 height 5
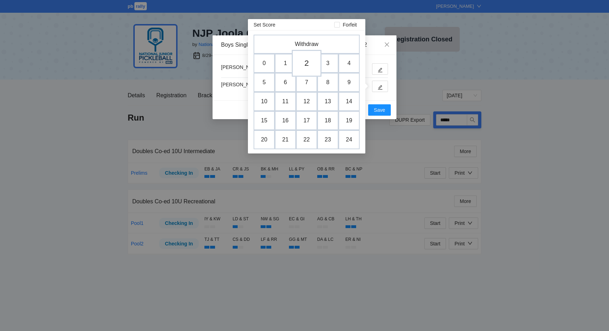
click at [312, 68] on td "2" at bounding box center [307, 63] width 30 height 27
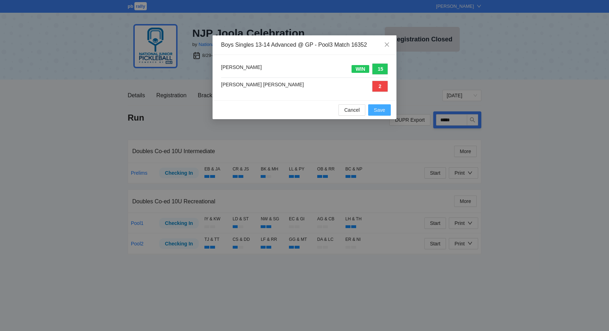
click at [376, 109] on span "Save" at bounding box center [379, 110] width 11 height 8
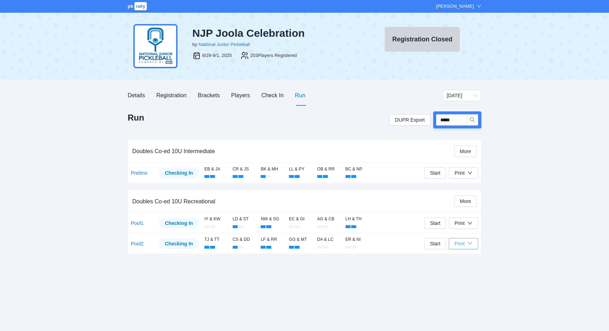
click at [460, 243] on div "Print" at bounding box center [460, 244] width 10 height 8
click at [456, 257] on span "Overview" at bounding box center [471, 257] width 36 height 8
click at [459, 245] on div "Print" at bounding box center [460, 244] width 10 height 8
click at [458, 277] on span "Refs Scorecards" at bounding box center [471, 280] width 36 height 8
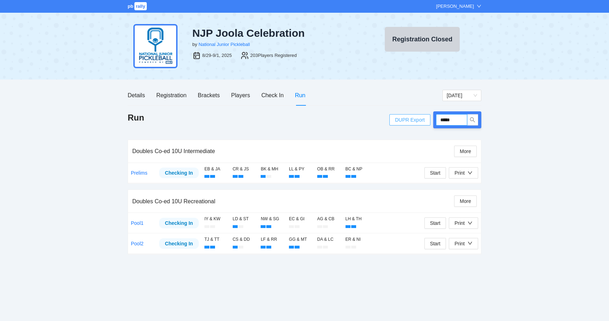
drag, startPoint x: 461, startPoint y: 119, endPoint x: 429, endPoint y: 119, distance: 31.5
click at [429, 119] on div "DUPR Export *****" at bounding box center [436, 119] width 92 height 17
type input "*****"
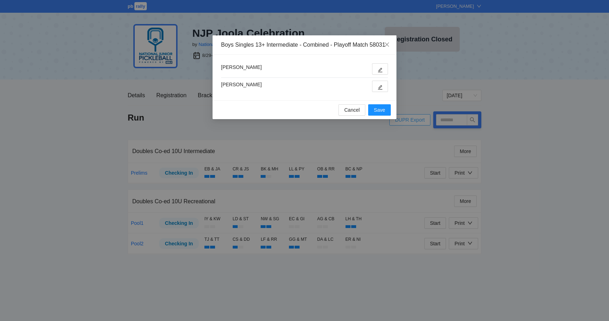
type input "*****"
click at [375, 92] on button "button" at bounding box center [380, 86] width 16 height 11
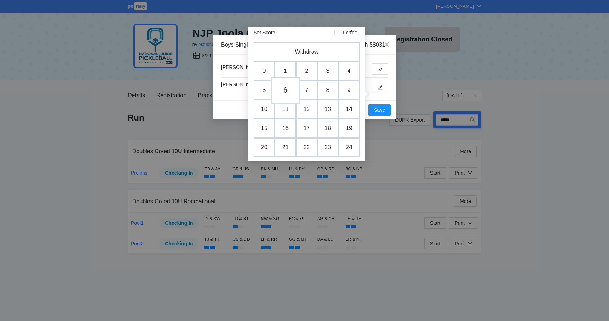
click at [286, 91] on td "6" at bounding box center [286, 90] width 30 height 27
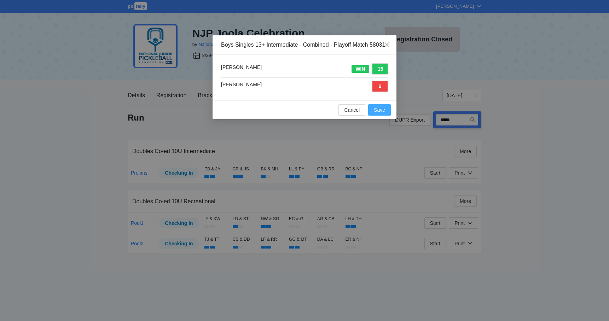
click at [384, 114] on span "Save" at bounding box center [379, 110] width 11 height 8
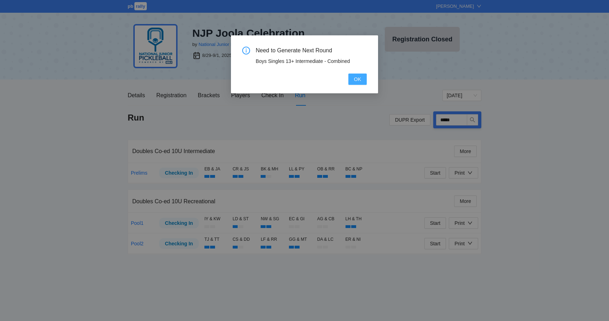
click at [361, 84] on button "OK" at bounding box center [358, 79] width 18 height 11
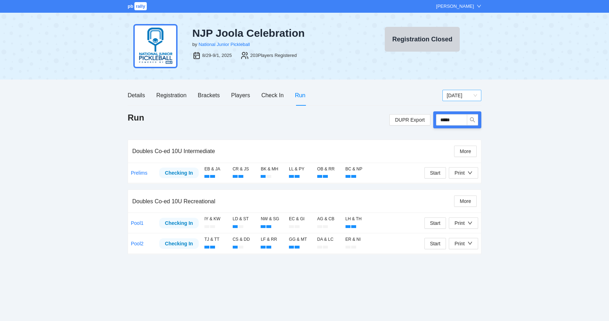
click at [461, 91] on span "[DATE]" at bounding box center [462, 95] width 30 height 11
click at [459, 108] on div "[DATE]" at bounding box center [462, 109] width 30 height 8
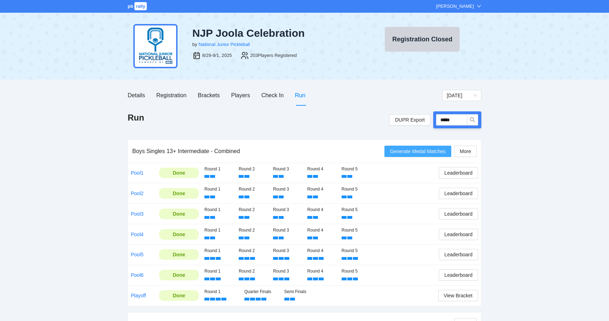
click at [393, 154] on span "Generate Medal Matches" at bounding box center [418, 152] width 56 height 8
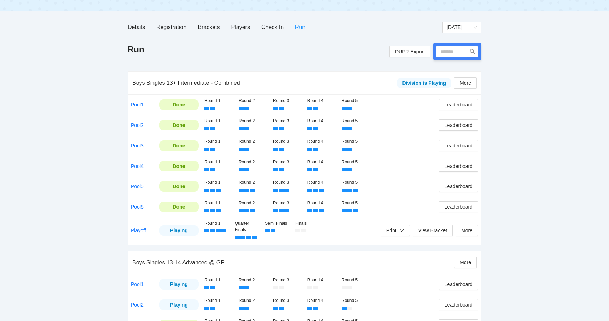
scroll to position [75, 0]
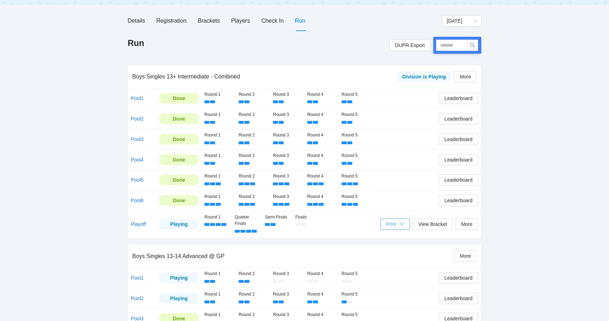
click at [395, 226] on div "Print" at bounding box center [391, 224] width 10 height 8
click at [395, 248] on span "Refs Medal Scorecards" at bounding box center [412, 248] width 58 height 8
click at [449, 46] on input "text" at bounding box center [451, 45] width 31 height 11
type input "*****"
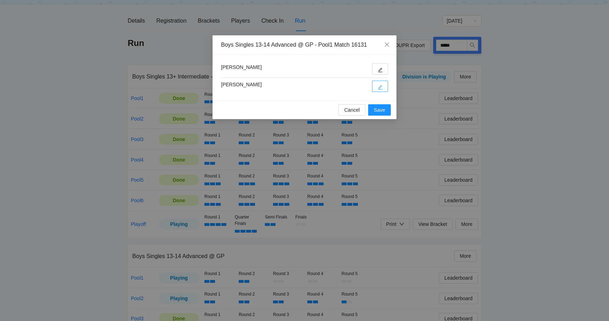
click at [378, 85] on icon "edit" at bounding box center [380, 87] width 5 height 5
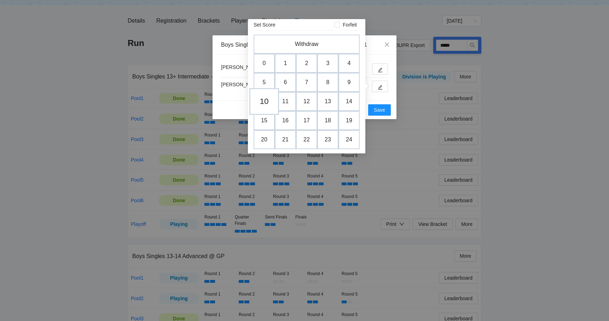
click at [265, 105] on td "10" at bounding box center [264, 101] width 30 height 27
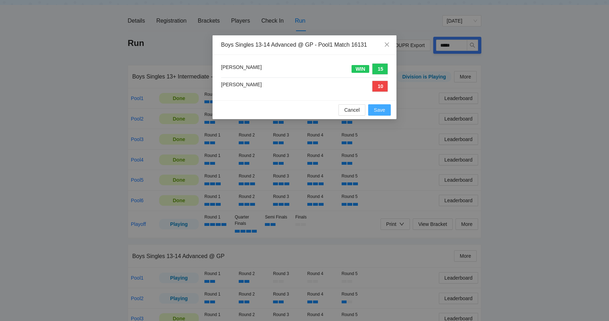
click at [382, 108] on span "Save" at bounding box center [379, 110] width 11 height 8
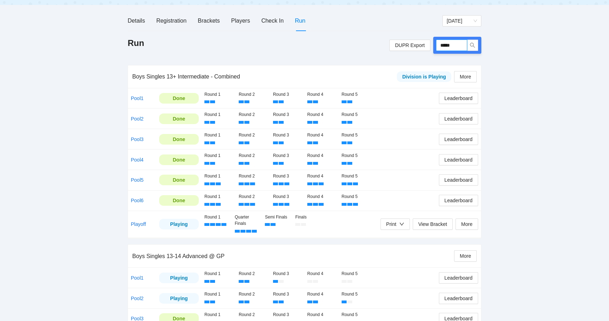
drag, startPoint x: 456, startPoint y: 44, endPoint x: 436, endPoint y: 47, distance: 20.9
click at [436, 47] on div "*****" at bounding box center [457, 45] width 48 height 17
type input "*****"
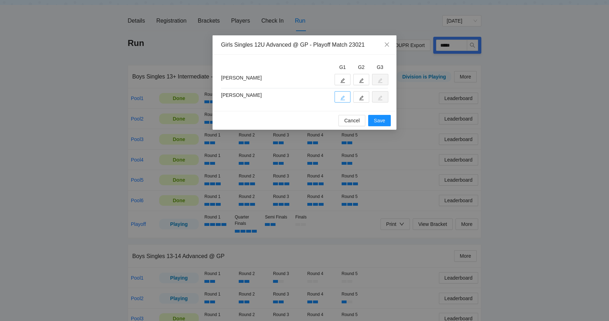
click at [338, 98] on button "button" at bounding box center [343, 96] width 16 height 11
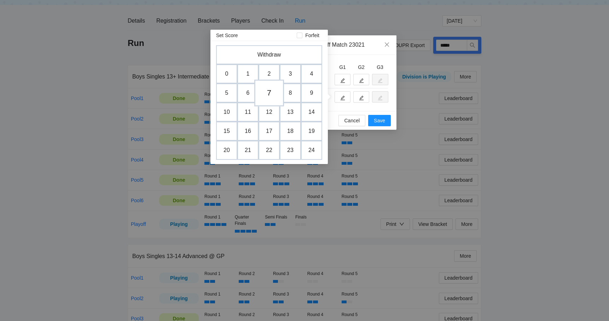
click at [271, 93] on td "7" at bounding box center [269, 93] width 30 height 27
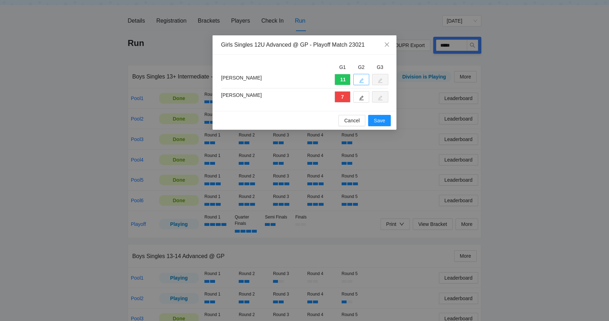
click at [361, 79] on icon "edit" at bounding box center [361, 80] width 5 height 5
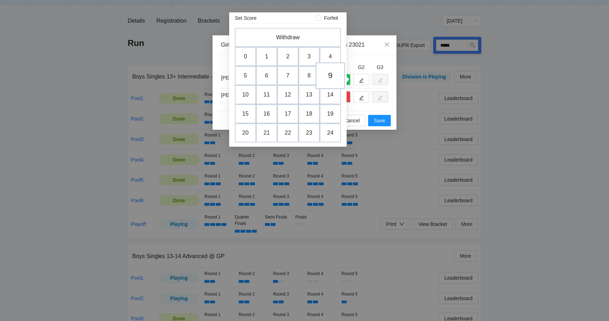
click at [325, 75] on td "9" at bounding box center [331, 75] width 30 height 27
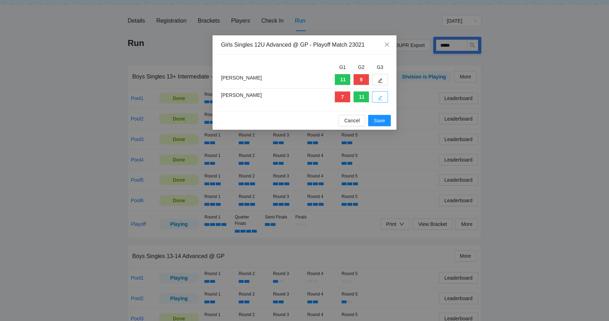
click at [375, 96] on button "button" at bounding box center [380, 96] width 16 height 11
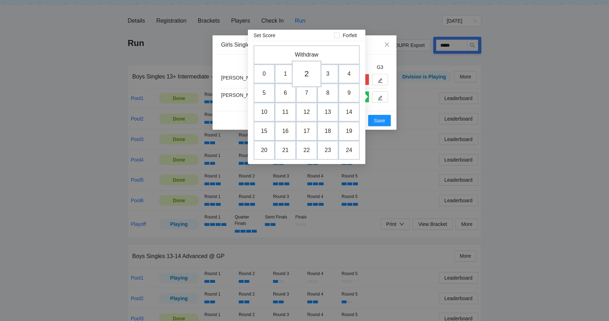
click at [308, 76] on td "2" at bounding box center [307, 74] width 30 height 27
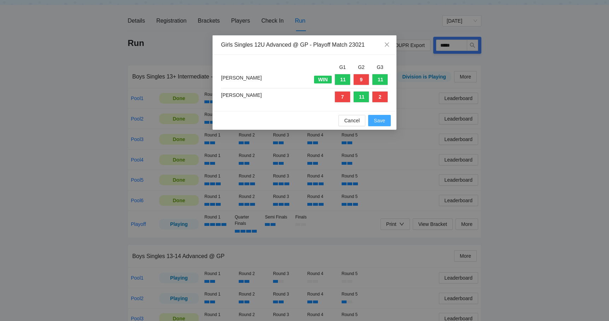
click at [378, 117] on span "Save" at bounding box center [379, 121] width 11 height 8
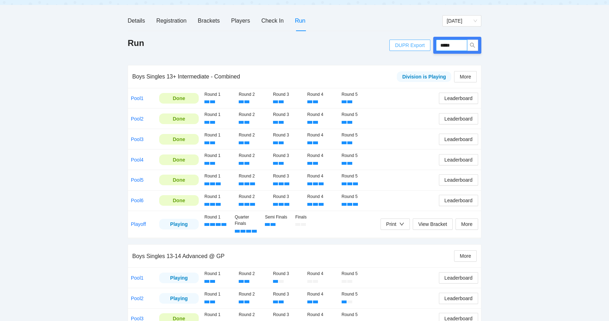
drag, startPoint x: 460, startPoint y: 45, endPoint x: 427, endPoint y: 45, distance: 32.9
click at [427, 45] on div "DUPR Export *****" at bounding box center [436, 45] width 92 height 17
type input "*****"
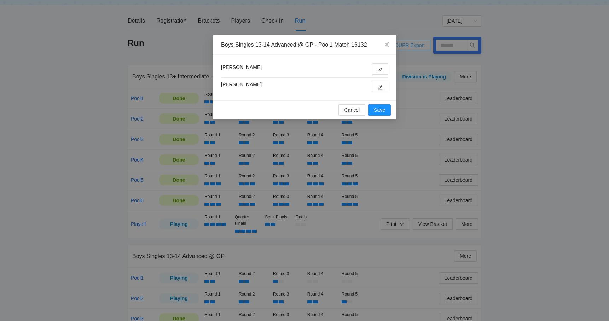
type input "*****"
click at [381, 70] on icon "edit" at bounding box center [380, 70] width 5 height 5
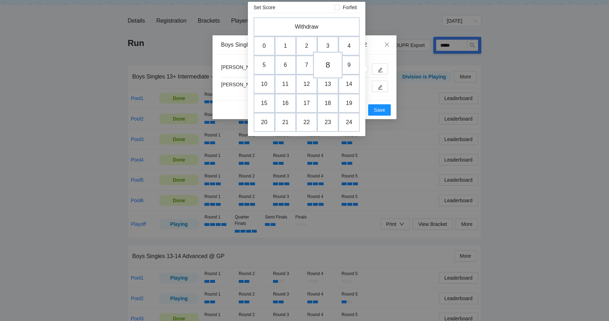
click at [332, 63] on td "8" at bounding box center [328, 65] width 30 height 27
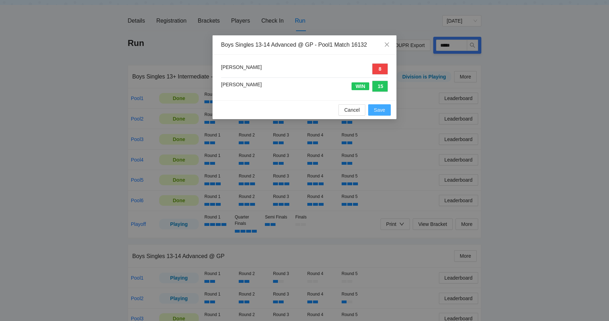
click at [379, 108] on span "Save" at bounding box center [379, 110] width 11 height 8
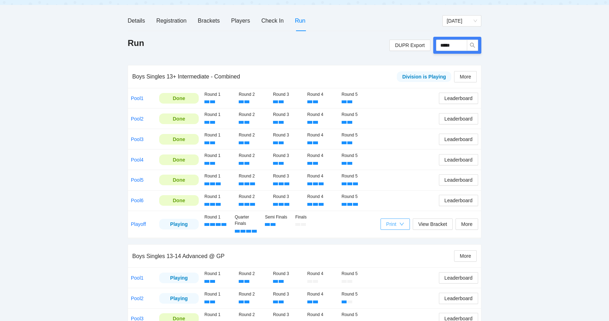
click at [388, 220] on div "Print" at bounding box center [391, 224] width 10 height 8
click at [400, 247] on span "Refs Medal Scorecards" at bounding box center [412, 248] width 58 height 8
click at [449, 23] on span "[DATE]" at bounding box center [462, 21] width 30 height 11
click at [448, 45] on div "[DATE]" at bounding box center [462, 46] width 30 height 8
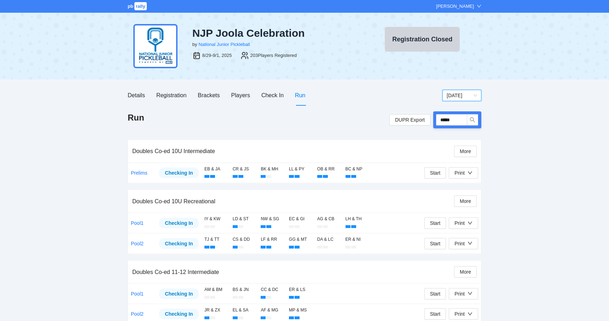
scroll to position [0, 0]
click at [456, 93] on span "[DATE]" at bounding box center [462, 95] width 30 height 11
click at [455, 111] on div "[DATE]" at bounding box center [462, 109] width 30 height 8
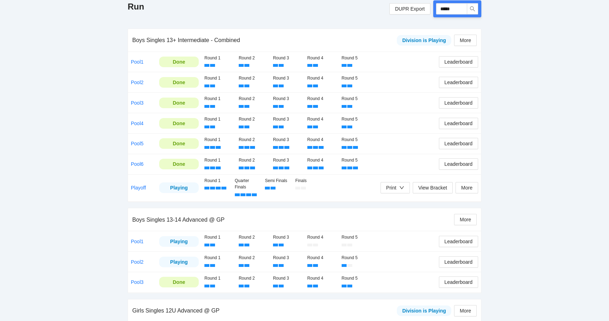
scroll to position [112, 0]
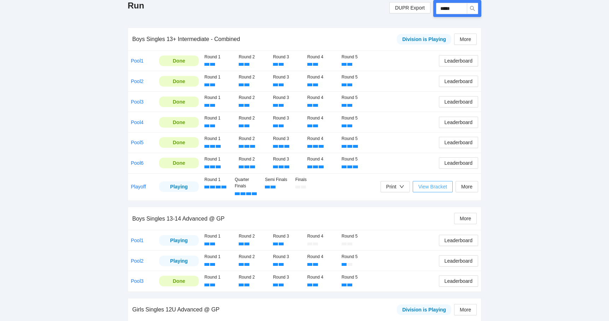
click at [425, 185] on span "View Bracket" at bounding box center [433, 187] width 29 height 8
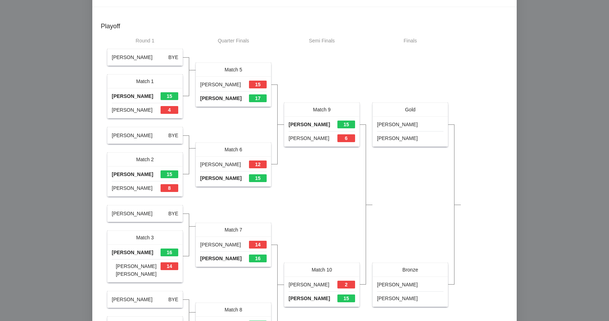
scroll to position [21, 0]
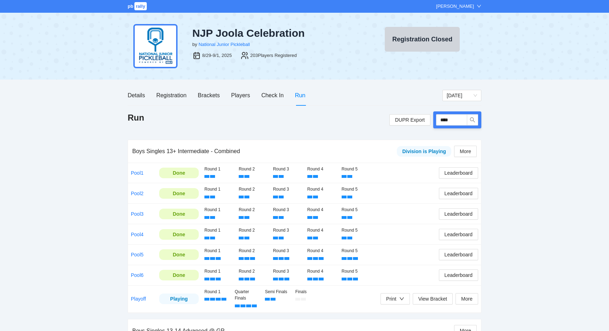
type input "*****"
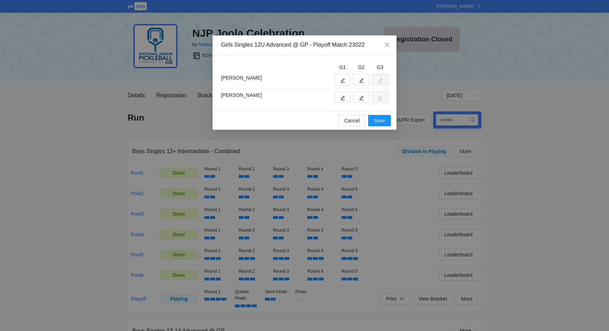
type input "*****"
click at [341, 94] on button "button" at bounding box center [343, 96] width 16 height 11
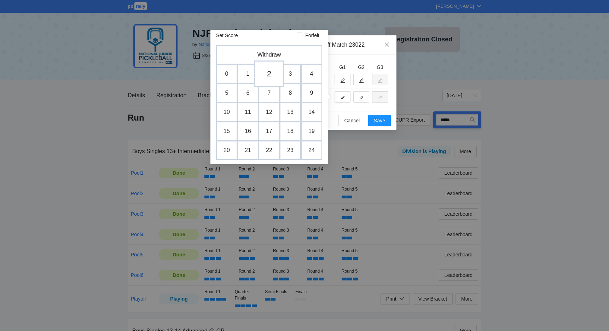
click at [268, 76] on td "2" at bounding box center [269, 74] width 30 height 27
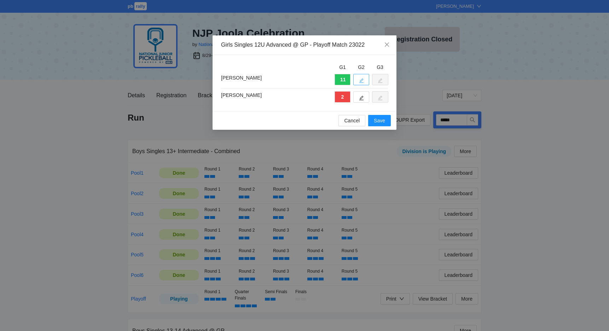
click at [360, 82] on icon "edit" at bounding box center [362, 81] width 5 height 5
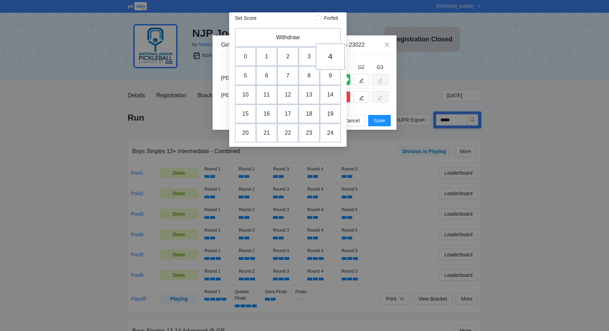
click at [327, 59] on td "4" at bounding box center [331, 56] width 30 height 27
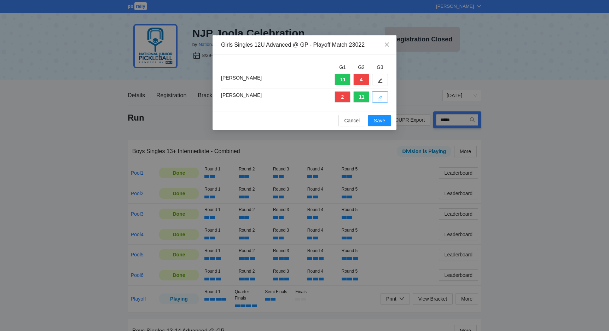
click at [375, 92] on button "button" at bounding box center [380, 96] width 16 height 11
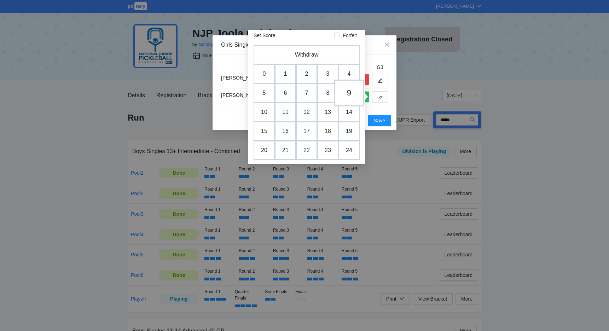
click at [355, 92] on td "9" at bounding box center [349, 93] width 30 height 27
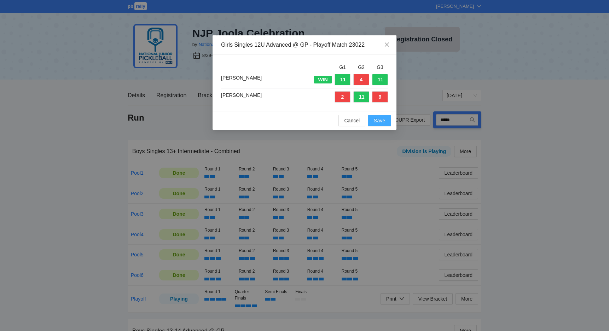
click at [380, 123] on span "Save" at bounding box center [379, 121] width 11 height 8
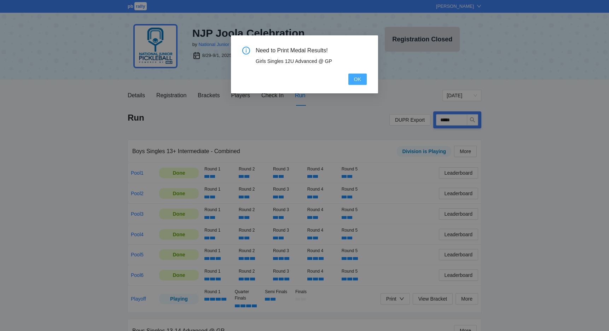
click at [355, 78] on span "OK" at bounding box center [357, 79] width 7 height 8
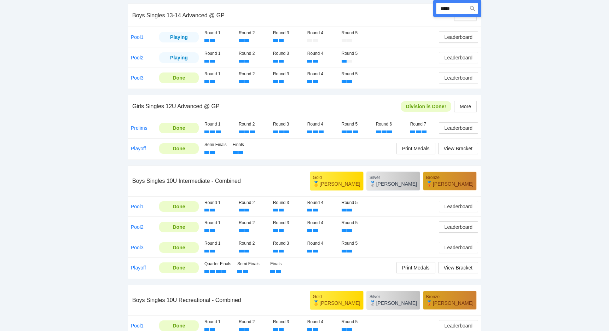
scroll to position [316, 0]
click at [404, 149] on span "Print Medals" at bounding box center [416, 148] width 28 height 8
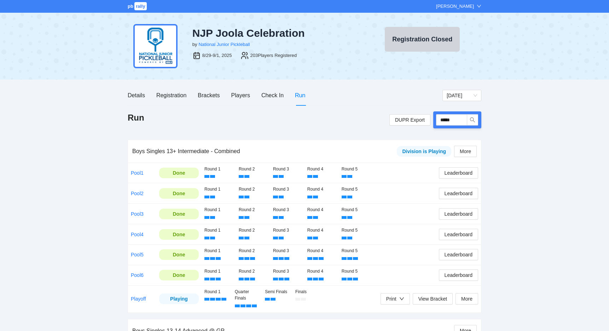
scroll to position [0, 0]
click at [239, 94] on div "Players" at bounding box center [240, 95] width 19 height 9
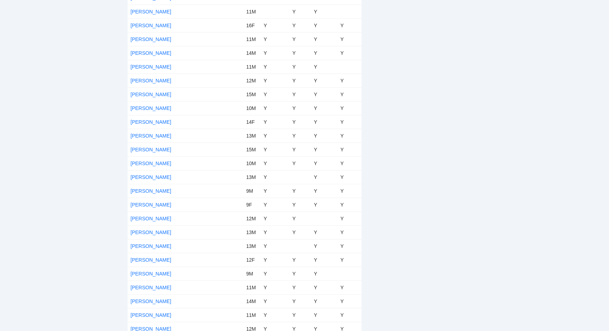
scroll to position [1616, 0]
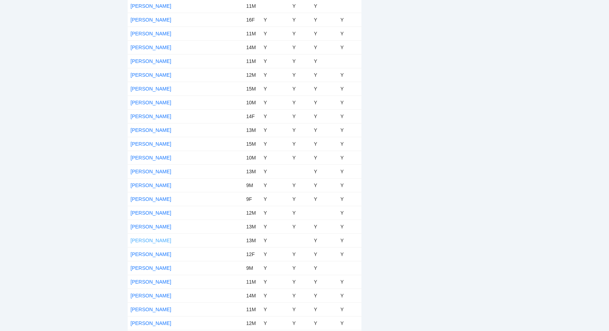
click at [145, 241] on link "[PERSON_NAME]" at bounding box center [151, 241] width 41 height 6
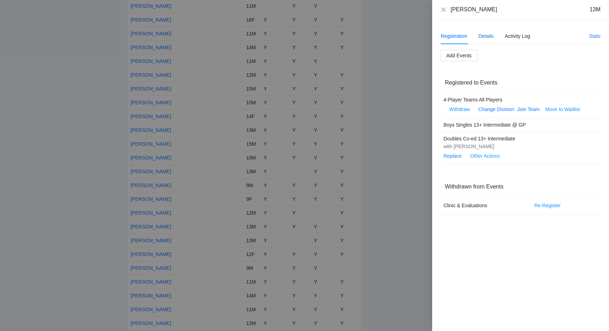
click at [490, 35] on div "Details" at bounding box center [486, 36] width 15 height 8
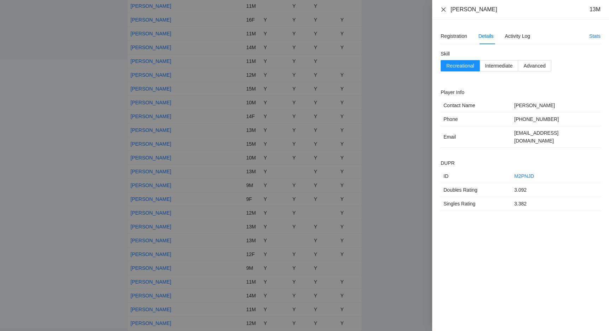
click at [446, 11] on icon "close" at bounding box center [444, 9] width 4 height 4
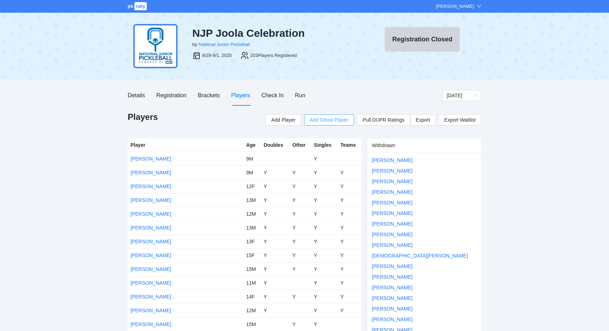
scroll to position [0, 0]
click at [303, 96] on div "Run" at bounding box center [300, 95] width 10 height 9
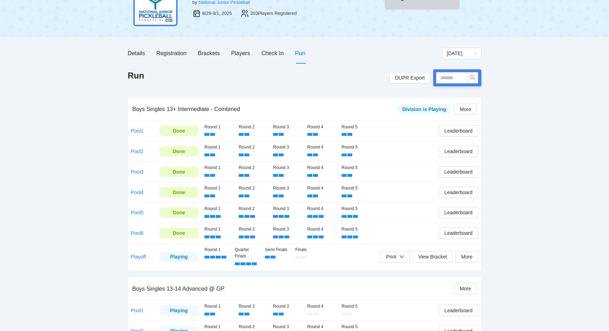
scroll to position [42, 0]
click at [427, 256] on span "View Bracket" at bounding box center [433, 257] width 29 height 8
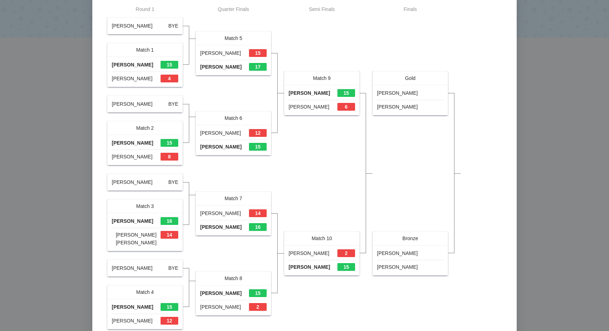
scroll to position [46, 0]
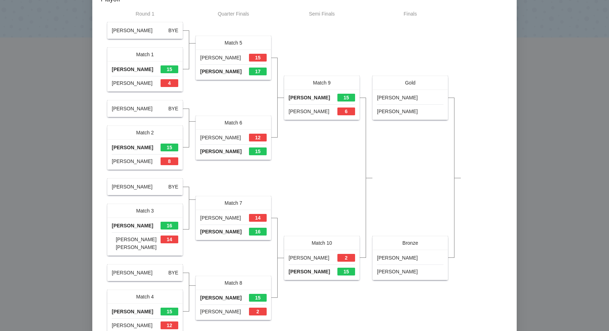
click at [78, 86] on div "Bracket View print Playoff Round 1 Bennett Choi BYE Match 1 Cole Brown 15 Lane …" at bounding box center [304, 165] width 609 height 331
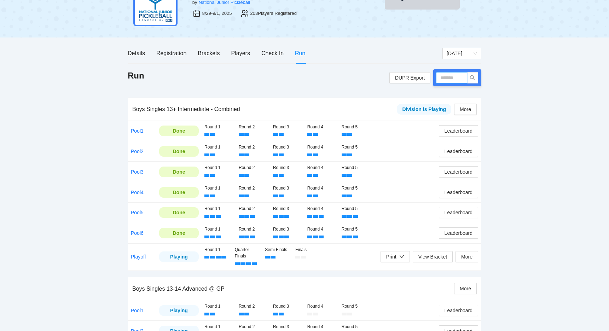
click at [447, 77] on input "text" at bounding box center [451, 77] width 31 height 11
type input "*****"
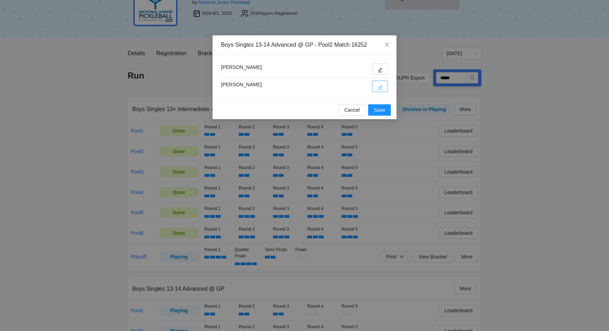
click at [377, 88] on button "button" at bounding box center [380, 86] width 16 height 11
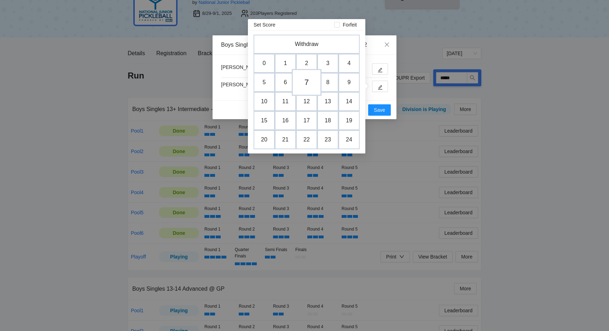
click at [303, 83] on td "7" at bounding box center [307, 82] width 30 height 27
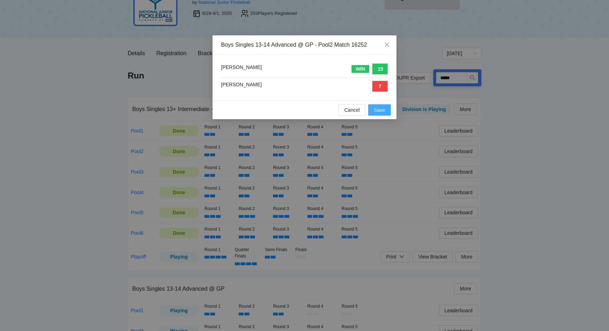
click at [376, 111] on span "Save" at bounding box center [379, 110] width 11 height 8
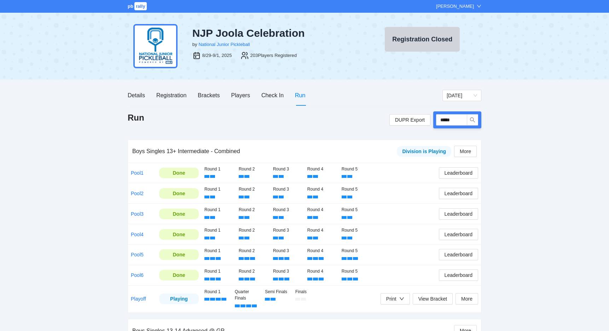
scroll to position [0, 0]
click at [450, 96] on span "[DATE]" at bounding box center [462, 95] width 30 height 11
click at [448, 121] on div "Sunday" at bounding box center [462, 121] width 30 height 8
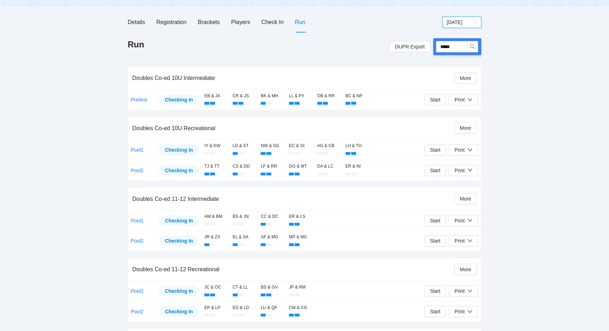
scroll to position [73, 0]
click at [457, 220] on div "Print" at bounding box center [460, 221] width 10 height 8
click at [459, 232] on span "Overview" at bounding box center [471, 234] width 36 height 8
click at [461, 222] on div "Print" at bounding box center [460, 221] width 10 height 8
click at [459, 257] on span "Refs Scorecards" at bounding box center [471, 256] width 36 height 8
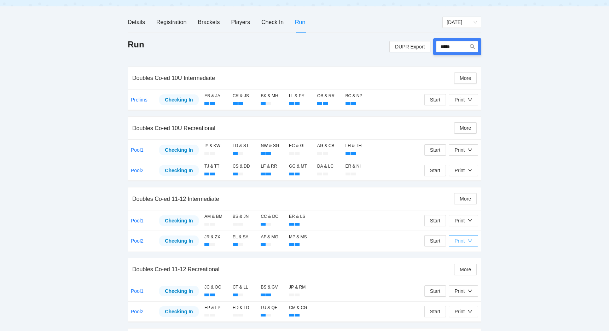
click at [469, 239] on icon "down" at bounding box center [470, 241] width 5 height 5
click at [459, 253] on span "Overview" at bounding box center [471, 254] width 36 height 8
click at [466, 239] on div "Print" at bounding box center [464, 241] width 18 height 8
click at [462, 277] on span "Refs Scorecards" at bounding box center [471, 276] width 36 height 8
drag, startPoint x: 460, startPoint y: 45, endPoint x: 428, endPoint y: 44, distance: 32.2
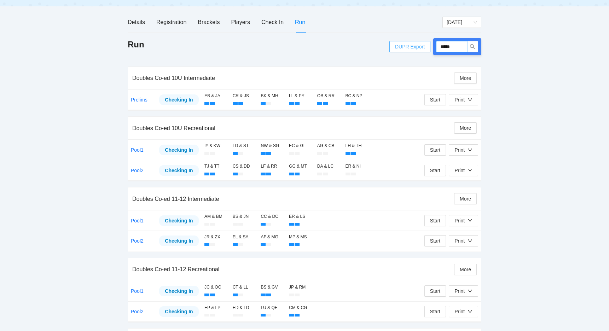
click at [428, 44] on div "DUPR Export *****" at bounding box center [436, 46] width 92 height 17
type input "*****"
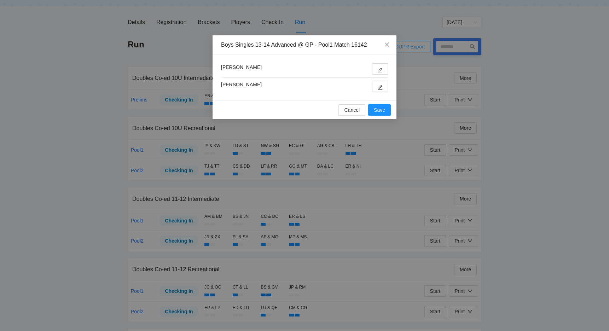
type input "*****"
click at [378, 86] on button "button" at bounding box center [380, 86] width 16 height 11
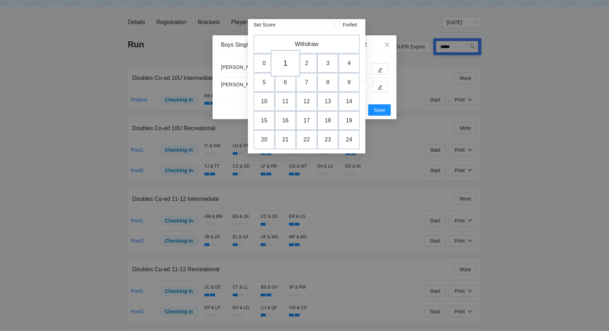
click at [287, 65] on td "1" at bounding box center [286, 63] width 30 height 27
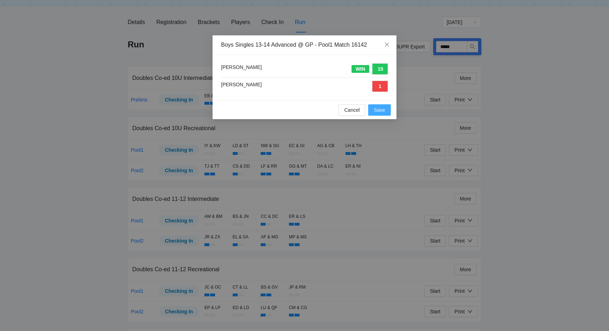
click at [376, 110] on span "Save" at bounding box center [379, 110] width 11 height 8
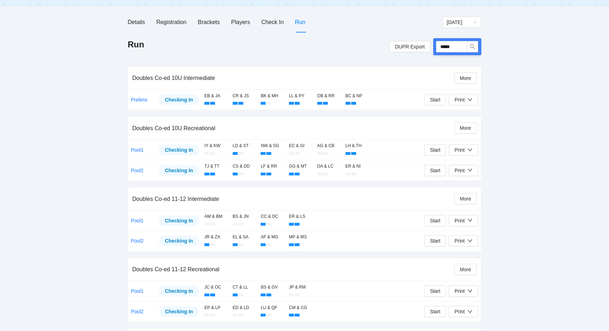
click at [50, 64] on div "pb rally Mike Saniuk NJP Joola Celebration by National Junior Pickleball 8/29-9…" at bounding box center [304, 304] width 609 height 755
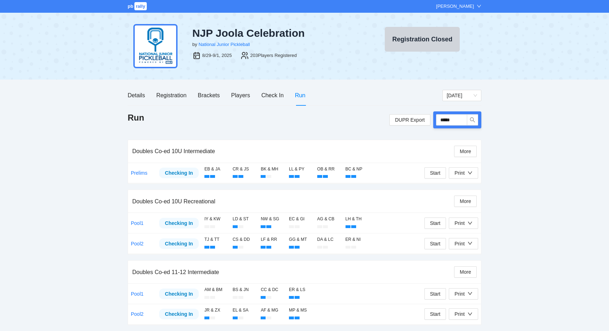
scroll to position [0, 0]
click at [448, 100] on span "Sunday" at bounding box center [462, 95] width 30 height 11
click at [451, 122] on div "Sunday" at bounding box center [462, 121] width 30 height 8
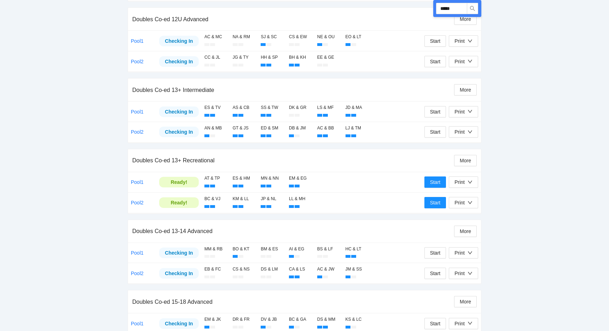
scroll to position [401, 0]
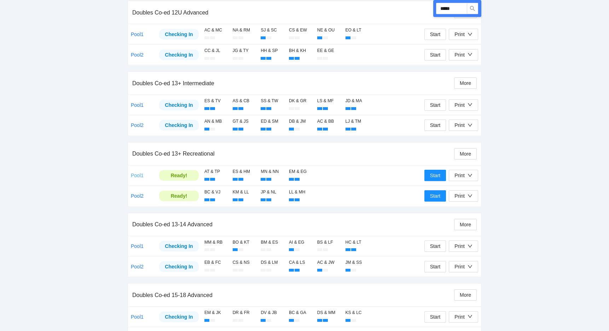
click at [138, 173] on link "Pool1" at bounding box center [137, 176] width 13 height 6
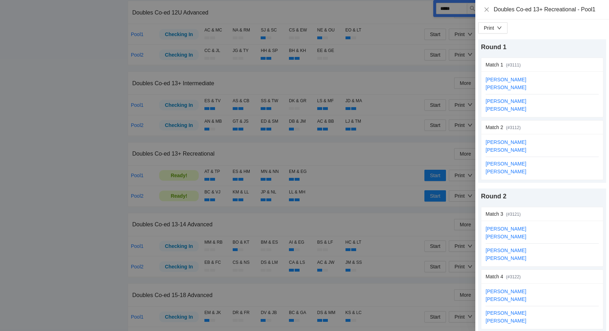
scroll to position [395, 0]
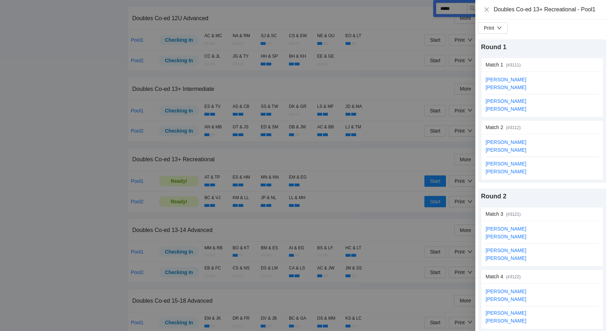
click at [94, 154] on div at bounding box center [304, 165] width 609 height 331
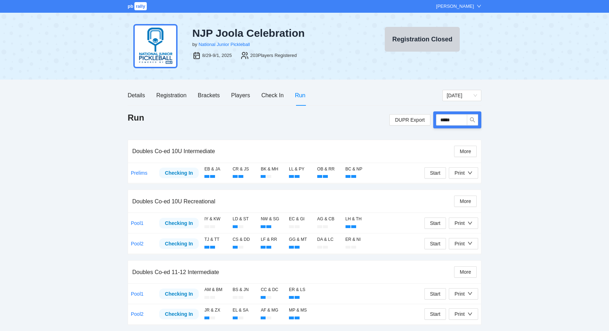
scroll to position [0, 0]
click at [175, 98] on div "Registration" at bounding box center [171, 95] width 30 height 9
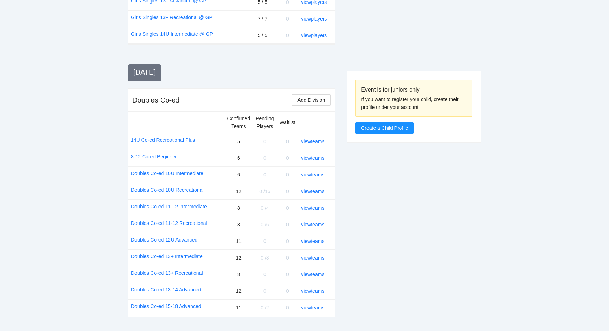
scroll to position [732, 0]
click at [307, 272] on link "view teams" at bounding box center [312, 275] width 23 height 6
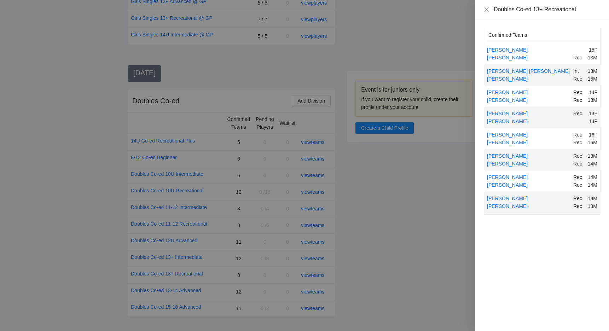
click at [64, 172] on div at bounding box center [304, 165] width 609 height 331
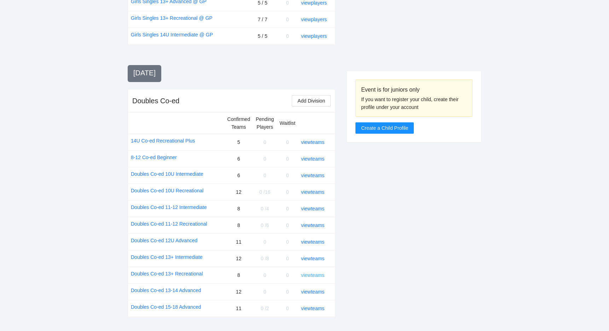
click at [310, 272] on link "view teams" at bounding box center [312, 275] width 23 height 6
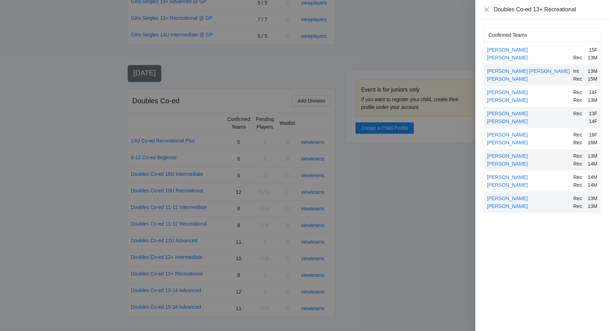
click at [407, 212] on div at bounding box center [304, 165] width 609 height 331
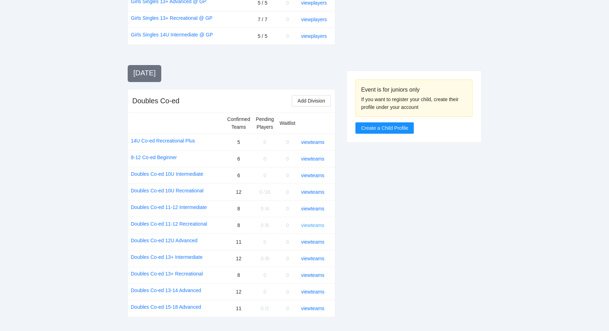
click at [307, 223] on link "view teams" at bounding box center [312, 226] width 23 height 6
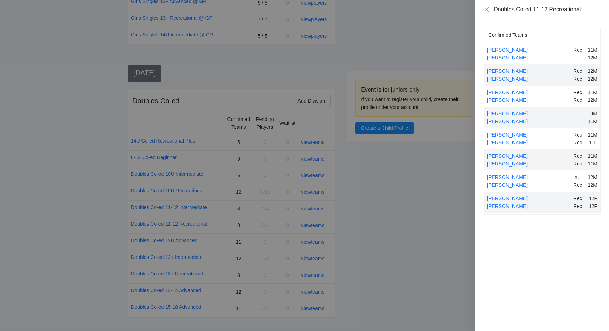
click at [93, 167] on div at bounding box center [304, 165] width 609 height 331
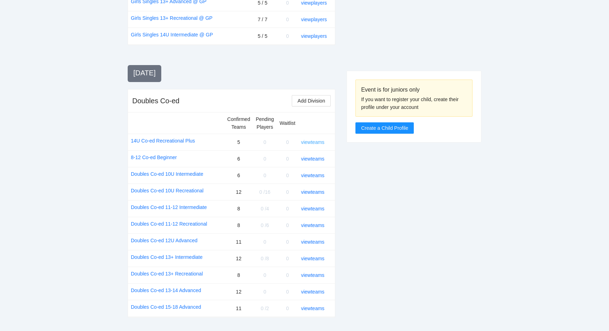
click at [308, 139] on link "view teams" at bounding box center [312, 142] width 23 height 6
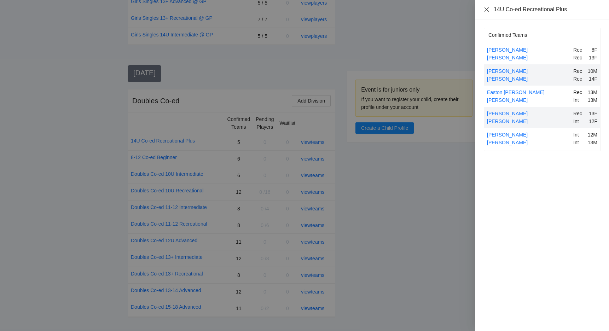
click at [489, 9] on icon "close" at bounding box center [487, 10] width 6 height 6
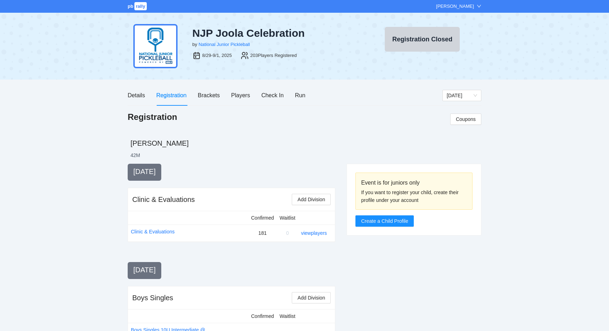
scroll to position [0, 0]
click at [303, 97] on div "Run" at bounding box center [300, 95] width 10 height 9
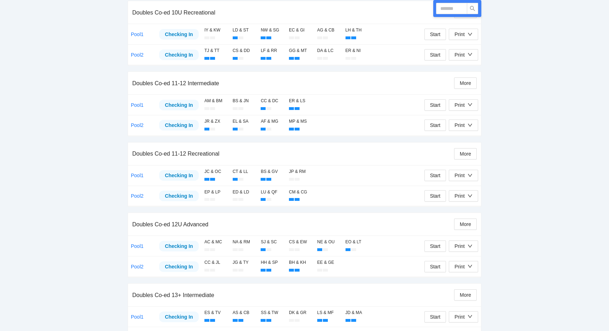
scroll to position [190, 0]
click at [458, 171] on div "Print" at bounding box center [460, 175] width 10 height 8
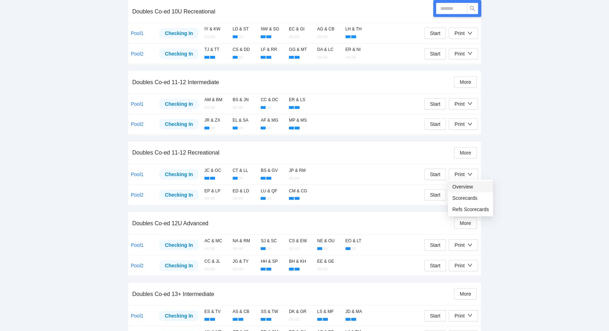
click at [458, 182] on li "Overview" at bounding box center [470, 186] width 45 height 11
click at [460, 171] on div "Print" at bounding box center [460, 175] width 10 height 8
click at [454, 209] on span "Refs Scorecards" at bounding box center [471, 210] width 36 height 8
click at [458, 123] on div "Print" at bounding box center [460, 124] width 10 height 8
click at [460, 136] on span "Overview" at bounding box center [471, 137] width 36 height 8
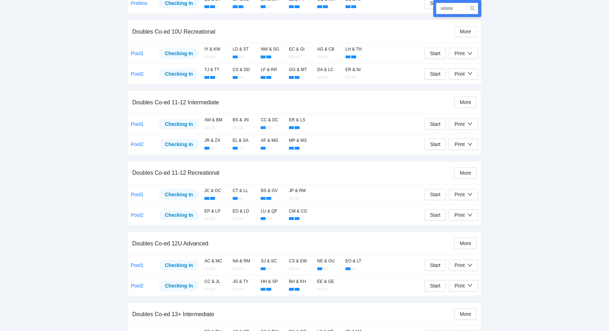
scroll to position [180, 0]
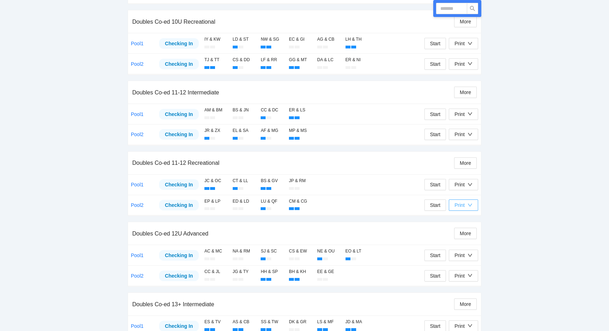
click at [456, 201] on div "Print" at bounding box center [460, 205] width 10 height 8
click at [457, 216] on span "Overview" at bounding box center [471, 217] width 36 height 8
click at [458, 205] on div "Print" at bounding box center [460, 205] width 10 height 8
click at [456, 241] on span "Refs Scorecards" at bounding box center [471, 240] width 36 height 8
click at [440, 16] on div at bounding box center [457, 8] width 48 height 17
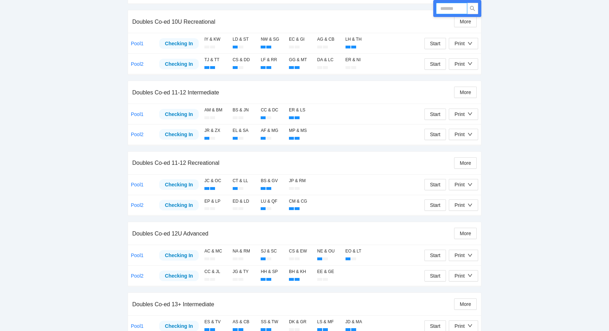
click at [444, 10] on input "text" at bounding box center [451, 8] width 31 height 11
type input "*****"
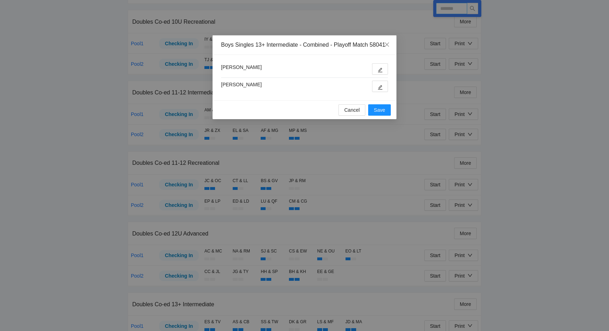
type input "*****"
click at [379, 90] on icon "edit" at bounding box center [380, 87] width 5 height 5
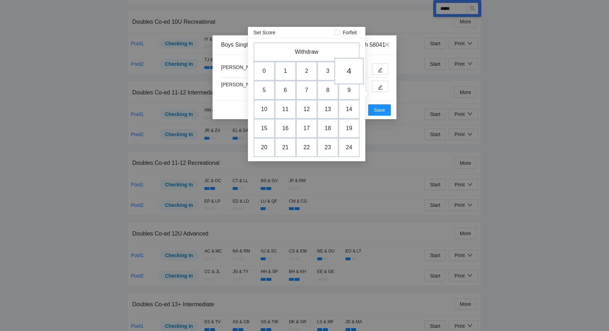
click at [351, 75] on td "4" at bounding box center [349, 71] width 30 height 27
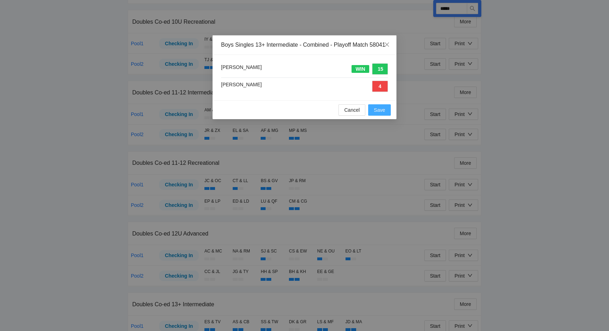
click at [379, 114] on span "Save" at bounding box center [379, 110] width 11 height 8
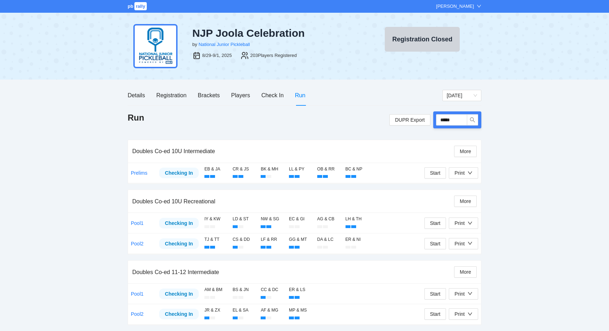
scroll to position [0, 0]
click at [452, 96] on span "Sunday" at bounding box center [462, 95] width 30 height 11
click at [451, 109] on div "[DATE]" at bounding box center [462, 109] width 30 height 8
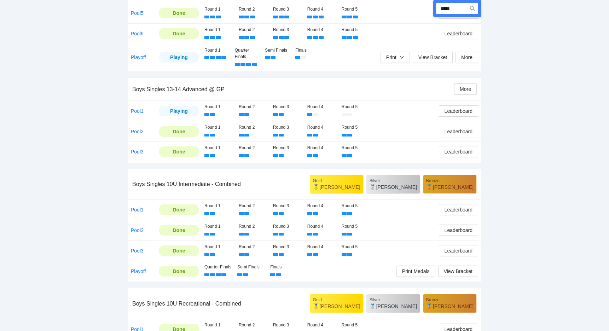
scroll to position [242, 0]
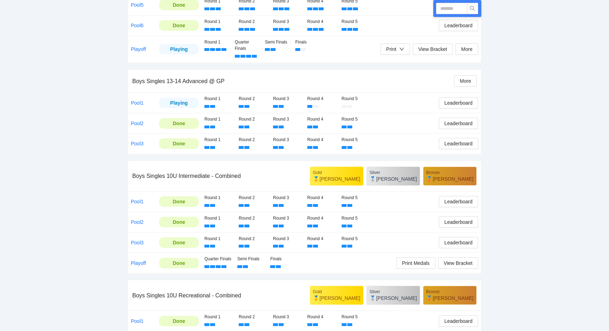
scroll to position [250, 0]
click at [134, 100] on link "Pool1" at bounding box center [137, 103] width 13 height 6
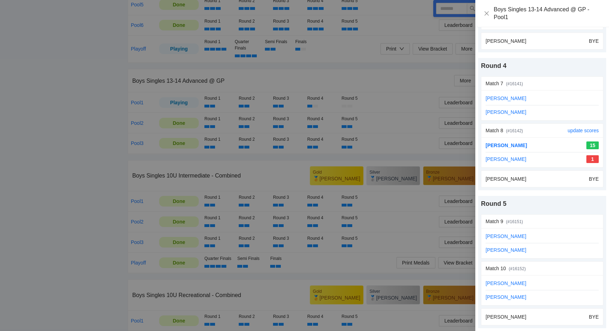
scroll to position [403, 0]
click at [415, 103] on div at bounding box center [304, 165] width 609 height 331
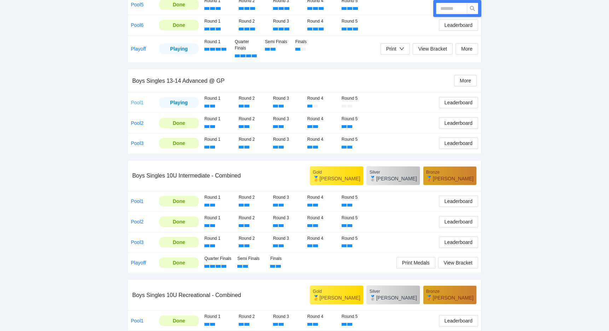
click at [141, 100] on link "Pool1" at bounding box center [137, 103] width 13 height 6
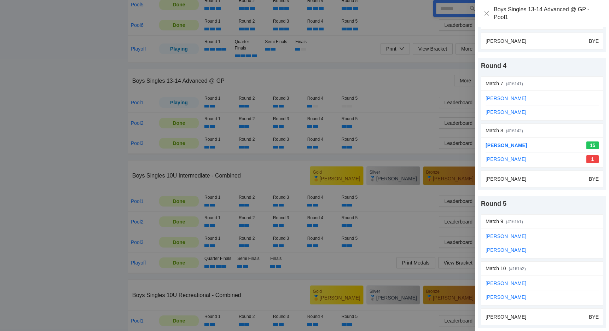
scroll to position [403, 0]
click at [75, 110] on div at bounding box center [304, 165] width 609 height 331
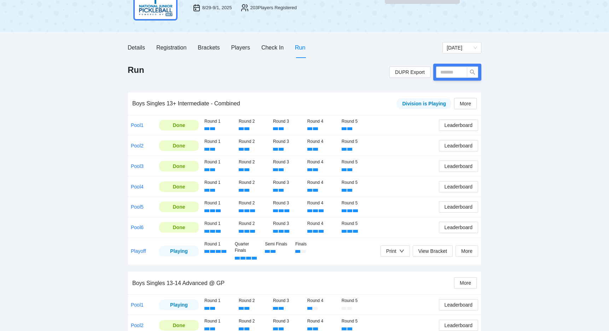
scroll to position [43, 0]
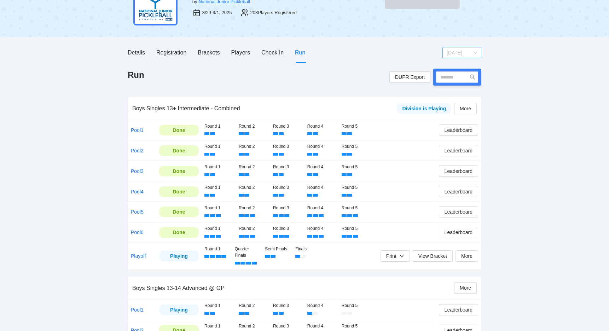
click at [454, 47] on span "[DATE]" at bounding box center [462, 52] width 30 height 11
click at [452, 80] on div "[DATE]" at bounding box center [462, 78] width 30 height 8
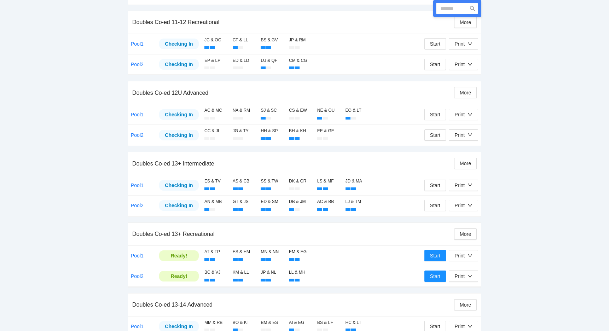
scroll to position [321, 0]
click at [461, 111] on div "Print" at bounding box center [460, 114] width 10 height 8
click at [460, 126] on span "Overview" at bounding box center [471, 126] width 36 height 8
click at [466, 110] on div "Print" at bounding box center [464, 114] width 18 height 8
click at [464, 151] on span "Refs Scorecards" at bounding box center [471, 149] width 36 height 8
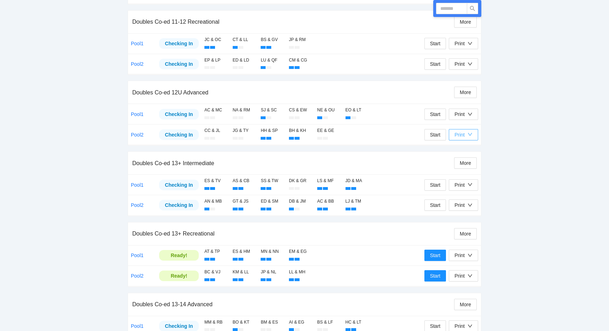
click at [465, 131] on div "Print" at bounding box center [460, 135] width 10 height 8
click at [461, 149] on span "Overview" at bounding box center [471, 146] width 36 height 8
click at [463, 133] on div "Print" at bounding box center [460, 135] width 10 height 8
click at [460, 166] on span "Refs Scorecards" at bounding box center [471, 169] width 36 height 8
click at [458, 10] on input "text" at bounding box center [451, 8] width 31 height 11
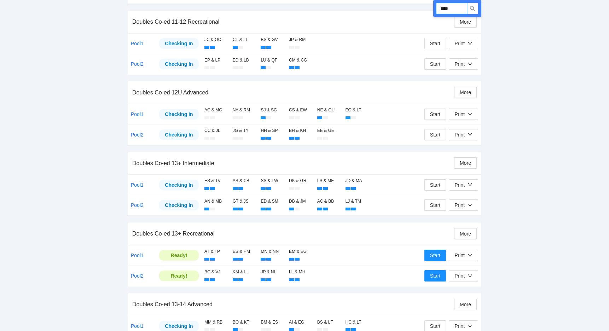
type input "*****"
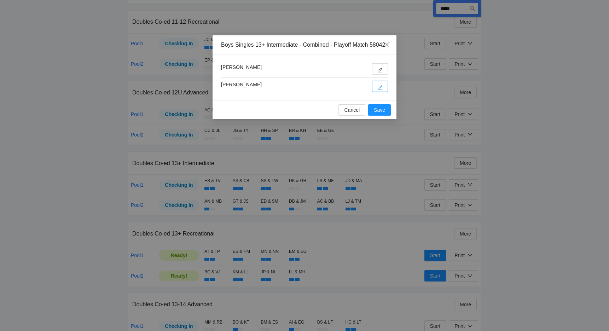
click at [378, 90] on icon "edit" at bounding box center [380, 87] width 5 height 5
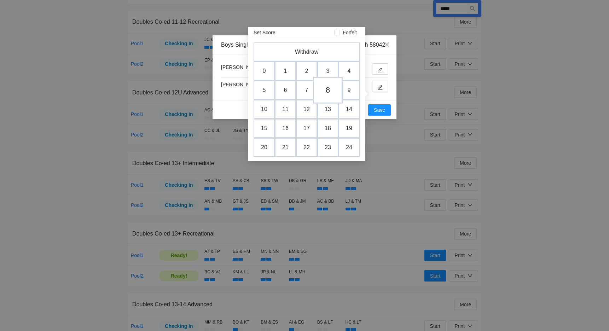
click at [328, 94] on td "8" at bounding box center [328, 90] width 30 height 27
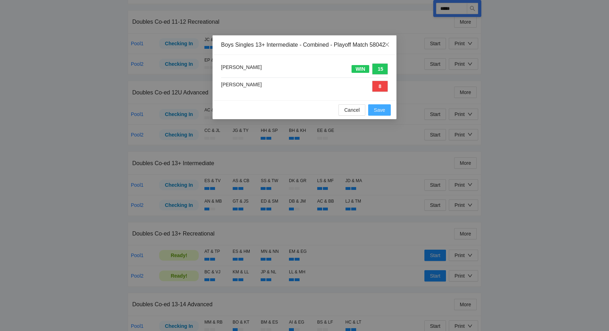
click at [374, 114] on span "Save" at bounding box center [379, 110] width 11 height 8
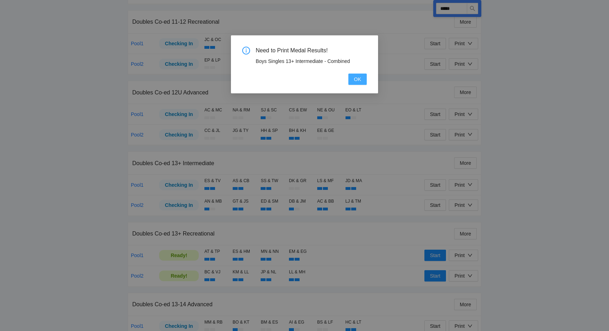
click at [356, 77] on span "OK" at bounding box center [357, 79] width 7 height 8
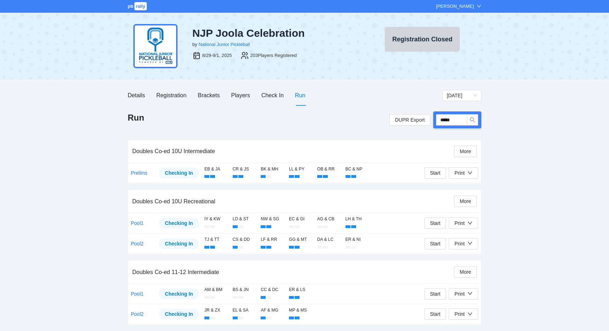
scroll to position [0, 0]
click at [459, 94] on span "[DATE]" at bounding box center [462, 95] width 30 height 11
click at [458, 109] on div "[DATE]" at bounding box center [462, 109] width 30 height 8
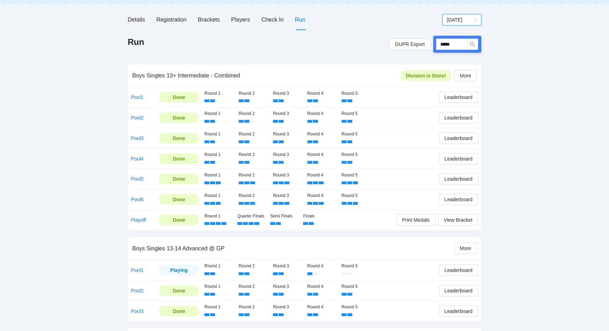
scroll to position [75, 0]
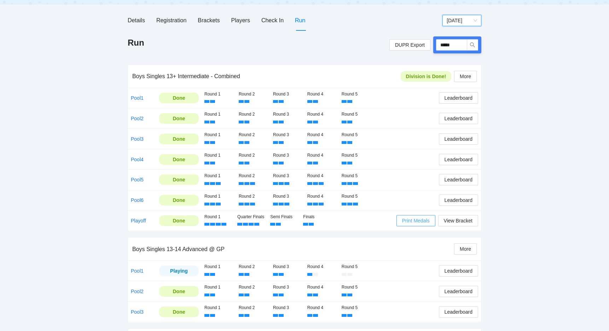
click at [411, 220] on span "Print Medals" at bounding box center [416, 221] width 28 height 8
drag, startPoint x: 463, startPoint y: 46, endPoint x: 432, endPoint y: 46, distance: 31.1
click at [432, 46] on div "DUPR Export *****" at bounding box center [436, 44] width 92 height 17
type input "*****"
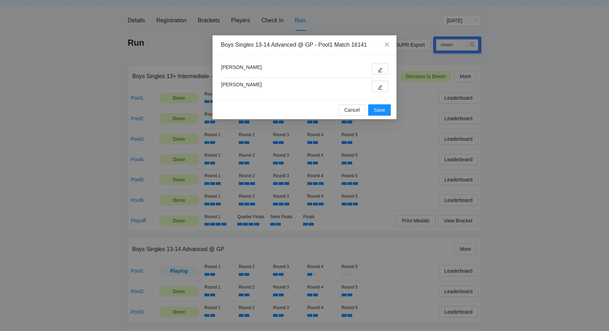
type input "*****"
click at [386, 68] on button "button" at bounding box center [380, 68] width 16 height 11
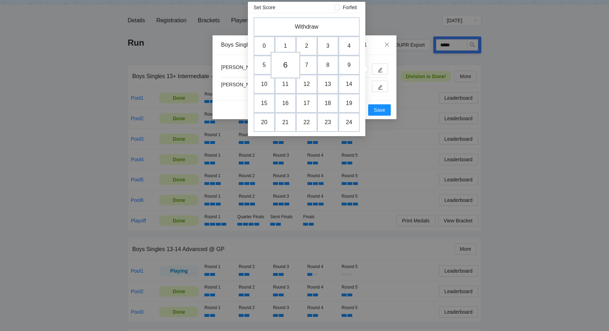
click at [281, 63] on td "6" at bounding box center [286, 65] width 30 height 27
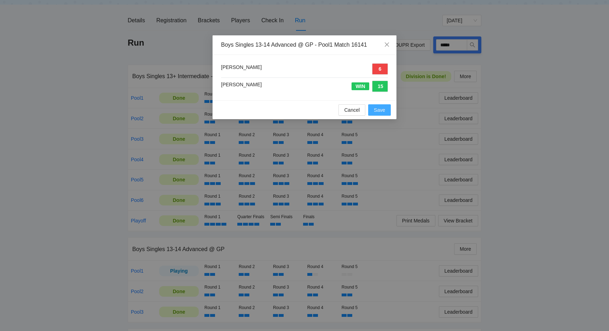
click at [383, 108] on span "Save" at bounding box center [379, 110] width 11 height 8
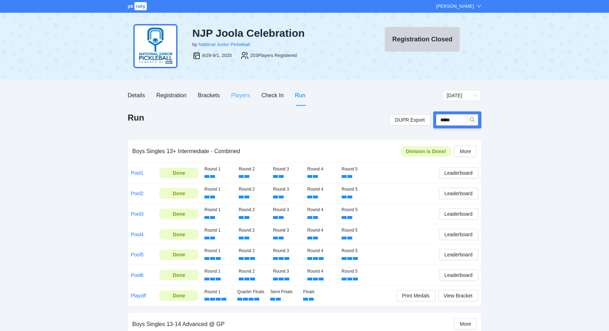
scroll to position [0, 0]
click at [244, 96] on div "Players" at bounding box center [240, 95] width 19 height 9
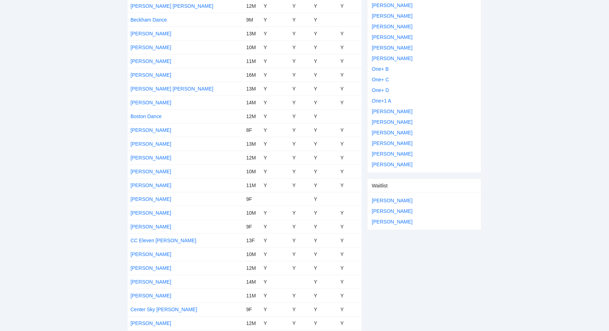
scroll to position [344, 0]
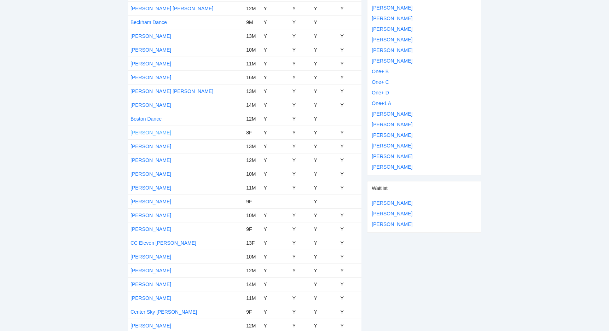
click at [151, 132] on link "[PERSON_NAME]" at bounding box center [151, 133] width 41 height 6
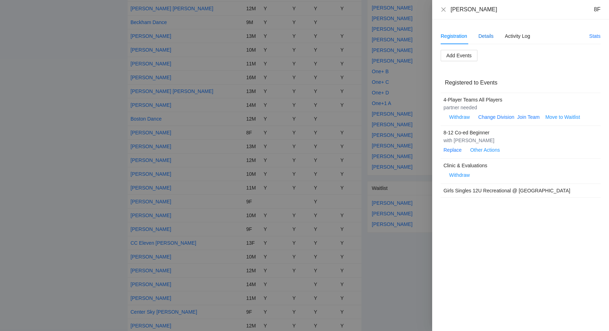
click at [483, 37] on div "Details" at bounding box center [486, 36] width 15 height 8
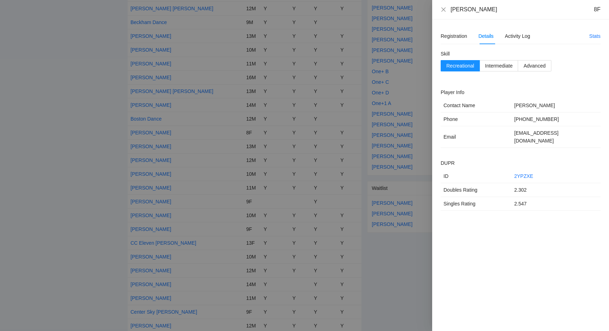
click at [81, 166] on div at bounding box center [304, 165] width 609 height 331
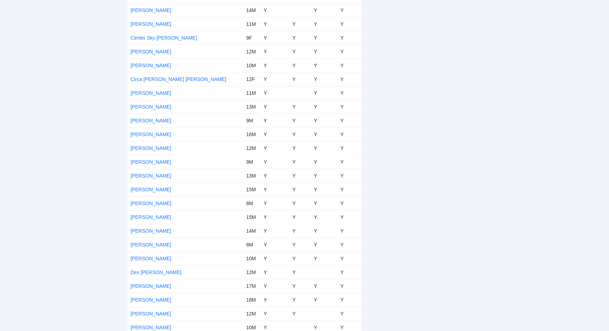
scroll to position [618, 0]
click at [136, 120] on link "[PERSON_NAME]" at bounding box center [151, 121] width 41 height 6
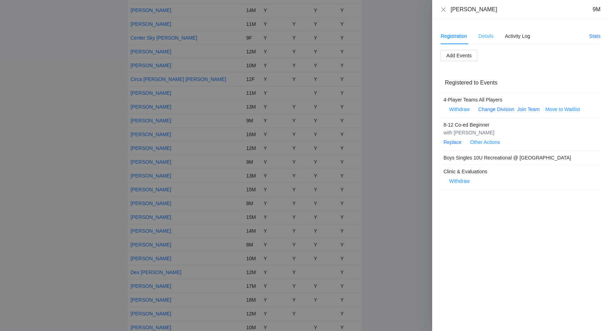
click at [491, 31] on div "Details" at bounding box center [486, 36] width 15 height 16
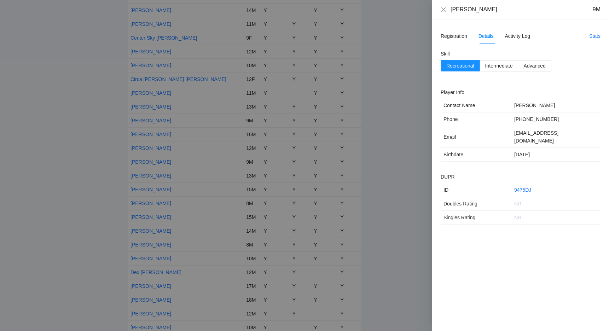
click at [445, 13] on div "[PERSON_NAME] 9M" at bounding box center [521, 10] width 160 height 8
click at [444, 11] on icon "close" at bounding box center [444, 10] width 6 height 6
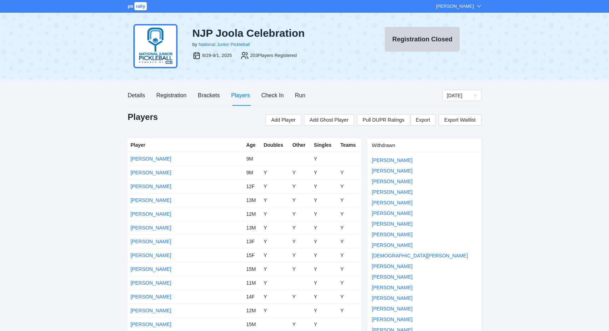
scroll to position [0, 0]
click at [300, 96] on div "Run" at bounding box center [300, 95] width 10 height 9
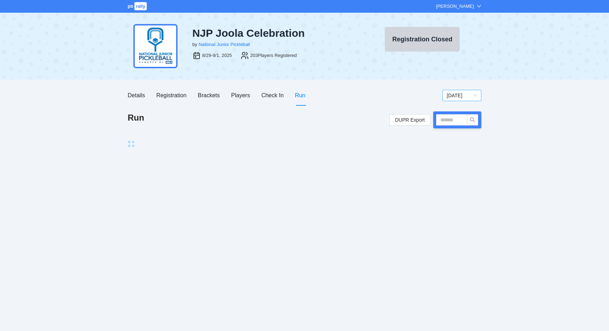
click at [470, 95] on span "[DATE]" at bounding box center [462, 95] width 30 height 11
click at [464, 119] on div "[DATE]" at bounding box center [462, 121] width 30 height 8
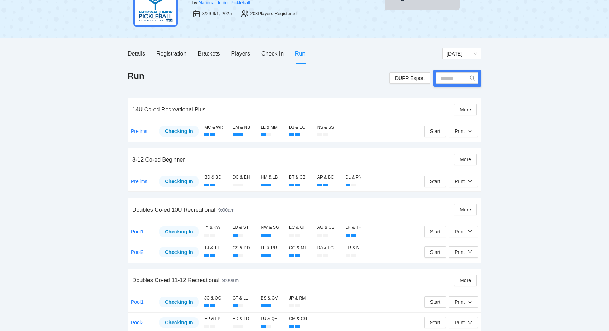
scroll to position [40, 0]
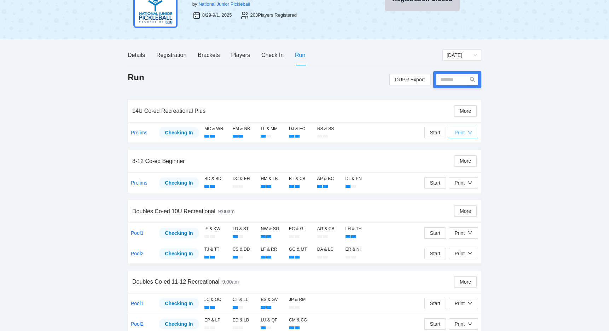
click at [472, 136] on button "Print" at bounding box center [463, 132] width 29 height 11
click at [467, 149] on span "Overview" at bounding box center [471, 147] width 36 height 8
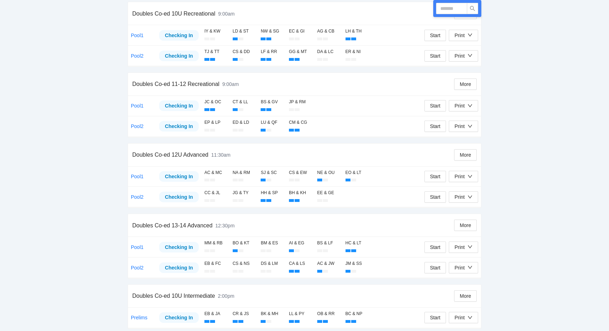
scroll to position [239, 0]
click at [464, 243] on div "Print" at bounding box center [460, 247] width 10 height 8
click at [460, 258] on span "Overview" at bounding box center [471, 258] width 36 height 8
click at [462, 243] on div "Print" at bounding box center [460, 247] width 10 height 8
click at [459, 281] on span "Refs Scorecards" at bounding box center [471, 281] width 36 height 8
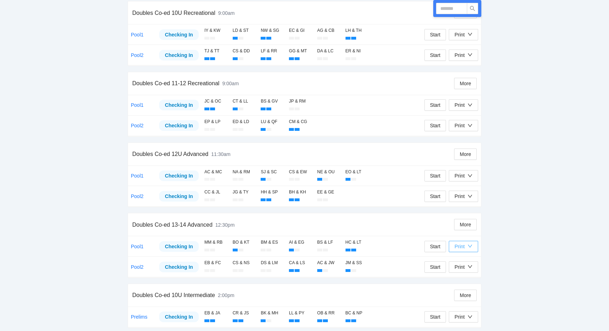
click at [467, 243] on div "Print" at bounding box center [464, 247] width 18 height 8
click at [466, 280] on span "Refs Scorecards" at bounding box center [471, 281] width 36 height 8
click at [469, 264] on icon "down" at bounding box center [470, 266] width 5 height 5
click at [463, 278] on span "Overview" at bounding box center [471, 278] width 36 height 8
click at [459, 264] on div "Print" at bounding box center [460, 267] width 10 height 8
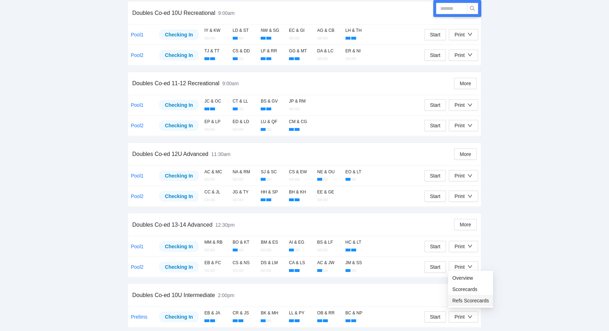
click at [461, 298] on span "Refs Scorecards" at bounding box center [471, 301] width 36 height 8
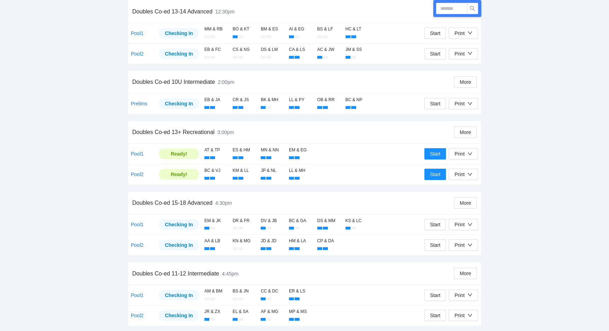
scroll to position [458, 0]
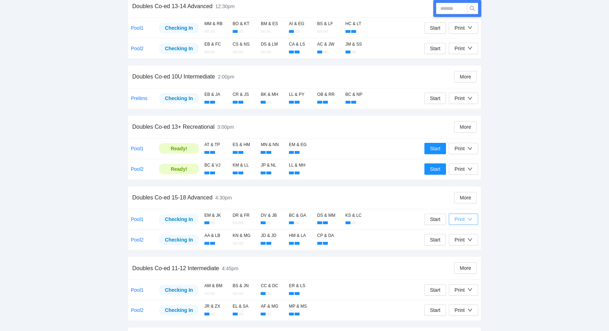
click at [469, 217] on icon "down" at bounding box center [470, 219] width 5 height 5
click at [467, 228] on span "Overview" at bounding box center [471, 229] width 36 height 8
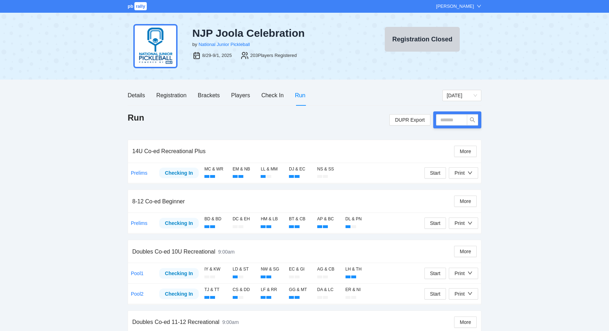
scroll to position [0, 0]
click at [453, 98] on span "[DATE]" at bounding box center [462, 95] width 30 height 11
click at [453, 113] on div "[DATE]" at bounding box center [462, 109] width 39 height 11
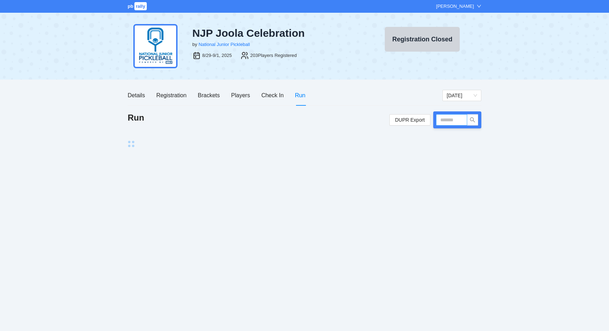
click at [444, 120] on input "text" at bounding box center [451, 119] width 31 height 11
type input "***"
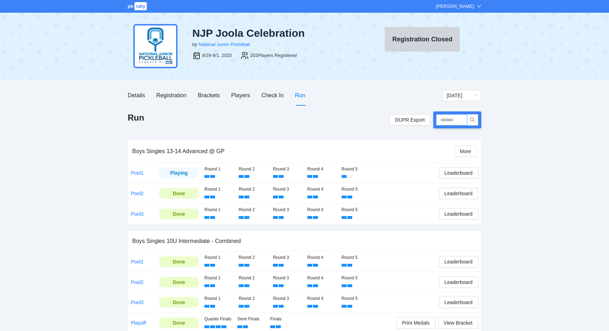
click at [444, 118] on input "text" at bounding box center [451, 119] width 31 height 11
type input "*****"
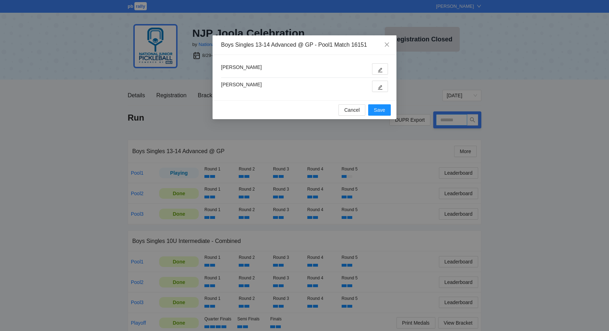
type input "*****"
click at [382, 88] on icon "edit" at bounding box center [380, 87] width 5 height 5
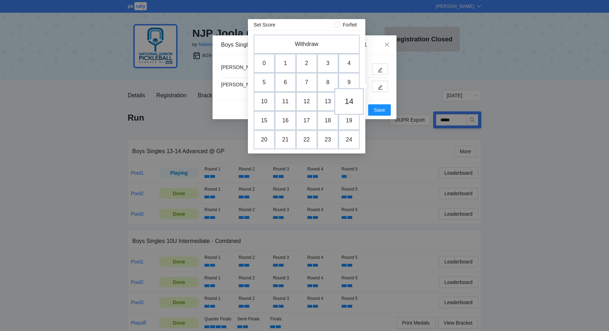
click at [346, 99] on td "14" at bounding box center [349, 101] width 30 height 27
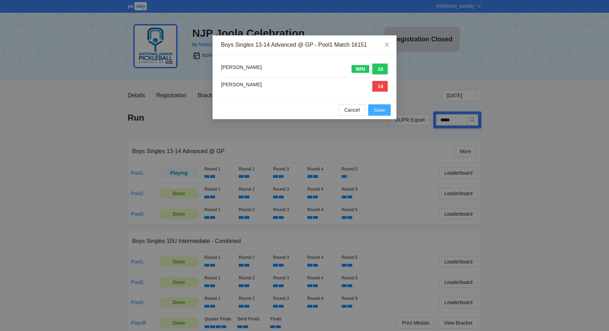
click at [375, 107] on span "Save" at bounding box center [379, 110] width 11 height 8
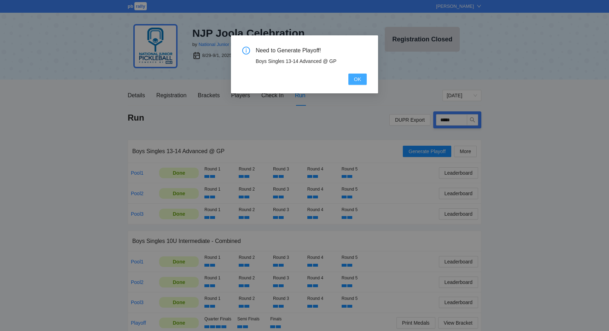
click at [360, 78] on span "OK" at bounding box center [357, 79] width 7 height 8
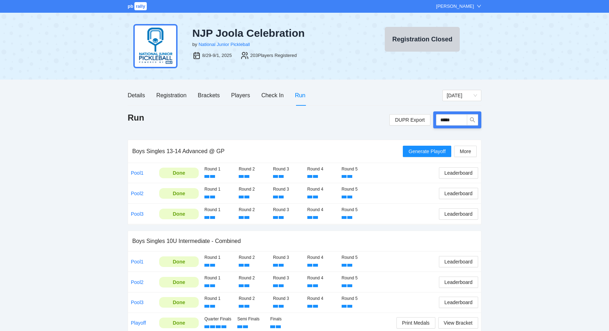
scroll to position [37, 0]
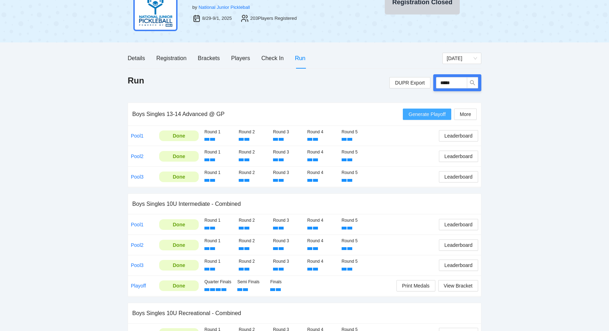
click at [425, 117] on span "Generate Playoff" at bounding box center [427, 114] width 37 height 8
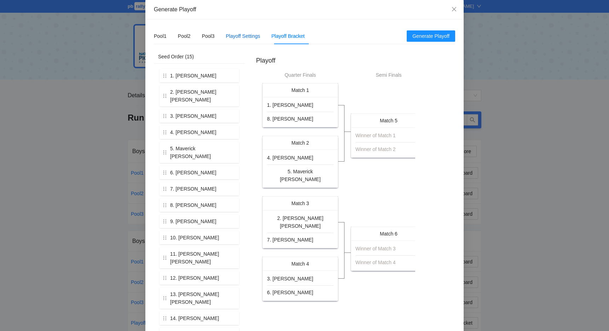
click at [242, 34] on div "Playoff Settings" at bounding box center [243, 36] width 34 height 8
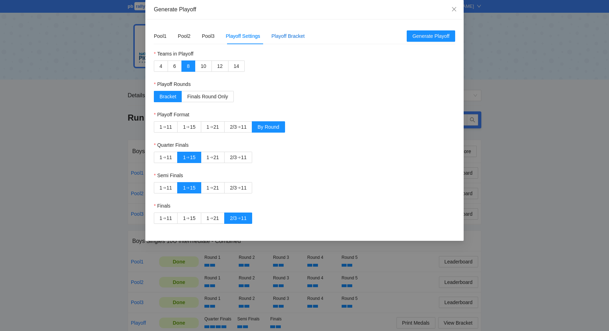
click at [281, 34] on div "Playoff Bracket" at bounding box center [287, 36] width 33 height 8
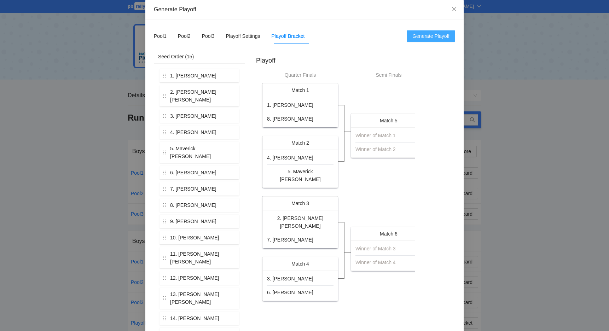
click at [425, 35] on span "Generate Playoff" at bounding box center [431, 36] width 37 height 8
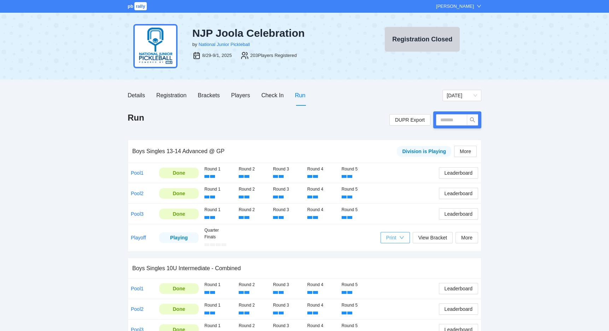
click at [398, 232] on button "Print" at bounding box center [395, 237] width 29 height 11
click at [400, 272] on span "Refs Scorecards" at bounding box center [401, 273] width 36 height 8
click at [472, 95] on span "[DATE]" at bounding box center [462, 95] width 30 height 11
click at [463, 121] on div "[DATE]" at bounding box center [462, 121] width 30 height 8
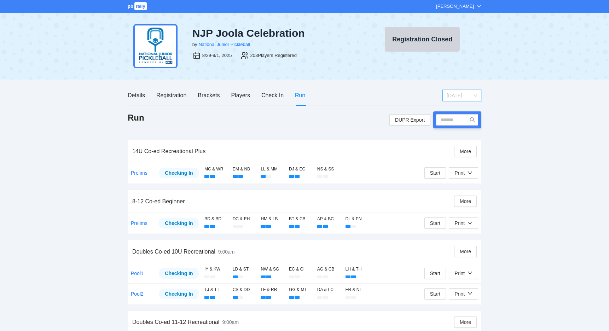
click at [452, 90] on span "[DATE]" at bounding box center [462, 95] width 30 height 11
click at [454, 114] on div "[DATE]" at bounding box center [462, 109] width 39 height 11
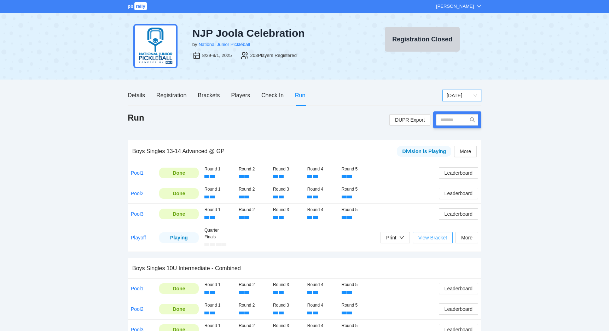
click at [429, 236] on span "View Bracket" at bounding box center [433, 238] width 29 height 8
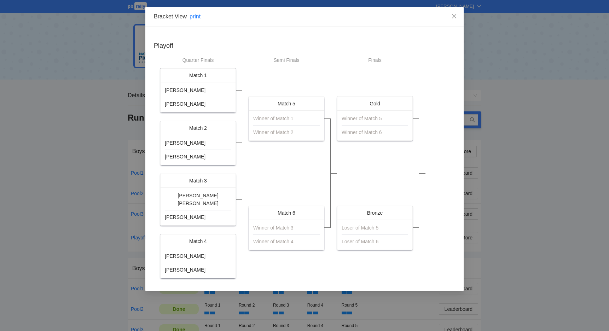
click at [111, 157] on div "Bracket View print Playoff Quarter Finals Match 1 [PERSON_NAME] [PERSON_NAME] M…" at bounding box center [304, 165] width 609 height 331
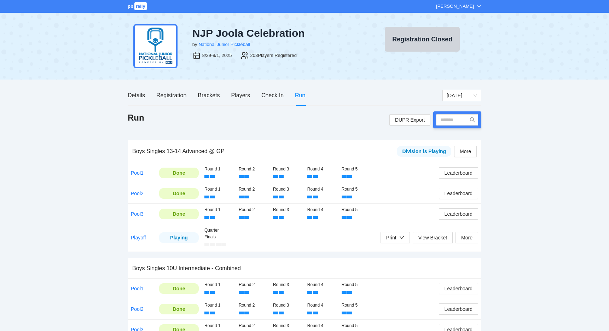
click at [447, 180] on td "Round 1 Round 2 Round 3 Round 4 Round 5 Leaderboard" at bounding box center [342, 173] width 280 height 20
click at [447, 175] on span "Leaderboard" at bounding box center [459, 173] width 28 height 8
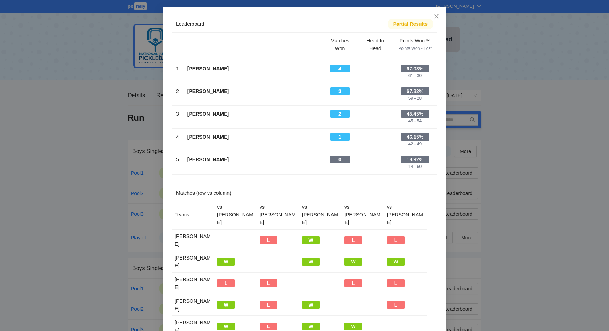
click at [550, 183] on div "Leaderboard Partial Results Scroll right to see all columns → Matches Won Head …" at bounding box center [304, 165] width 609 height 331
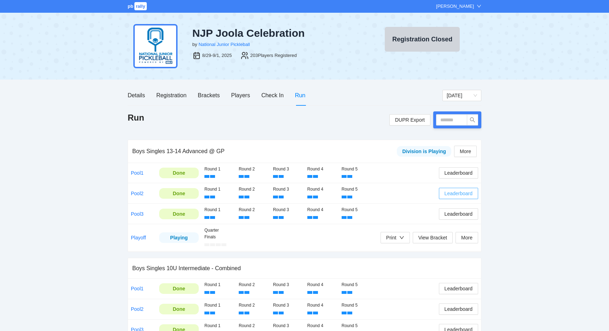
click at [459, 190] on span "Leaderboard" at bounding box center [459, 194] width 28 height 8
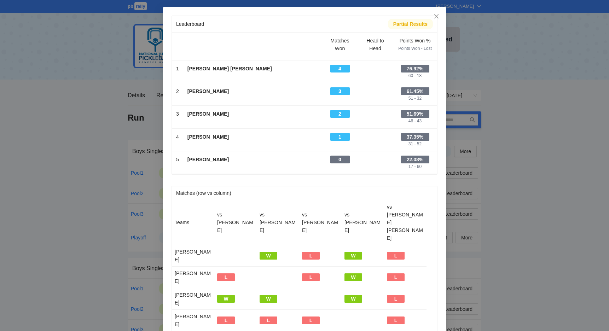
click at [522, 195] on div "Leaderboard Partial Results Scroll right to see all columns → Matches Won Head …" at bounding box center [304, 165] width 609 height 331
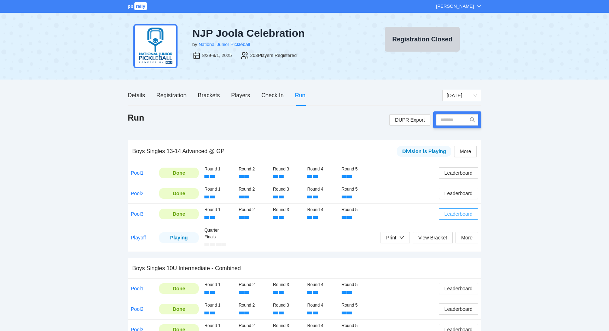
click at [448, 213] on span "Leaderboard" at bounding box center [459, 214] width 28 height 8
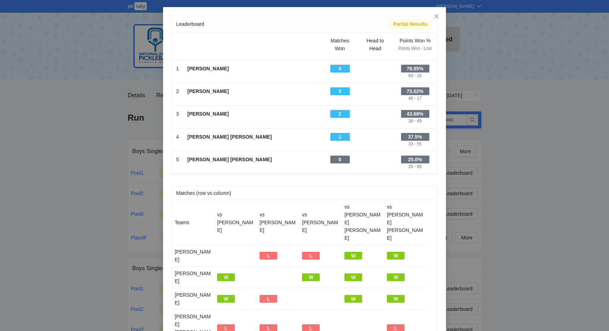
click at [523, 213] on div "Leaderboard Partial Results Scroll right to see all columns → Matches Won Head …" at bounding box center [304, 165] width 609 height 331
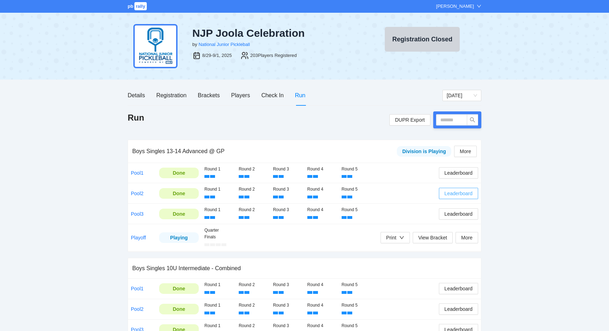
click at [454, 191] on span "Leaderboard" at bounding box center [459, 194] width 28 height 8
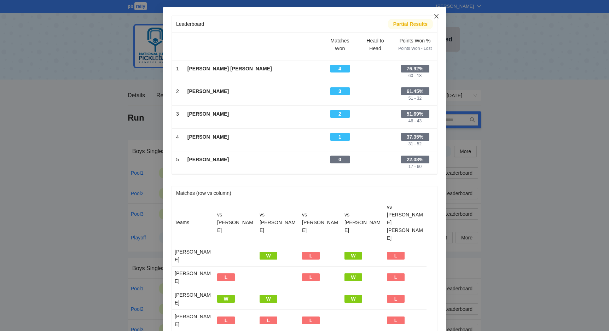
click at [435, 17] on icon "close" at bounding box center [437, 16] width 6 height 6
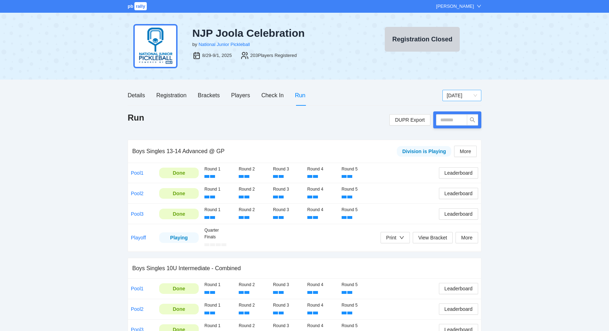
click at [449, 94] on span "[DATE]" at bounding box center [462, 95] width 30 height 11
click at [449, 126] on div "[DATE]" at bounding box center [462, 120] width 39 height 11
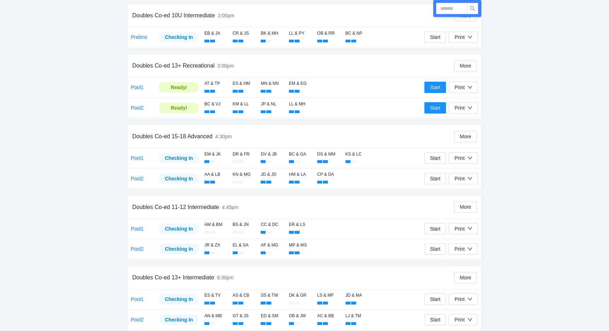
scroll to position [518, 0]
click at [473, 151] on div "Start Print" at bounding box center [452, 158] width 54 height 15
click at [472, 156] on icon "down" at bounding box center [470, 158] width 5 height 5
click at [466, 170] on span "Overview" at bounding box center [471, 169] width 36 height 8
click at [465, 155] on div "Print" at bounding box center [460, 159] width 10 height 8
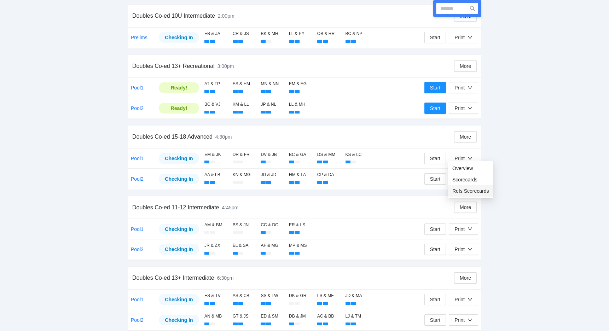
click at [460, 191] on span "Refs Scorecards" at bounding box center [471, 191] width 36 height 8
click at [463, 175] on div "Print" at bounding box center [460, 179] width 10 height 8
click at [460, 188] on span "Overview" at bounding box center [471, 189] width 36 height 8
click at [457, 176] on div "Print" at bounding box center [460, 179] width 10 height 8
click at [460, 209] on span "Refs Scorecards" at bounding box center [471, 211] width 36 height 8
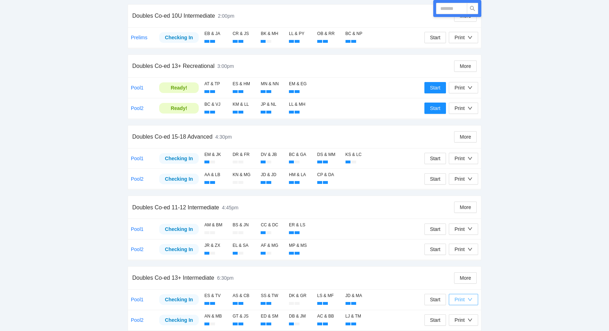
click at [466, 296] on div "Print" at bounding box center [464, 300] width 18 height 8
click at [461, 260] on span "Overview" at bounding box center [471, 258] width 36 height 8
click at [458, 296] on div "Print" at bounding box center [460, 300] width 10 height 8
click at [463, 283] on span "Refs Scorecards" at bounding box center [471, 280] width 36 height 8
click at [460, 316] on div "Print" at bounding box center [460, 320] width 10 height 8
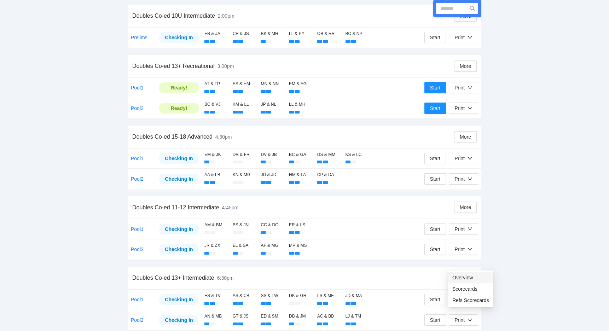
click at [460, 277] on span "Overview" at bounding box center [471, 278] width 36 height 8
click at [459, 316] on div "Print" at bounding box center [460, 320] width 10 height 8
click at [461, 304] on span "Refs Scorecards" at bounding box center [471, 301] width 36 height 8
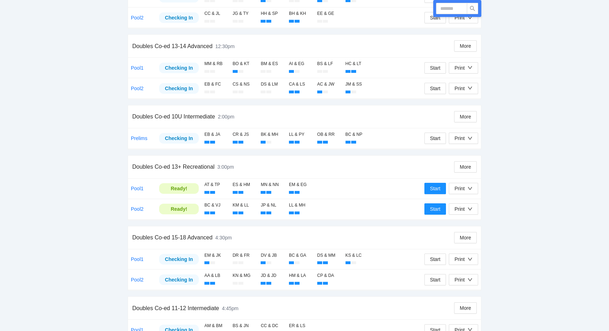
scroll to position [411, 0]
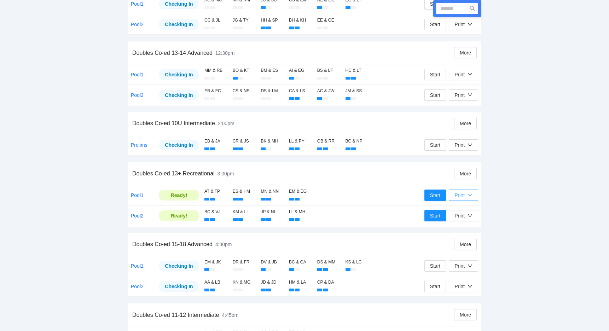
click at [467, 191] on div "Print" at bounding box center [464, 195] width 18 height 8
click at [464, 203] on span "Overview" at bounding box center [471, 206] width 36 height 8
click at [472, 193] on icon "down" at bounding box center [470, 195] width 5 height 5
click at [470, 228] on span "Refs Scorecards" at bounding box center [471, 229] width 36 height 8
click at [463, 212] on div "Print" at bounding box center [460, 216] width 10 height 8
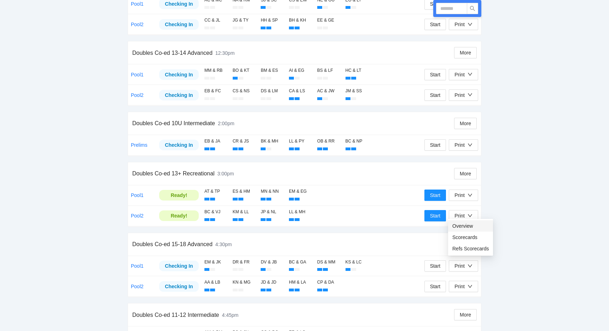
click at [461, 228] on span "Overview" at bounding box center [471, 226] width 36 height 8
click at [465, 212] on div "Print" at bounding box center [460, 216] width 10 height 8
click at [466, 248] on span "Refs Scorecards" at bounding box center [471, 249] width 36 height 8
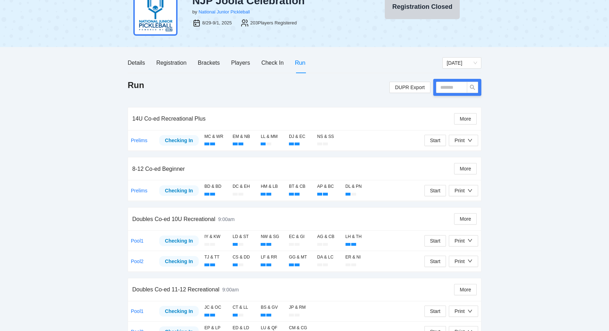
scroll to position [30, 0]
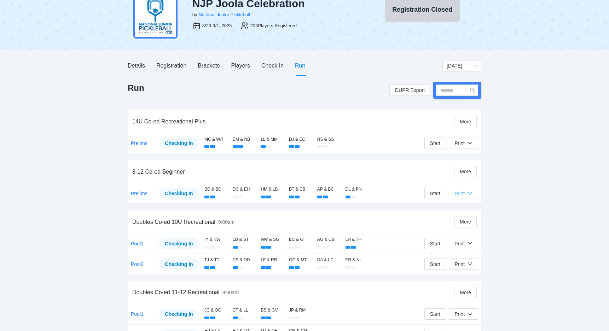
click at [468, 194] on icon "down" at bounding box center [470, 193] width 5 height 5
click at [463, 209] on span "Overview" at bounding box center [471, 207] width 36 height 8
click at [458, 194] on div "Print" at bounding box center [460, 194] width 10 height 8
click at [461, 228] on span "Refs Scorecards" at bounding box center [471, 230] width 36 height 8
click at [454, 140] on button "Print" at bounding box center [463, 143] width 29 height 11
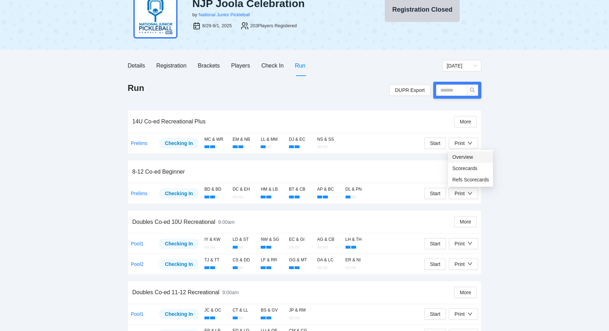
click at [456, 157] on span "Overview" at bounding box center [471, 157] width 36 height 8
click at [460, 144] on div "Print" at bounding box center [460, 143] width 10 height 8
click at [460, 183] on span "Refs Scorecards" at bounding box center [471, 180] width 36 height 8
click at [450, 91] on input "text" at bounding box center [451, 90] width 31 height 11
type input "*****"
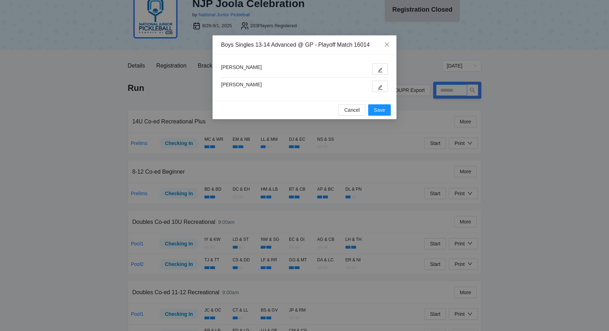
type input "*****"
click at [379, 87] on icon "edit" at bounding box center [380, 87] width 5 height 5
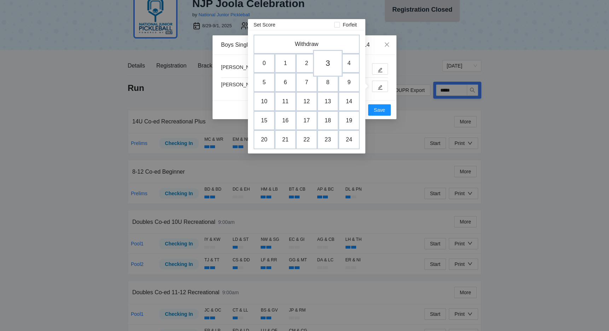
click at [329, 62] on td "3" at bounding box center [328, 63] width 30 height 27
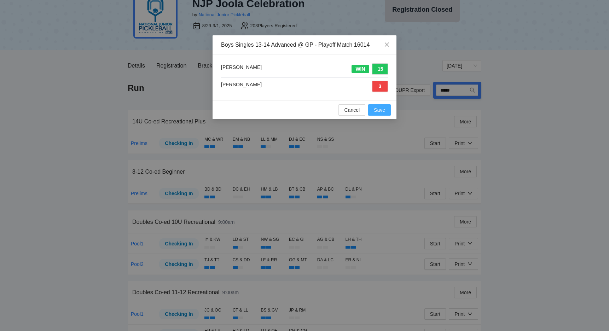
click at [380, 111] on span "Save" at bounding box center [379, 110] width 11 height 8
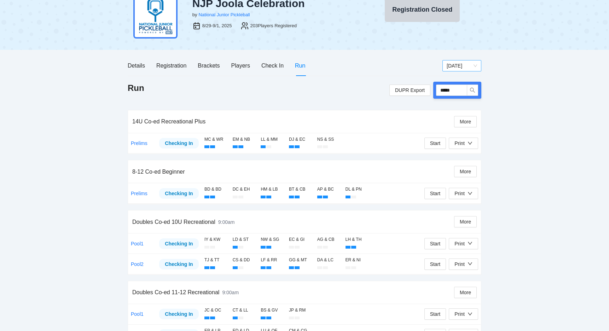
click at [466, 68] on span "Sunday" at bounding box center [462, 66] width 30 height 11
click at [461, 79] on div "[DATE]" at bounding box center [462, 80] width 30 height 8
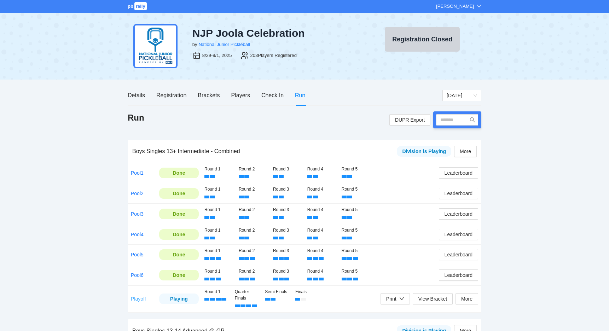
click at [143, 296] on link "Playoff" at bounding box center [138, 299] width 15 height 6
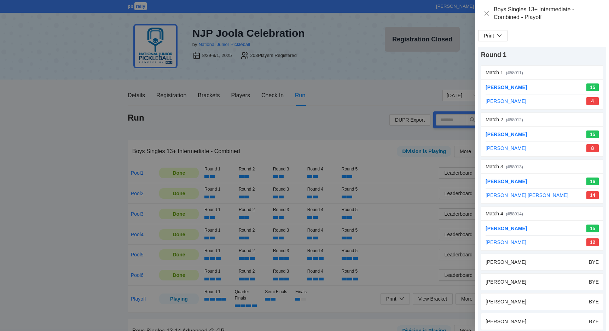
scroll to position [20, 0]
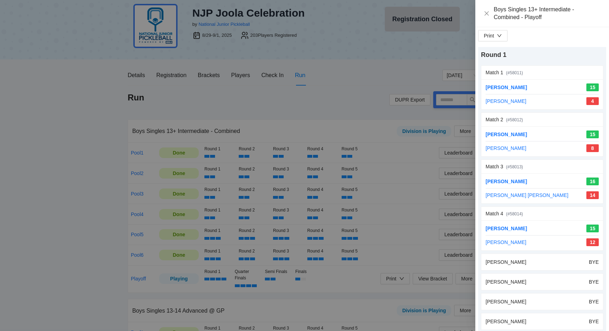
click at [414, 202] on div at bounding box center [304, 165] width 609 height 331
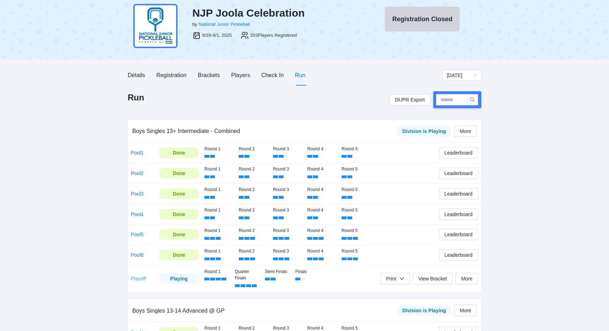
click at [143, 276] on link "Playoff" at bounding box center [138, 279] width 15 height 6
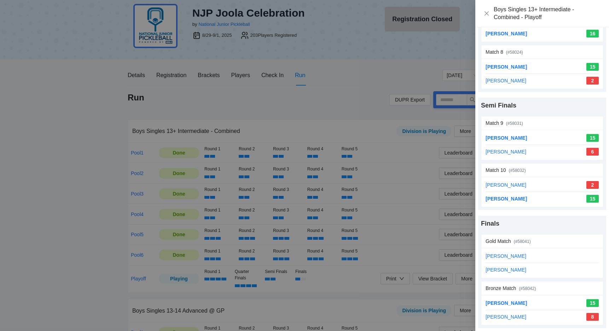
scroll to position [453, 0]
click at [572, 243] on link "update scores" at bounding box center [583, 242] width 31 height 6
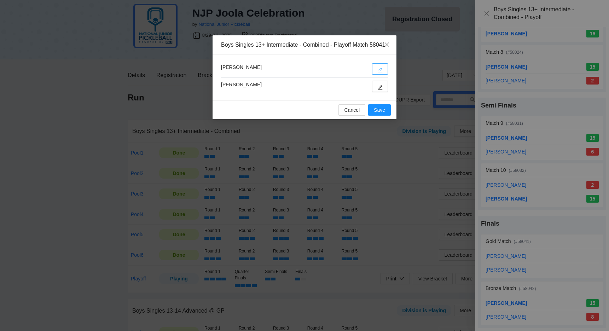
click at [379, 73] on icon "edit" at bounding box center [380, 70] width 5 height 5
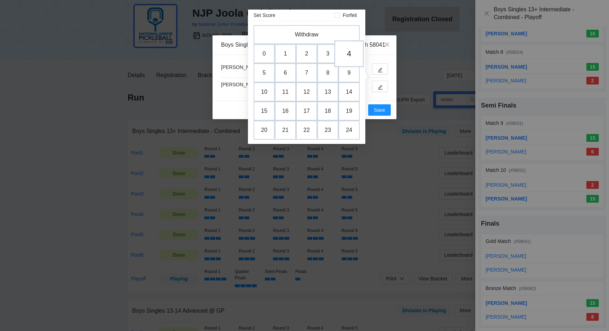
click at [346, 56] on td "4" at bounding box center [349, 53] width 30 height 27
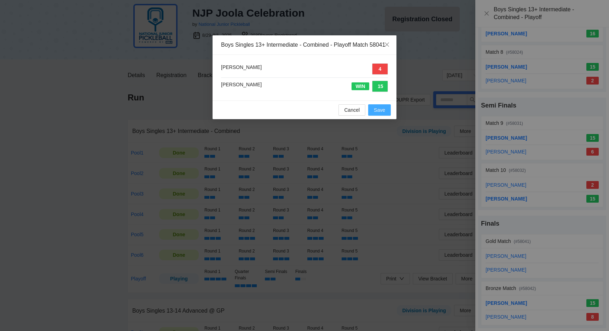
click at [377, 114] on span "Save" at bounding box center [379, 110] width 11 height 8
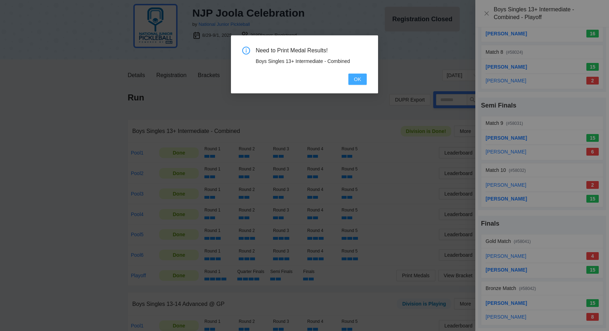
click at [356, 77] on span "OK" at bounding box center [357, 79] width 7 height 8
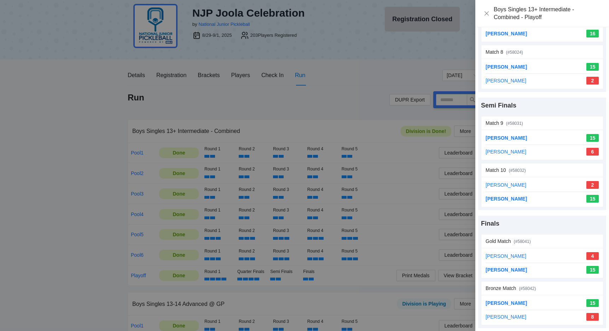
click at [375, 119] on div at bounding box center [304, 165] width 609 height 331
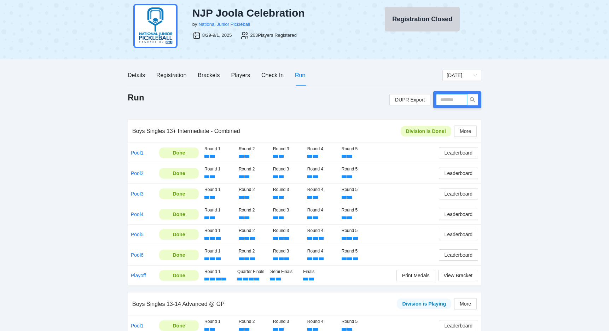
click at [444, 101] on input "text" at bounding box center [451, 99] width 31 height 11
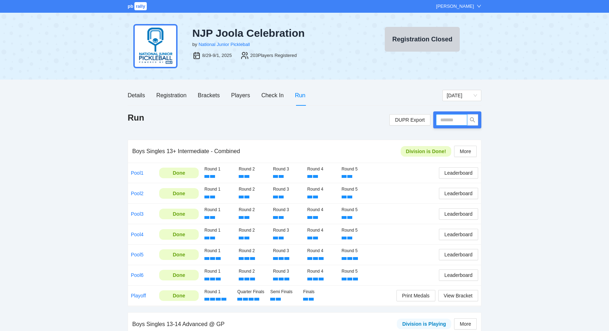
click at [453, 119] on input "text" at bounding box center [451, 119] width 31 height 11
type input "*****"
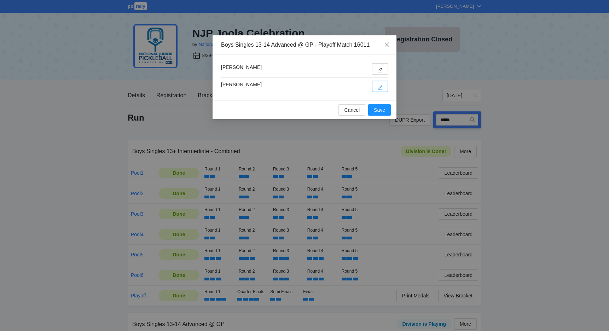
click at [376, 87] on button "button" at bounding box center [380, 86] width 16 height 11
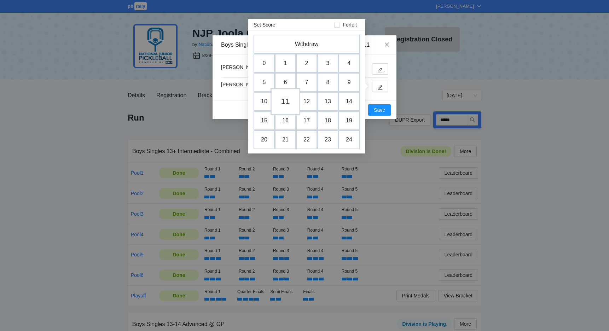
click at [271, 107] on td "11" at bounding box center [286, 101] width 30 height 27
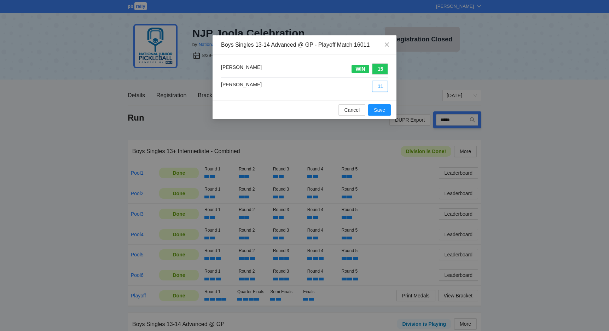
click at [378, 86] on button "11" at bounding box center [380, 86] width 16 height 11
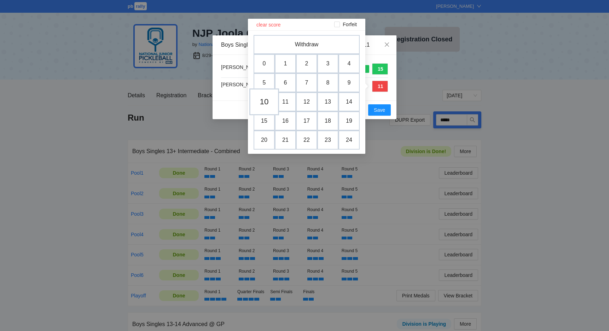
click at [268, 100] on td "10" at bounding box center [264, 101] width 30 height 27
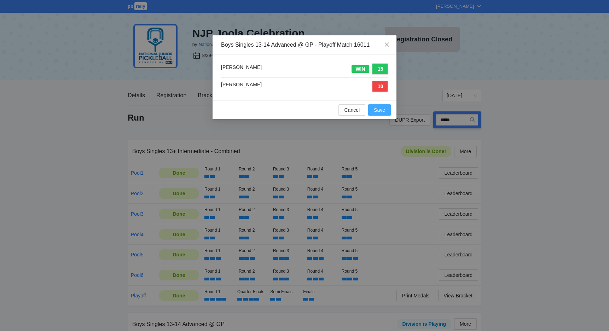
click at [383, 108] on span "Save" at bounding box center [379, 110] width 11 height 8
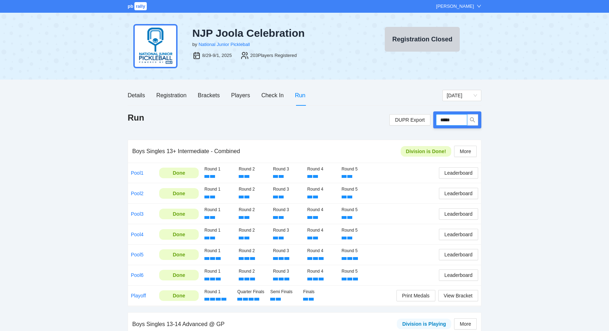
drag, startPoint x: 459, startPoint y: 119, endPoint x: 432, endPoint y: 120, distance: 27.6
click at [432, 120] on div "DUPR Export *****" at bounding box center [436, 119] width 92 height 17
type input "*****"
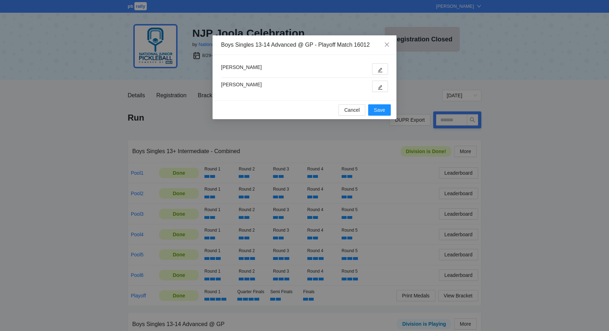
type input "*****"
click at [381, 72] on icon "edit" at bounding box center [380, 70] width 5 height 5
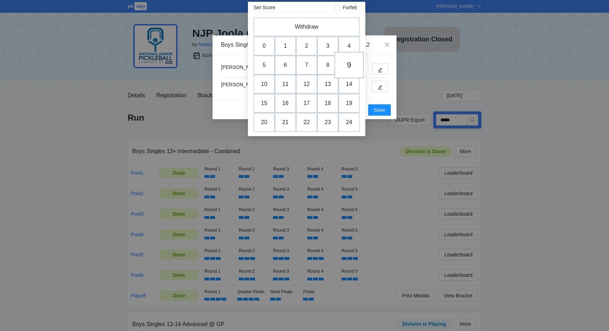
click at [349, 63] on td "9" at bounding box center [349, 65] width 30 height 27
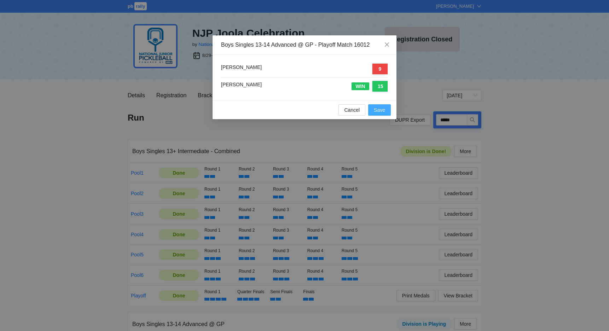
click at [380, 107] on span "Save" at bounding box center [379, 110] width 11 height 8
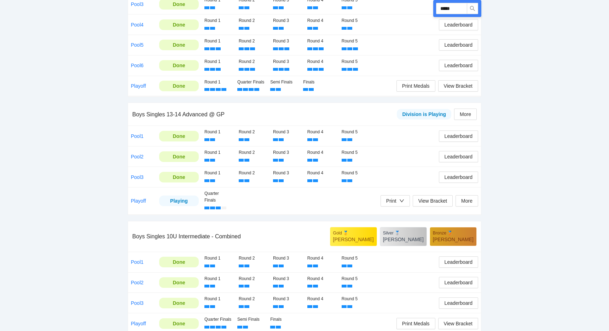
scroll to position [212, 0]
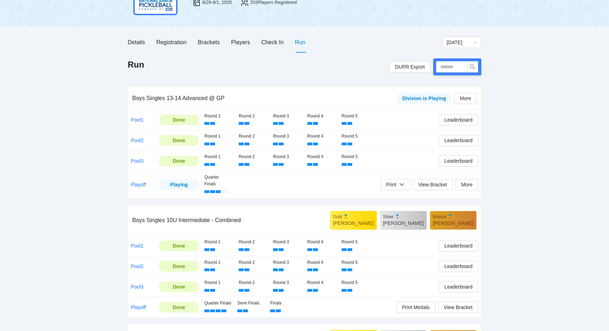
scroll to position [53, 0]
click at [449, 66] on input "text" at bounding box center [451, 67] width 31 height 11
click at [365, 77] on div "Run DUPR Export" at bounding box center [305, 73] width 354 height 28
click at [446, 62] on input "text" at bounding box center [451, 67] width 31 height 11
click at [448, 68] on input "text" at bounding box center [451, 67] width 31 height 11
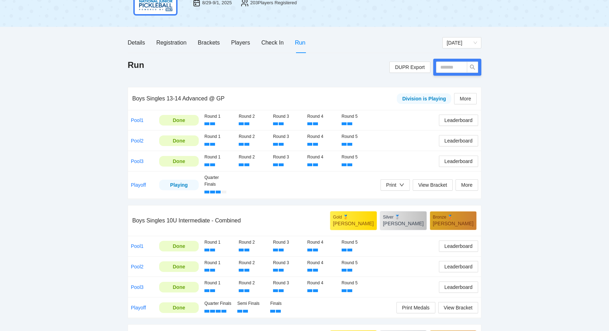
click at [452, 73] on div at bounding box center [457, 67] width 48 height 17
click at [450, 67] on input "text" at bounding box center [451, 67] width 31 height 11
type input "*****"
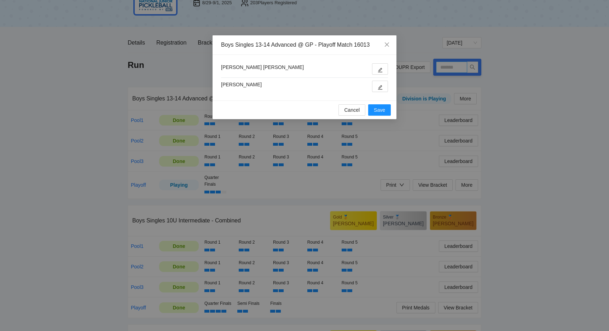
type input "*****"
click at [375, 72] on button "button" at bounding box center [380, 68] width 16 height 11
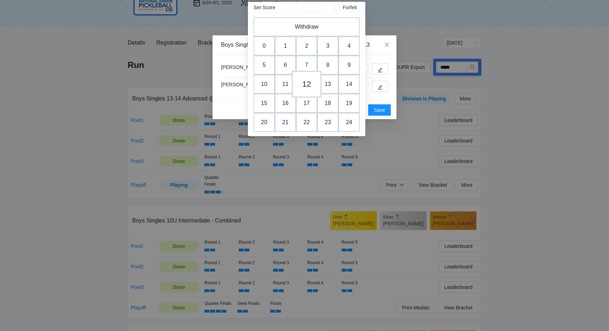
click at [309, 82] on td "12" at bounding box center [307, 84] width 30 height 27
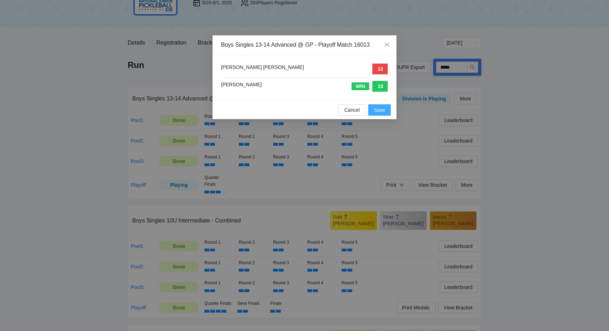
click at [377, 107] on span "Save" at bounding box center [379, 110] width 11 height 8
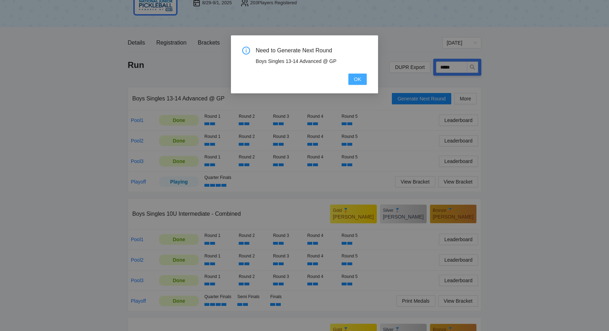
click at [363, 81] on button "OK" at bounding box center [358, 79] width 18 height 11
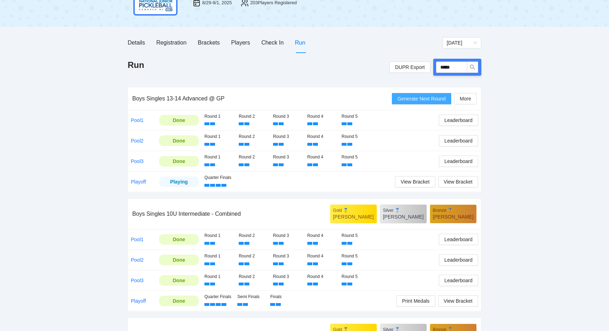
click at [406, 94] on button "Generate Next Round" at bounding box center [421, 98] width 59 height 11
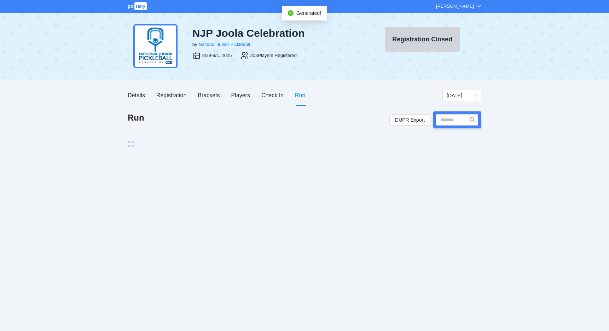
scroll to position [0, 0]
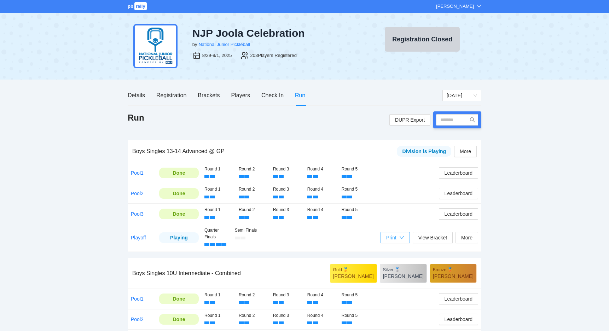
click at [392, 237] on div "Print" at bounding box center [391, 238] width 10 height 8
click at [389, 275] on span "Refs Scorecards" at bounding box center [401, 273] width 36 height 8
click at [453, 93] on span "[DATE]" at bounding box center [462, 95] width 30 height 11
click at [455, 122] on div "[DATE]" at bounding box center [462, 121] width 30 height 8
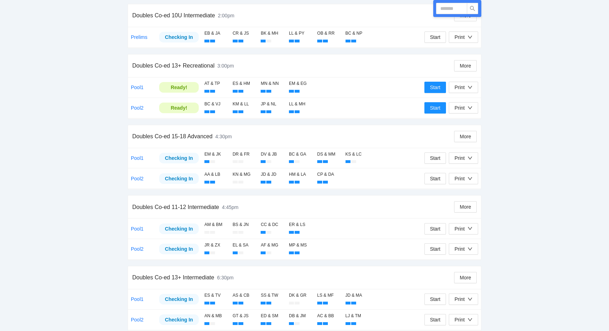
scroll to position [518, 0]
